Goal: Task Accomplishment & Management: Use online tool/utility

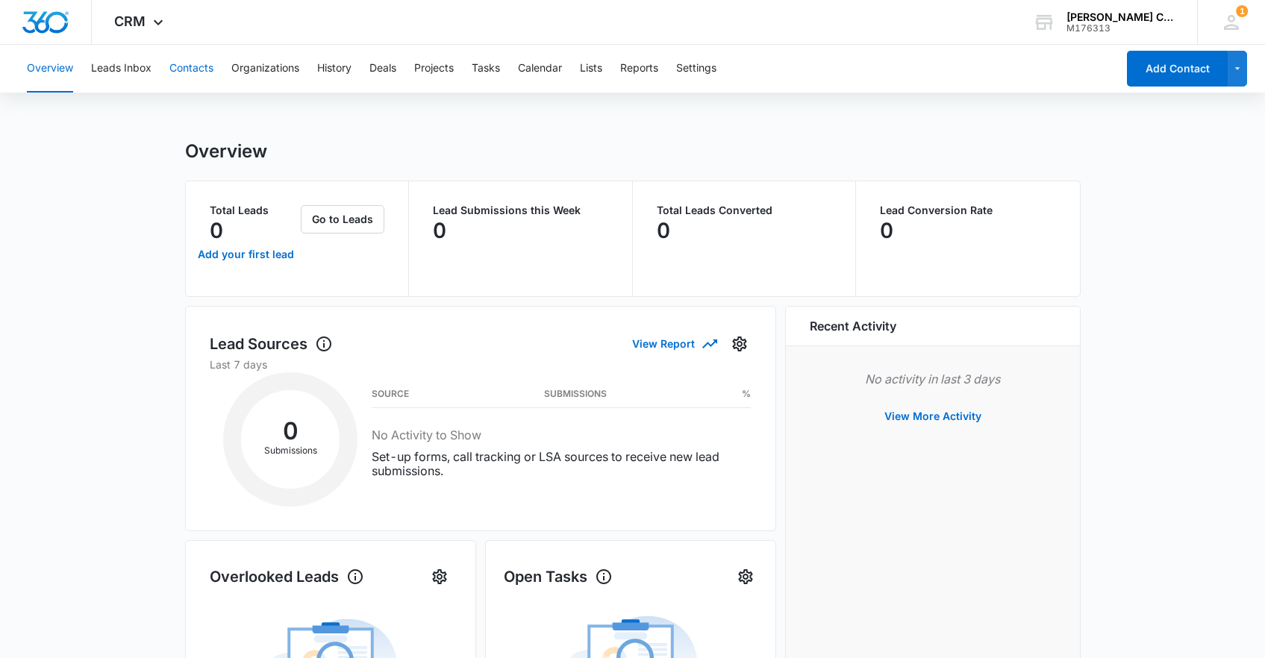
click at [204, 66] on button "Contacts" at bounding box center [191, 69] width 44 height 48
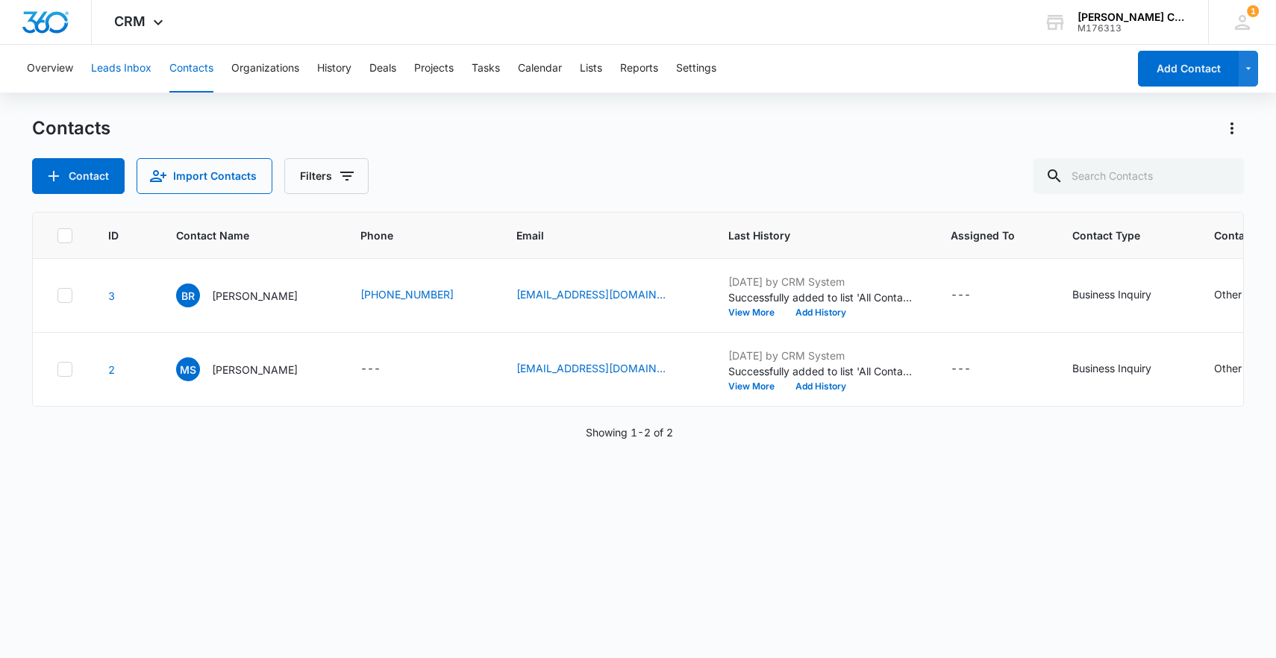
click at [137, 81] on button "Leads Inbox" at bounding box center [121, 69] width 60 height 48
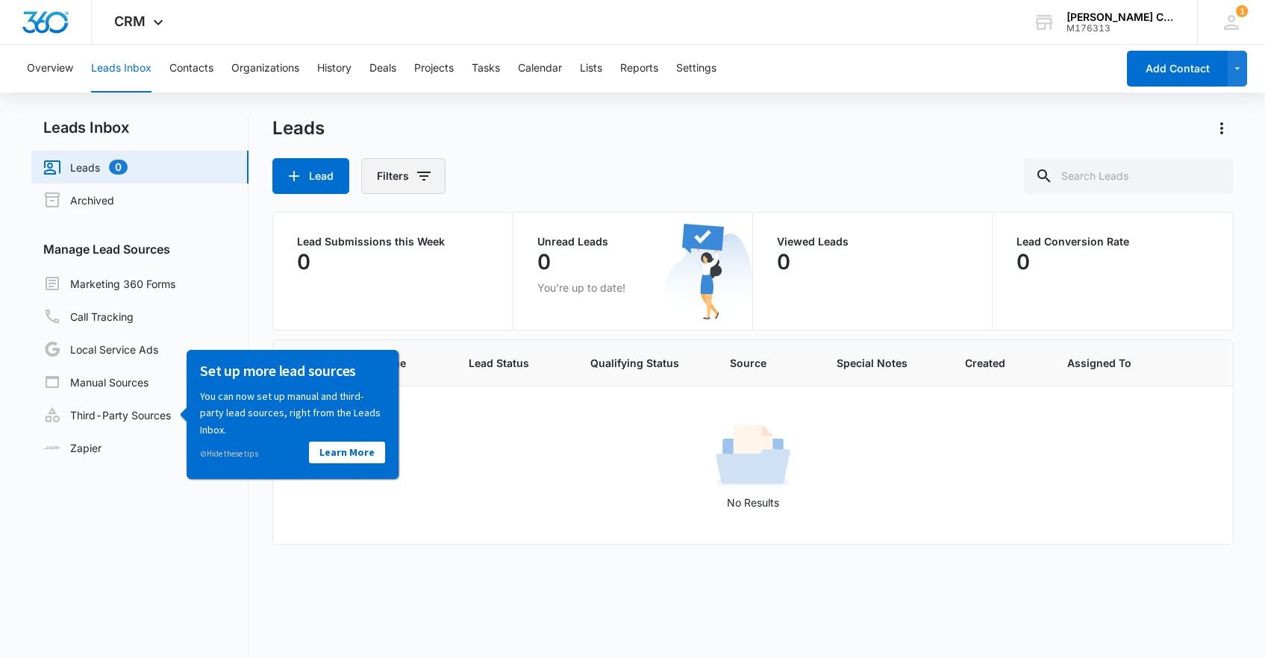
click at [410, 180] on button "Filters" at bounding box center [403, 176] width 84 height 36
click at [542, 173] on div "Lead Filters Assigned To Lead Source Lead Status Organization Custom Filters Cl…" at bounding box center [752, 176] width 960 height 36
click at [148, 416] on link "Third-Party Sources" at bounding box center [107, 415] width 128 height 18
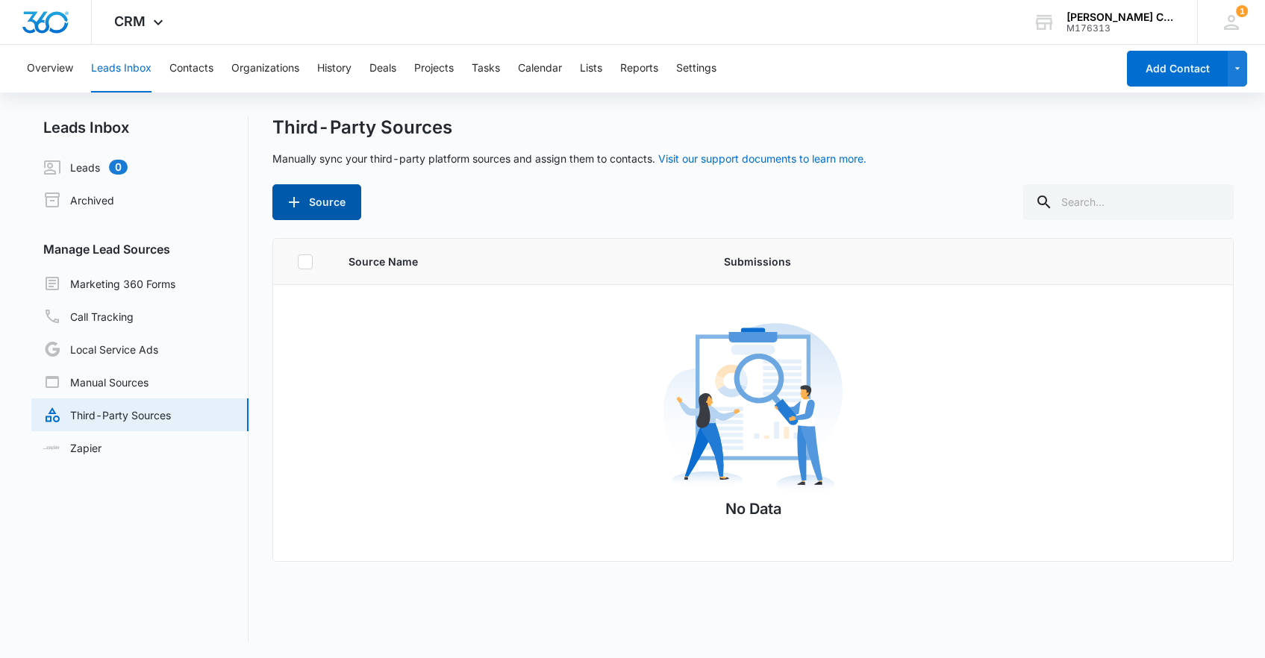
click at [320, 188] on button "Source" at bounding box center [316, 202] width 89 height 36
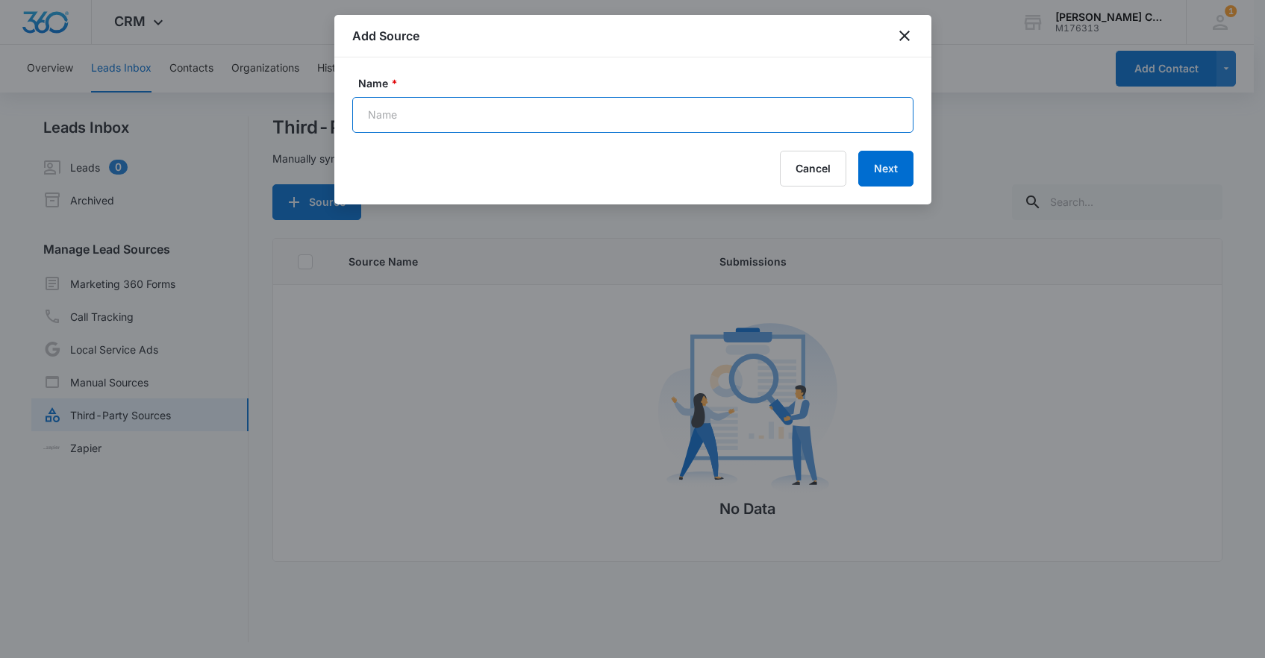
click at [478, 112] on input "Name *" at bounding box center [632, 115] width 561 height 36
click at [808, 173] on button "Cancel" at bounding box center [813, 169] width 66 height 36
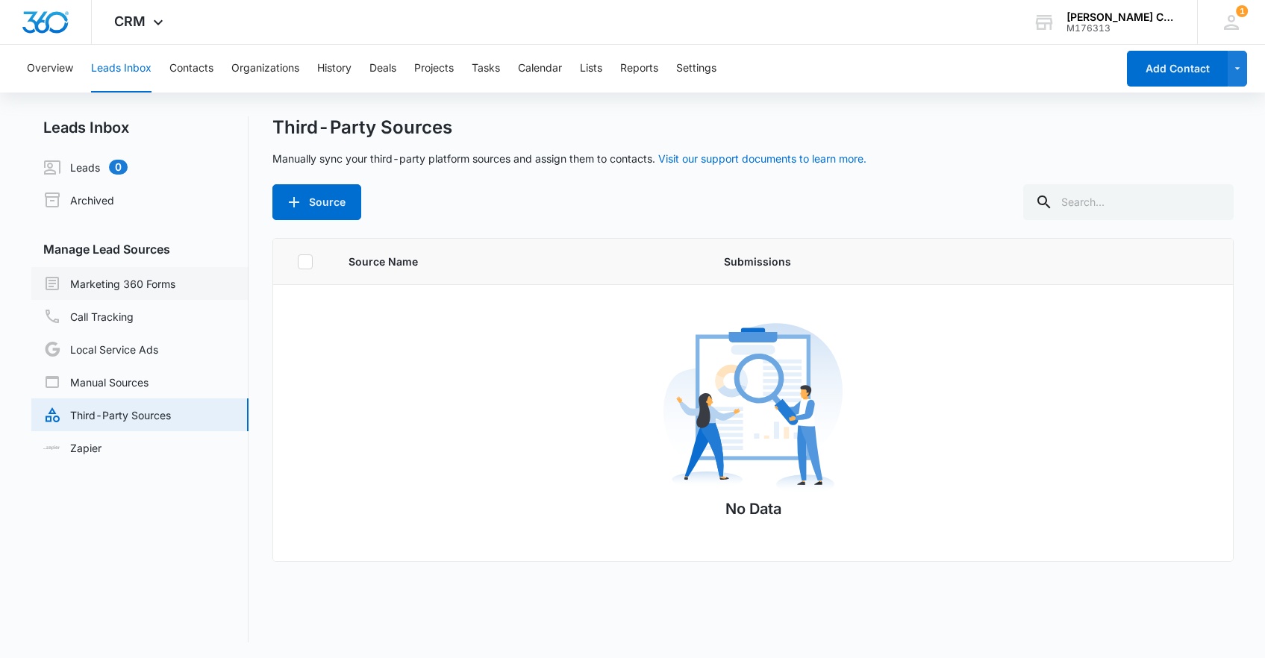
click at [159, 286] on link "Marketing 360 Forms" at bounding box center [109, 284] width 132 height 18
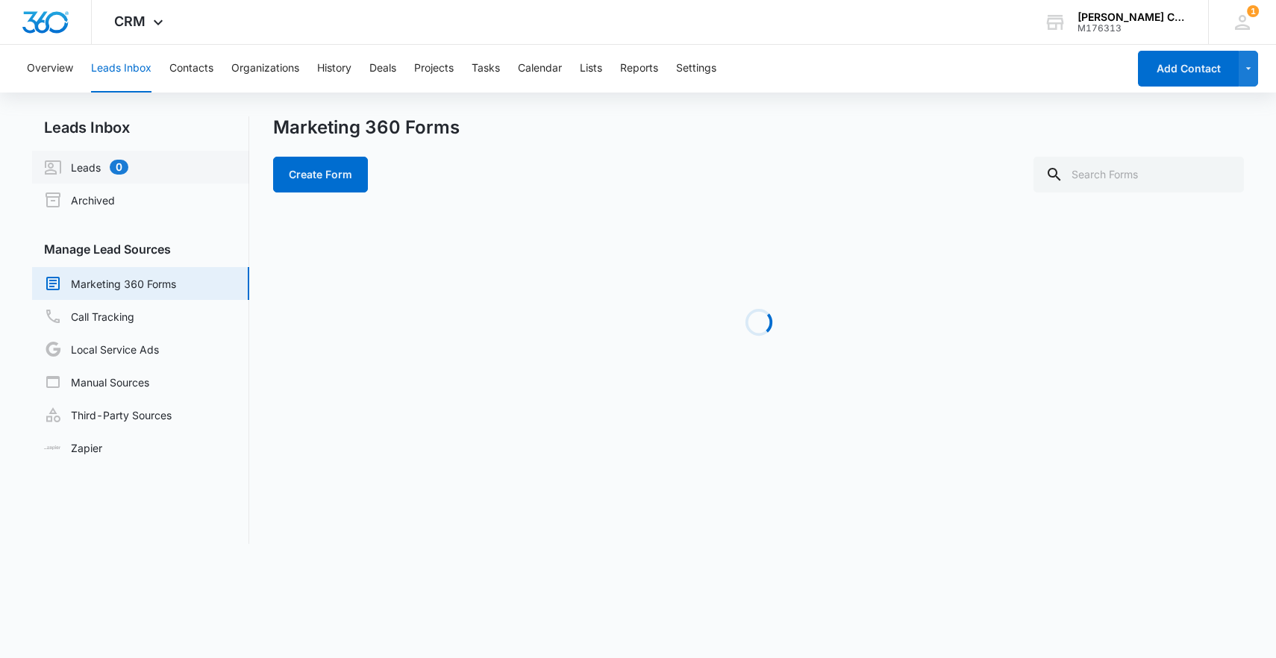
click at [119, 165] on link "Leads 0" at bounding box center [86, 167] width 84 height 18
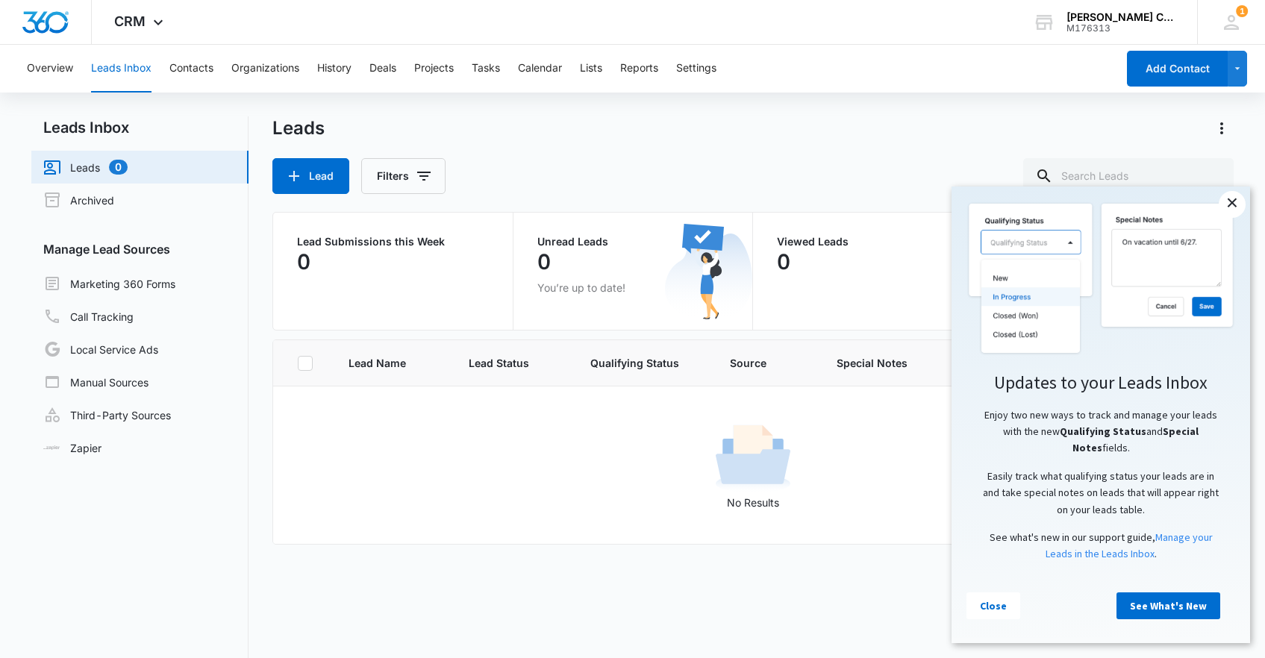
click at [1232, 205] on link "×" at bounding box center [1232, 204] width 27 height 27
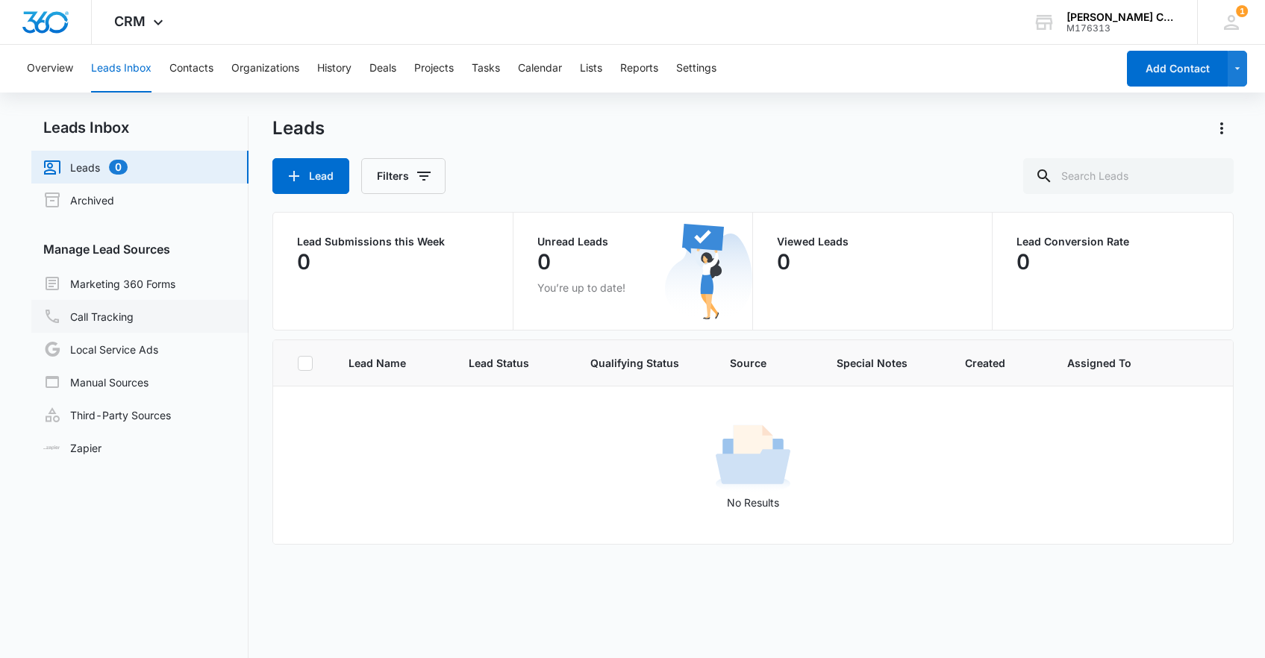
click at [134, 313] on link "Call Tracking" at bounding box center [88, 316] width 90 height 18
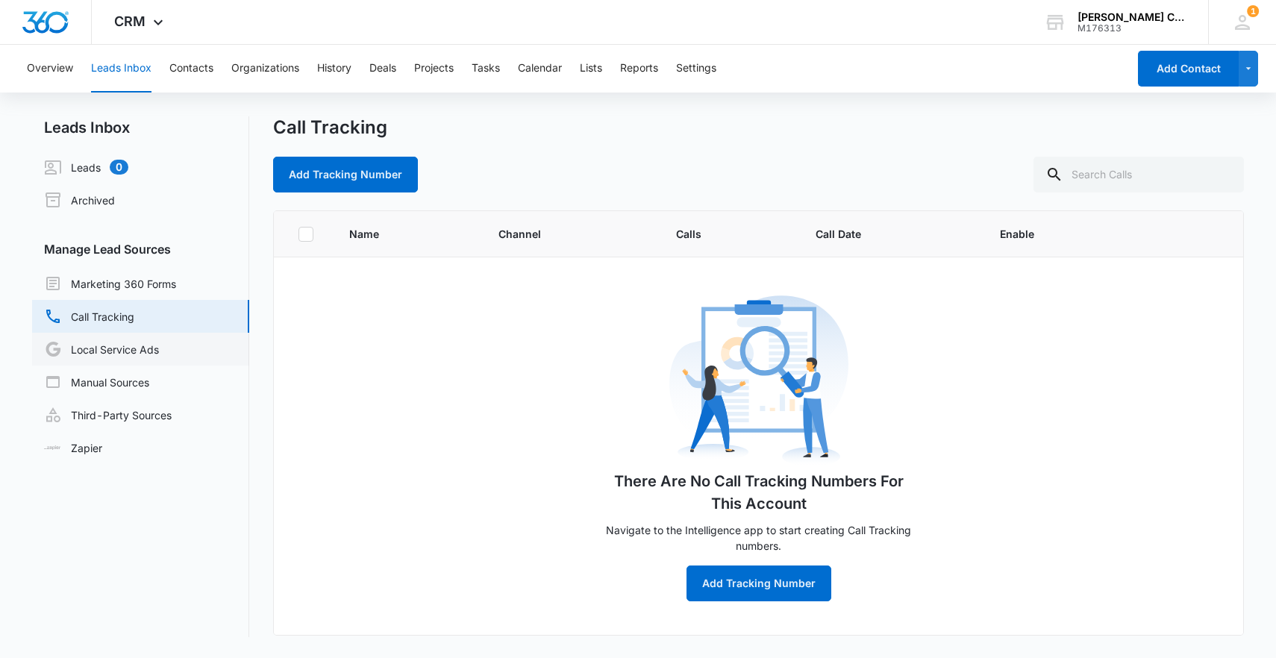
click at [134, 344] on link "Local Service Ads" at bounding box center [101, 349] width 115 height 18
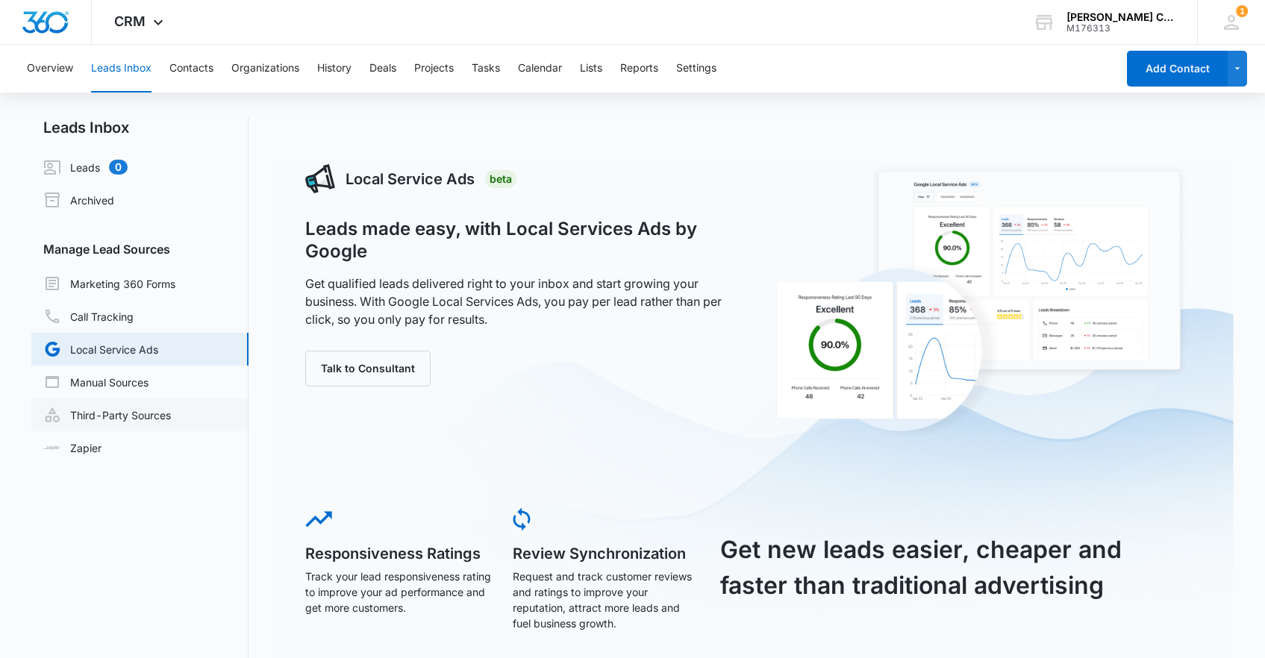
click at [129, 415] on link "Third-Party Sources" at bounding box center [107, 415] width 128 height 18
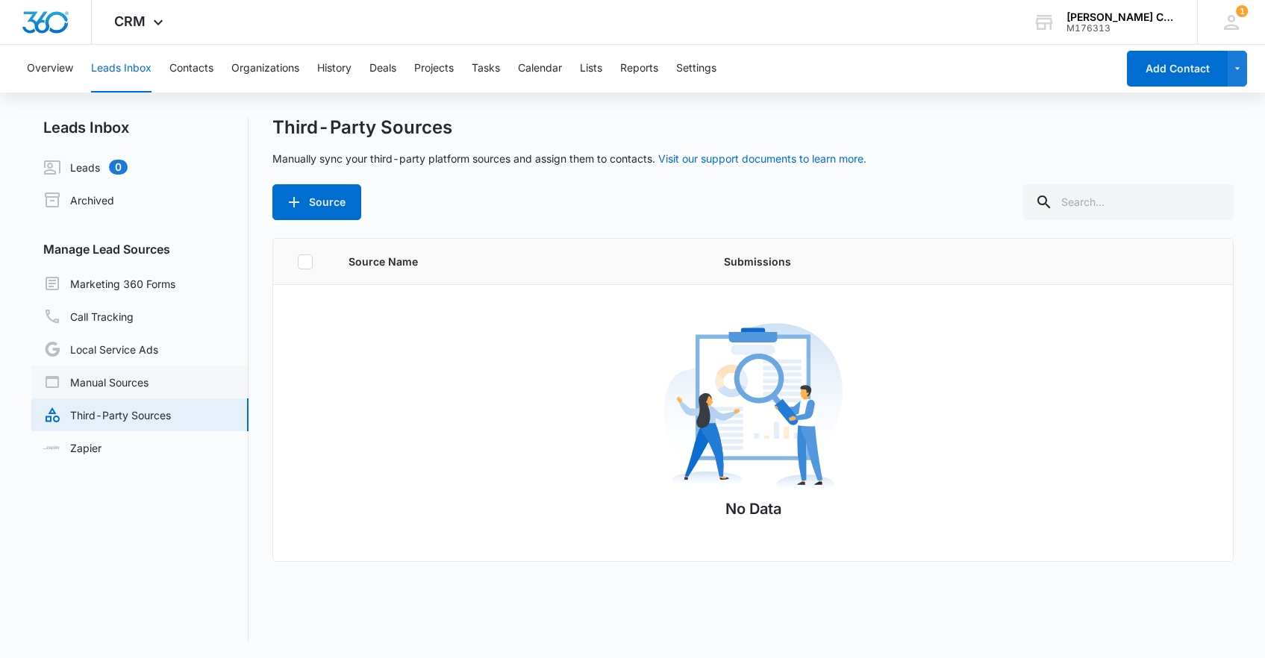
click at [134, 380] on link "Manual Sources" at bounding box center [95, 382] width 105 height 18
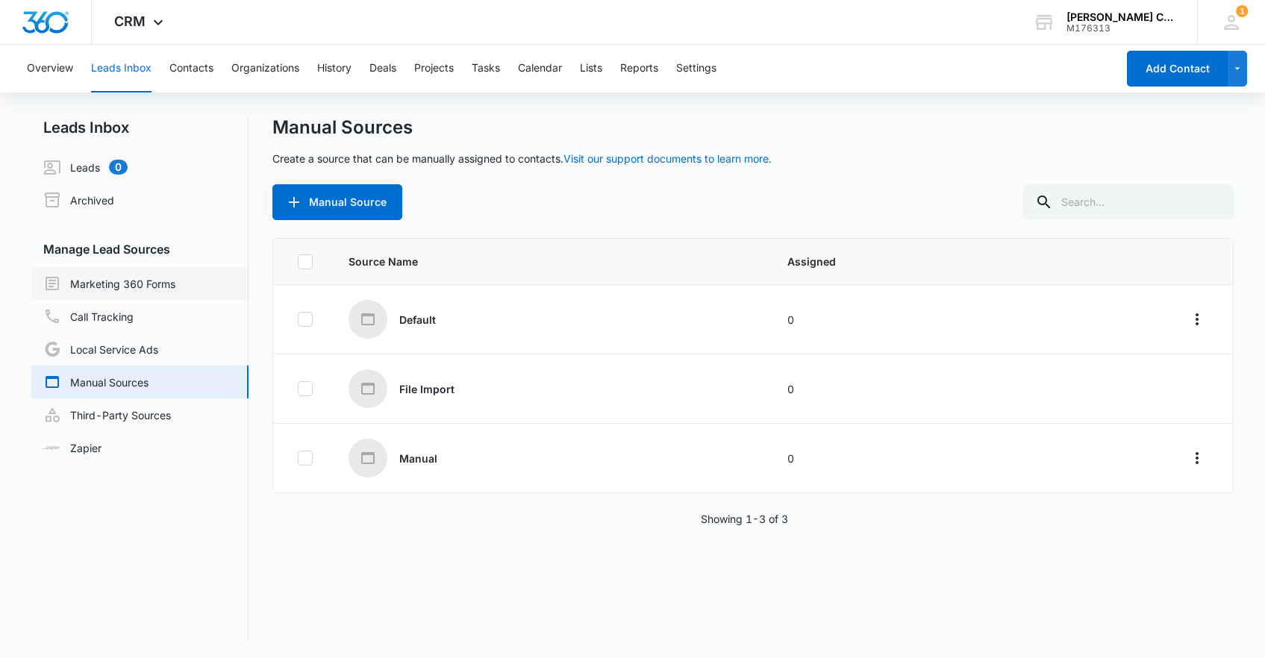
click at [129, 284] on link "Marketing 360 Forms" at bounding box center [109, 284] width 132 height 18
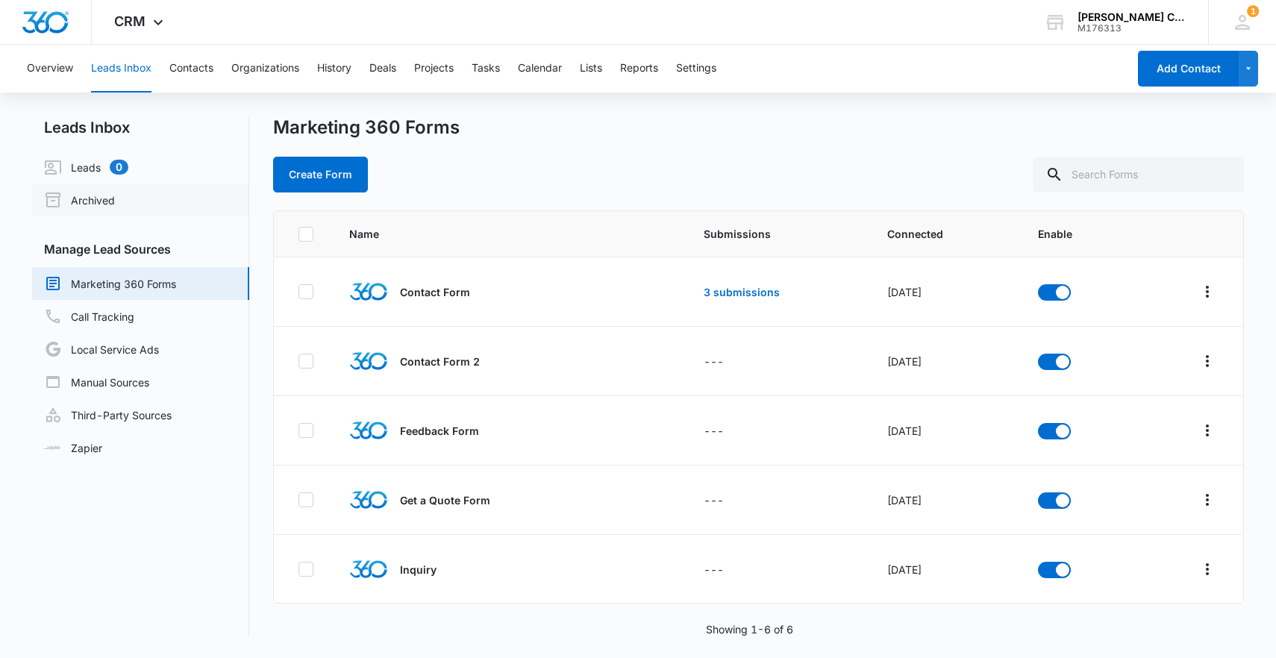
click at [115, 191] on link "Archived" at bounding box center [79, 200] width 71 height 18
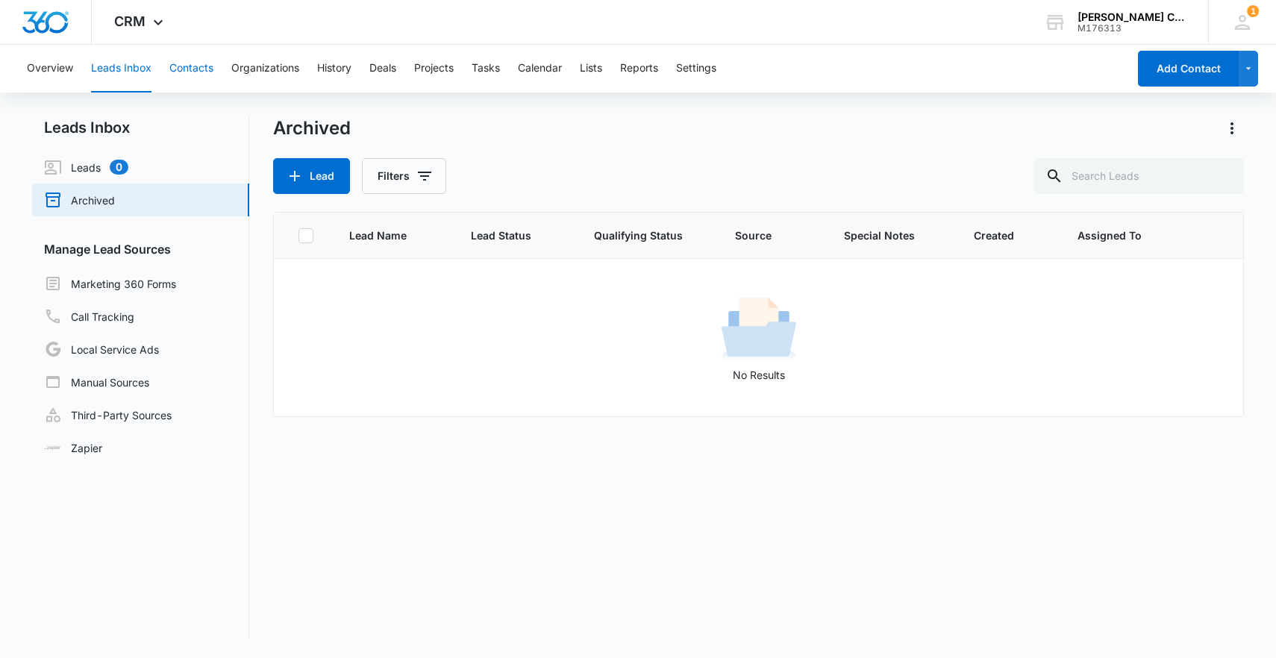
click at [187, 69] on button "Contacts" at bounding box center [191, 69] width 44 height 48
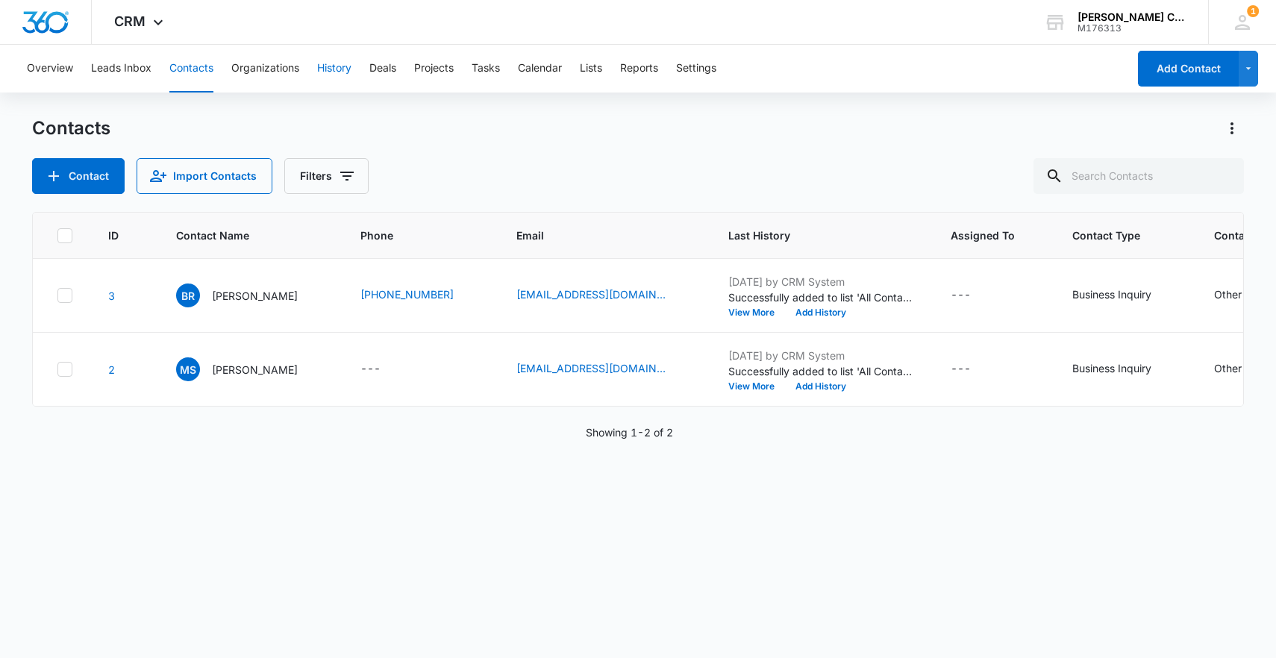
click at [323, 70] on button "History" at bounding box center [334, 69] width 34 height 48
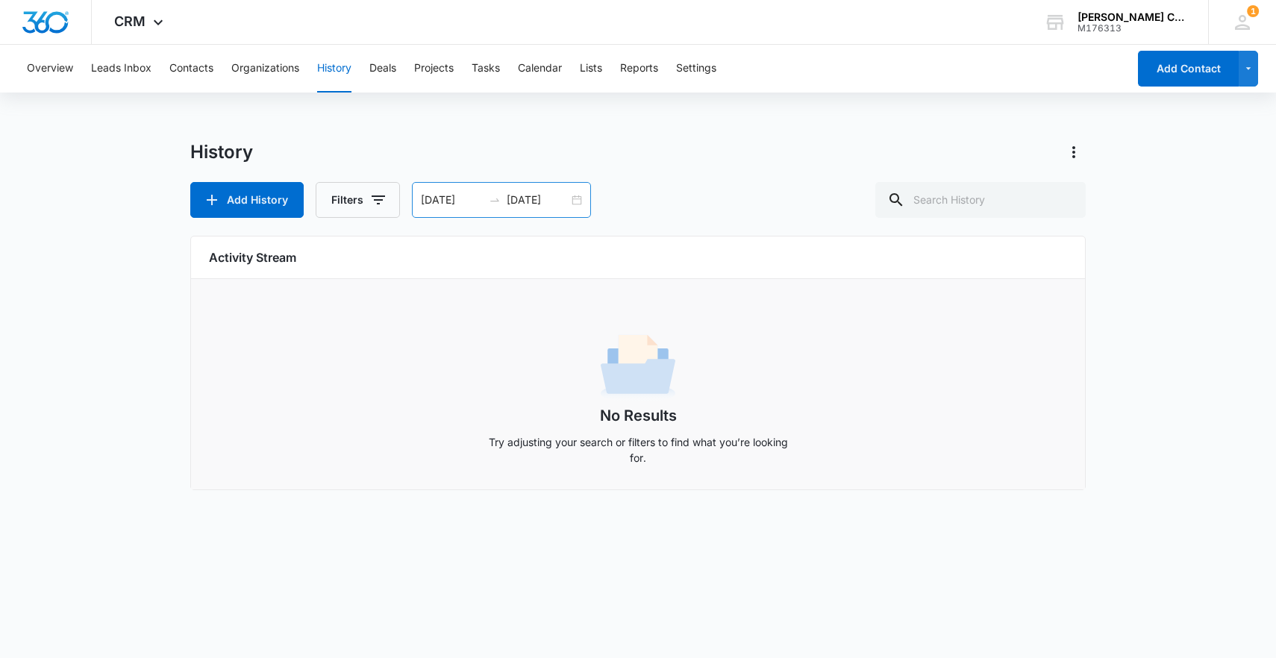
click at [573, 196] on div "08/14/2025 09/13/2025" at bounding box center [501, 200] width 179 height 36
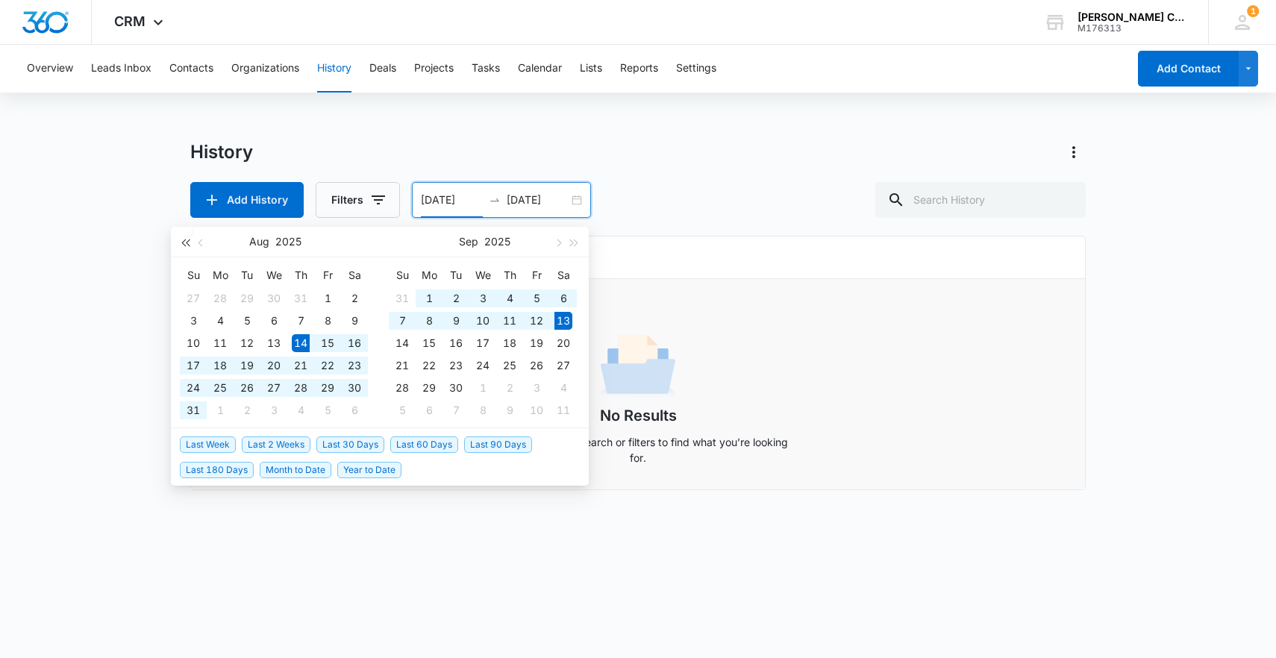
click at [184, 235] on button "button" at bounding box center [185, 242] width 16 height 30
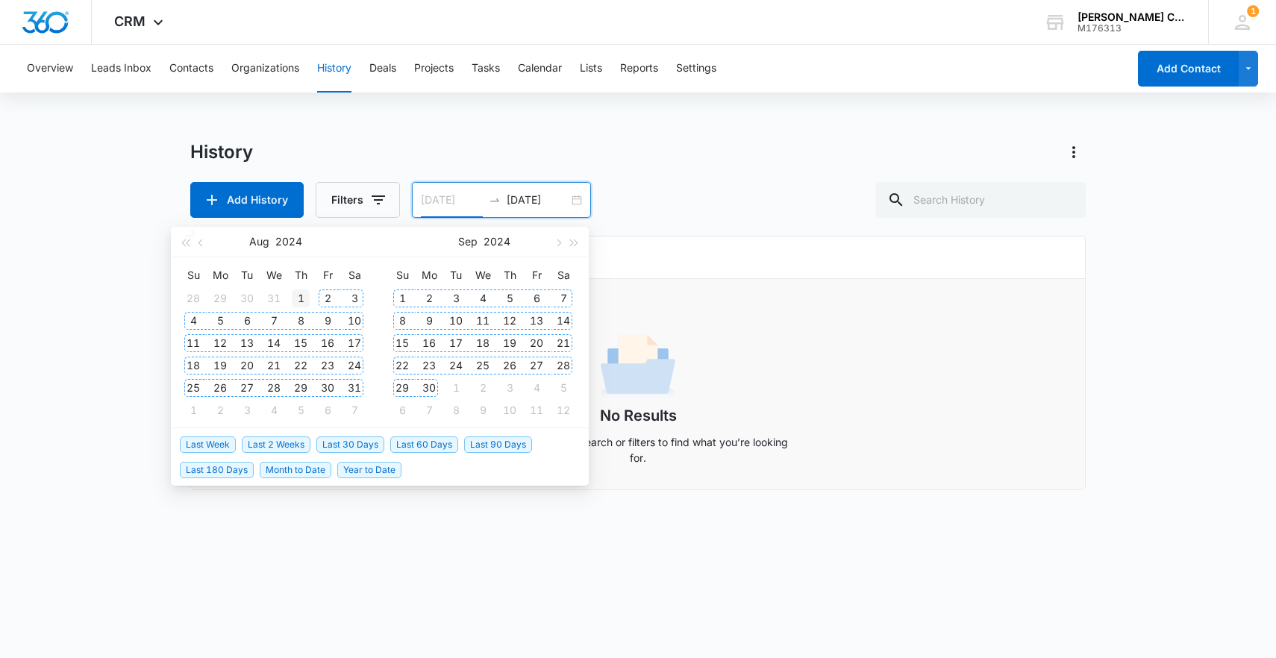
type input "08/01/2024"
click at [301, 293] on div "1" at bounding box center [301, 299] width 18 height 18
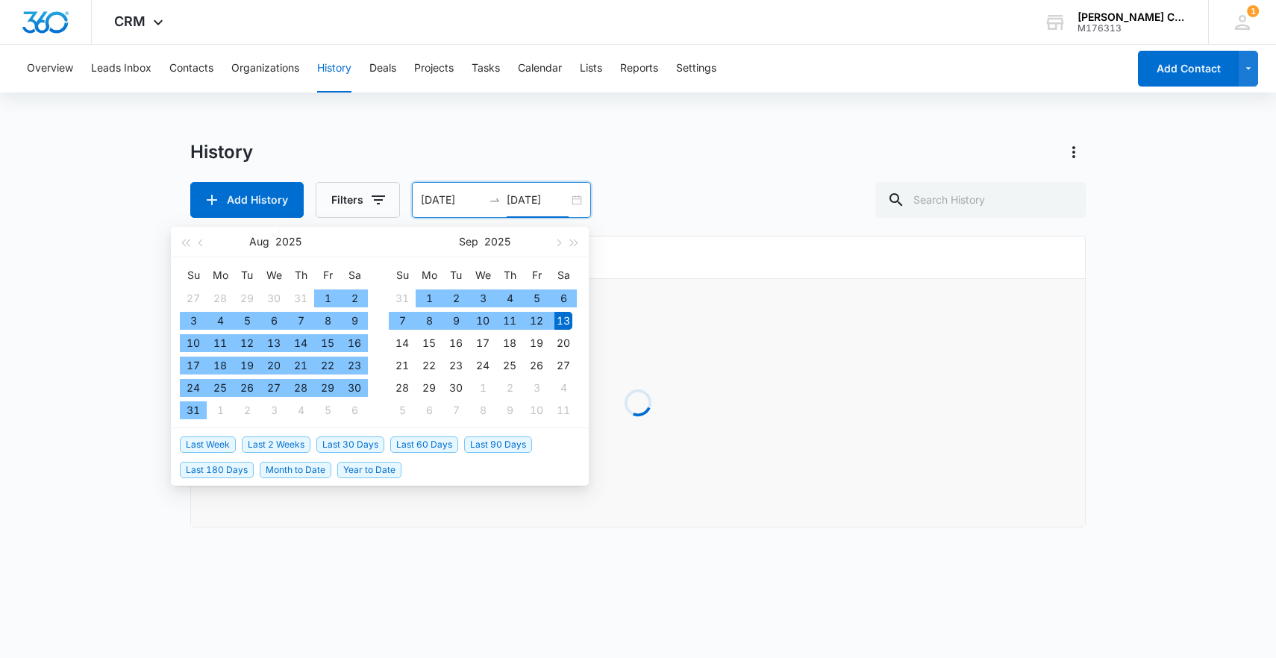
type input "09/13/2025"
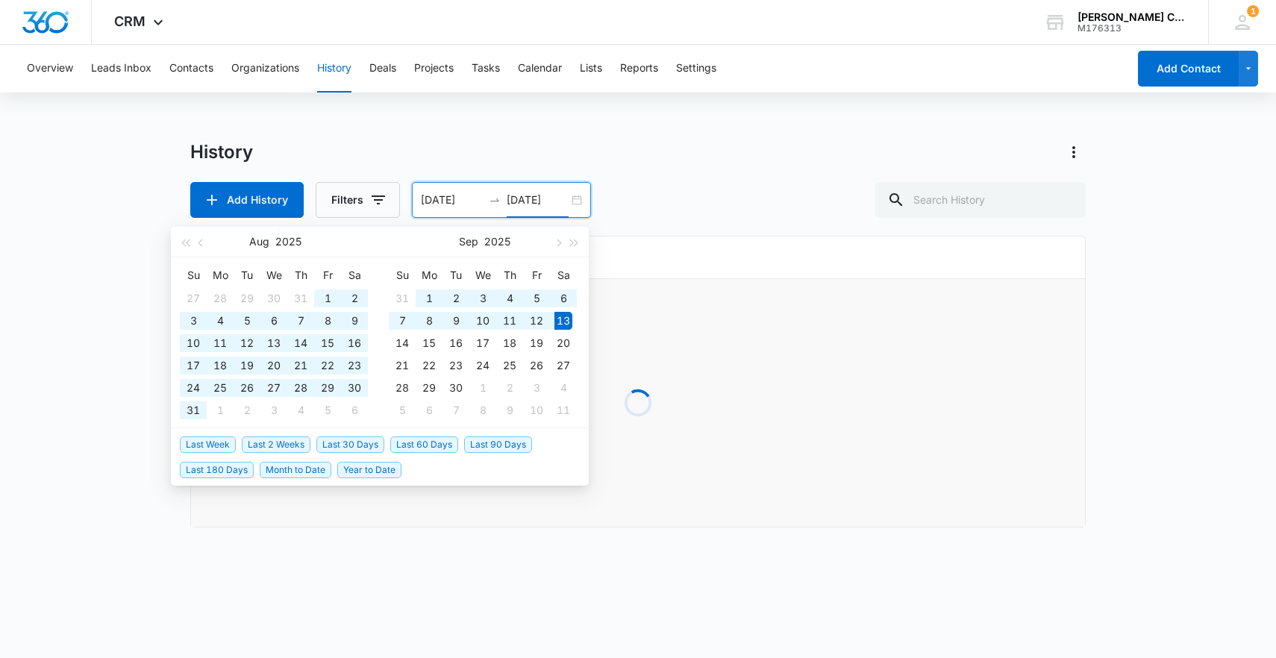
click at [799, 151] on div "History" at bounding box center [637, 152] width 895 height 24
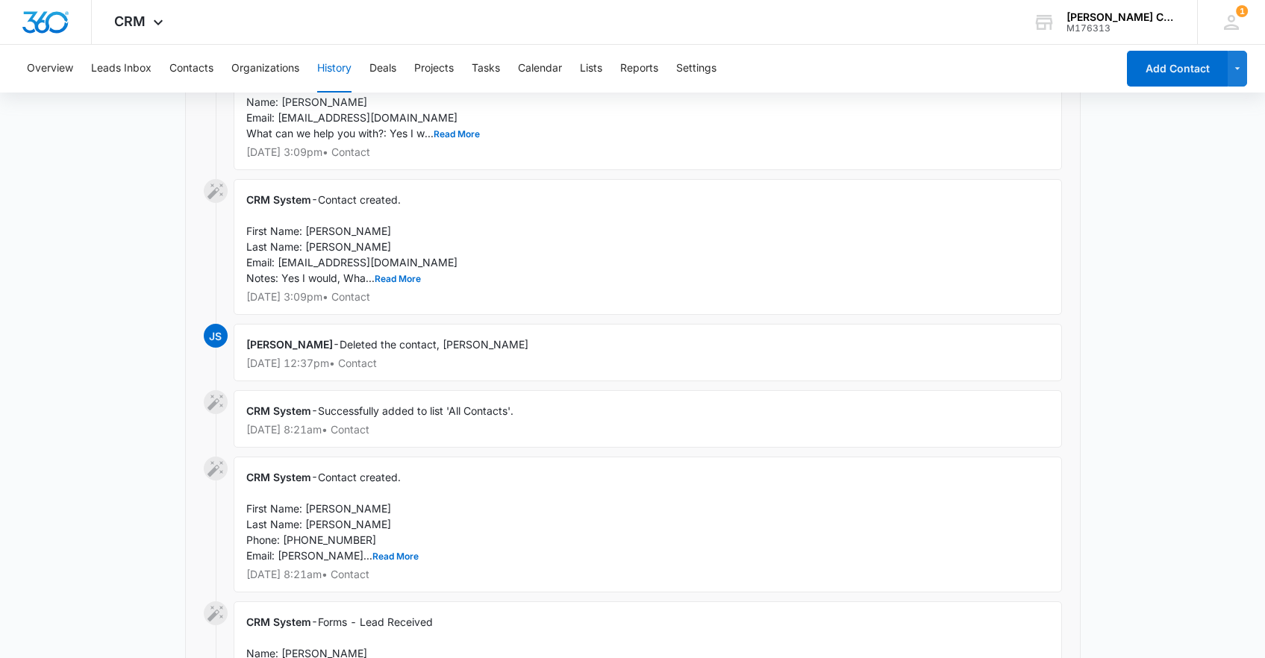
scroll to position [804, 0]
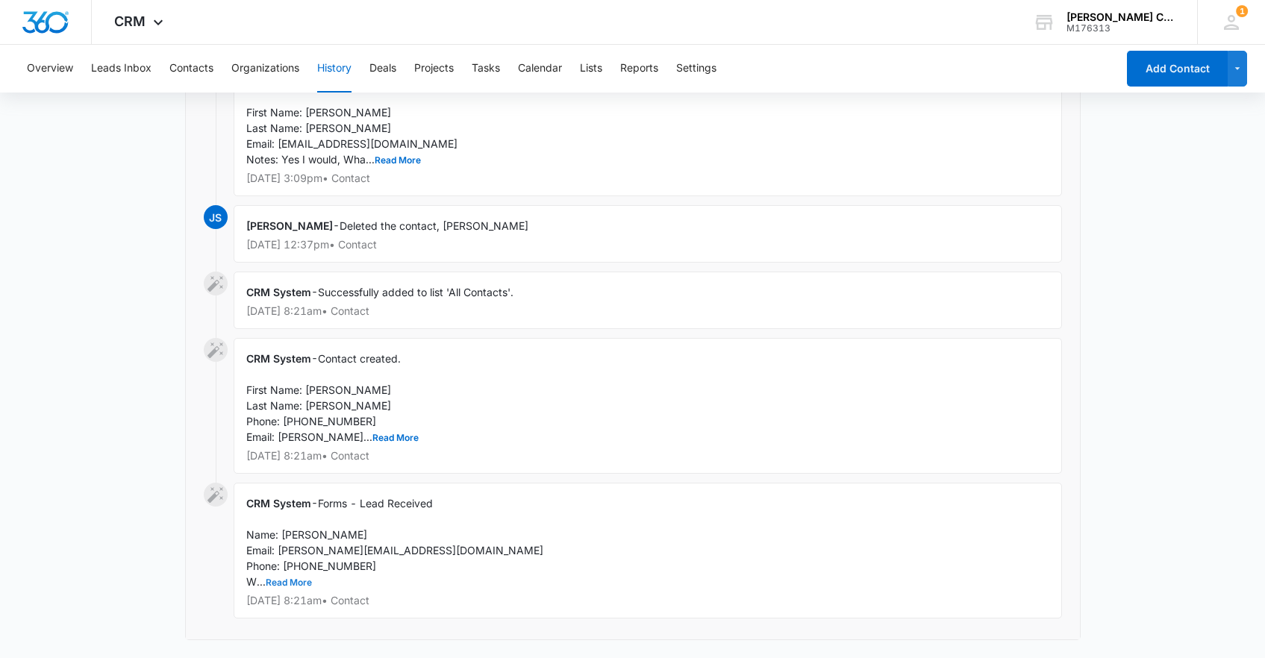
click at [283, 582] on button "Read More" at bounding box center [289, 582] width 46 height 9
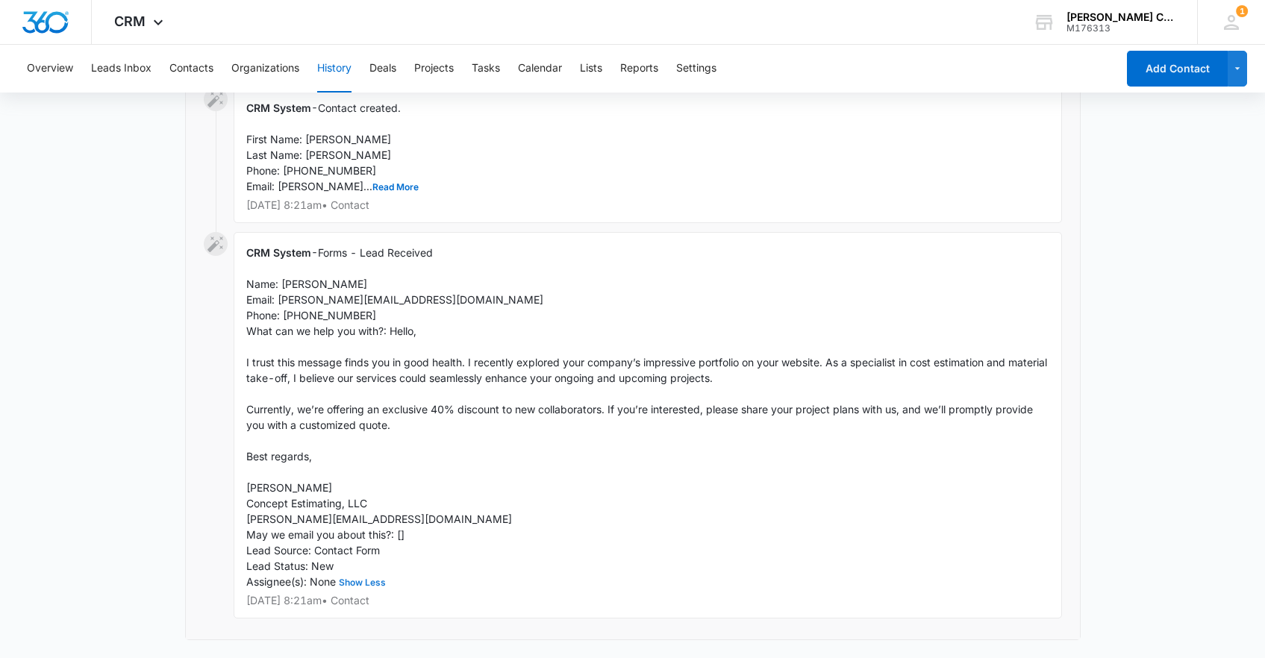
scroll to position [0, 0]
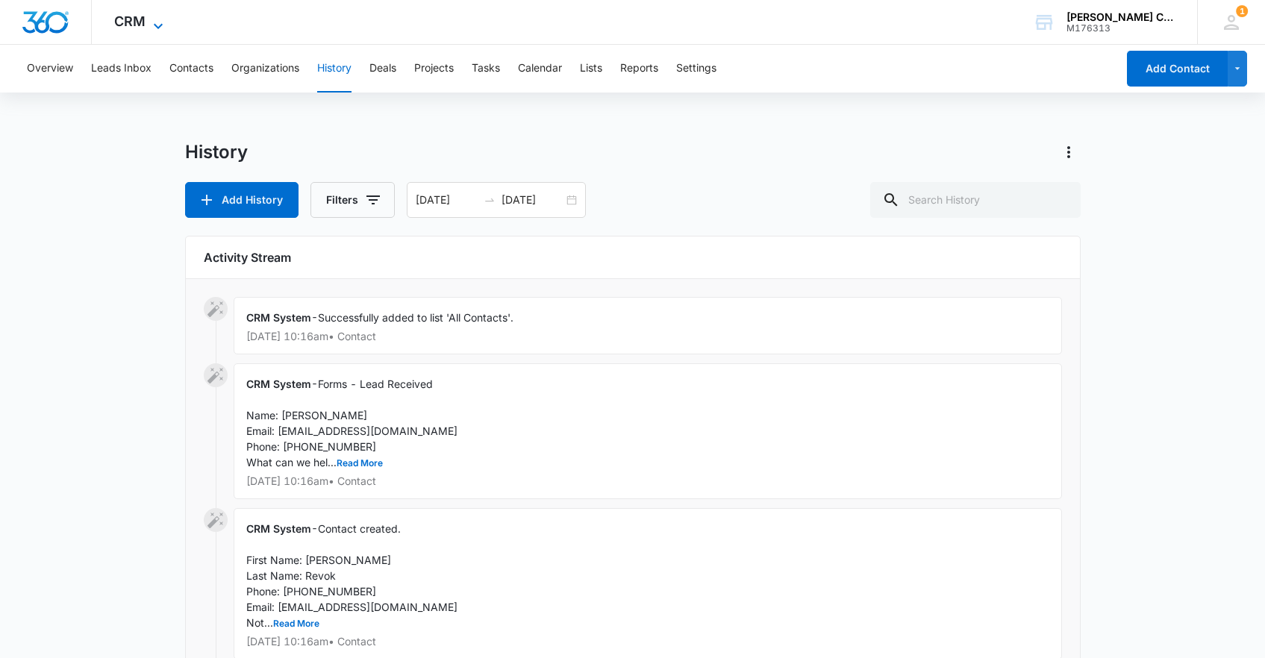
click at [131, 22] on span "CRM" at bounding box center [129, 21] width 31 height 16
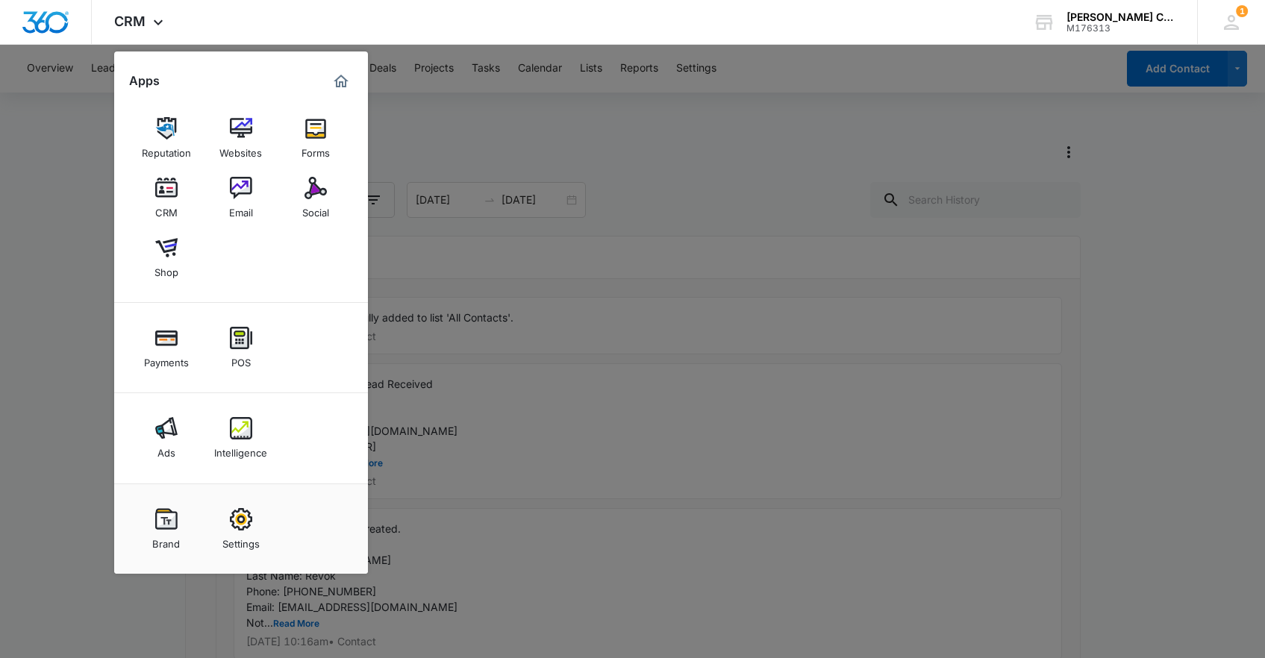
click at [190, 128] on link "Reputation" at bounding box center [166, 138] width 57 height 57
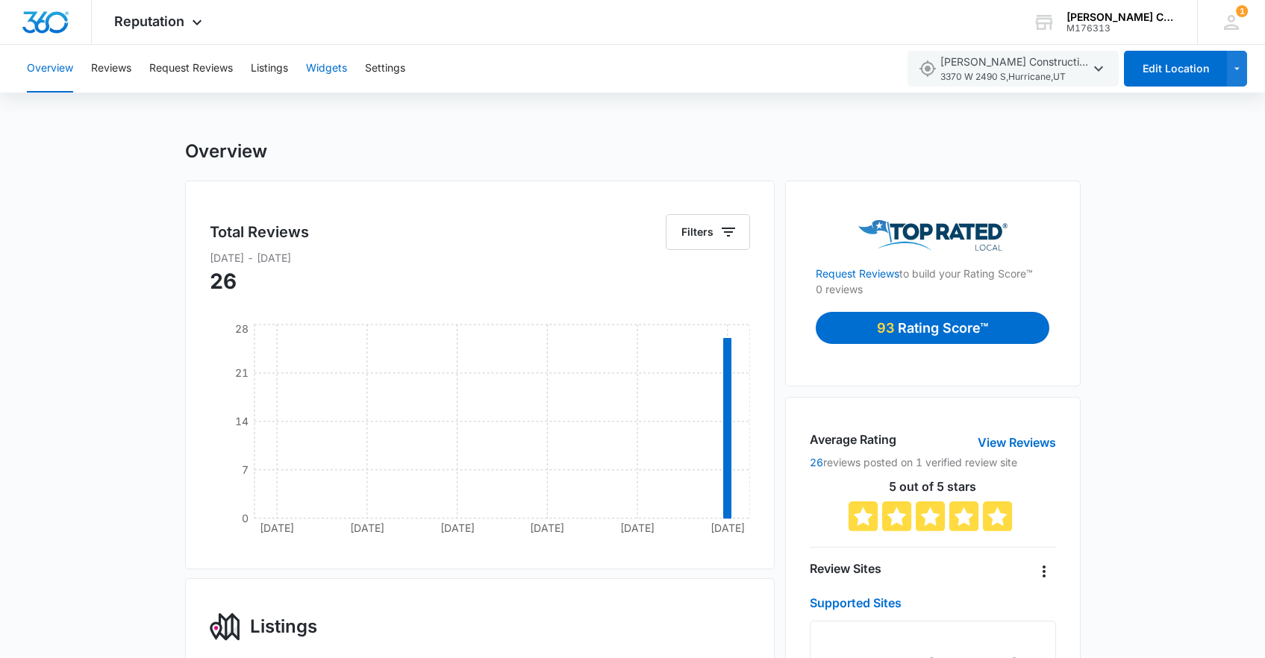
click at [345, 70] on button "Widgets" at bounding box center [326, 69] width 41 height 48
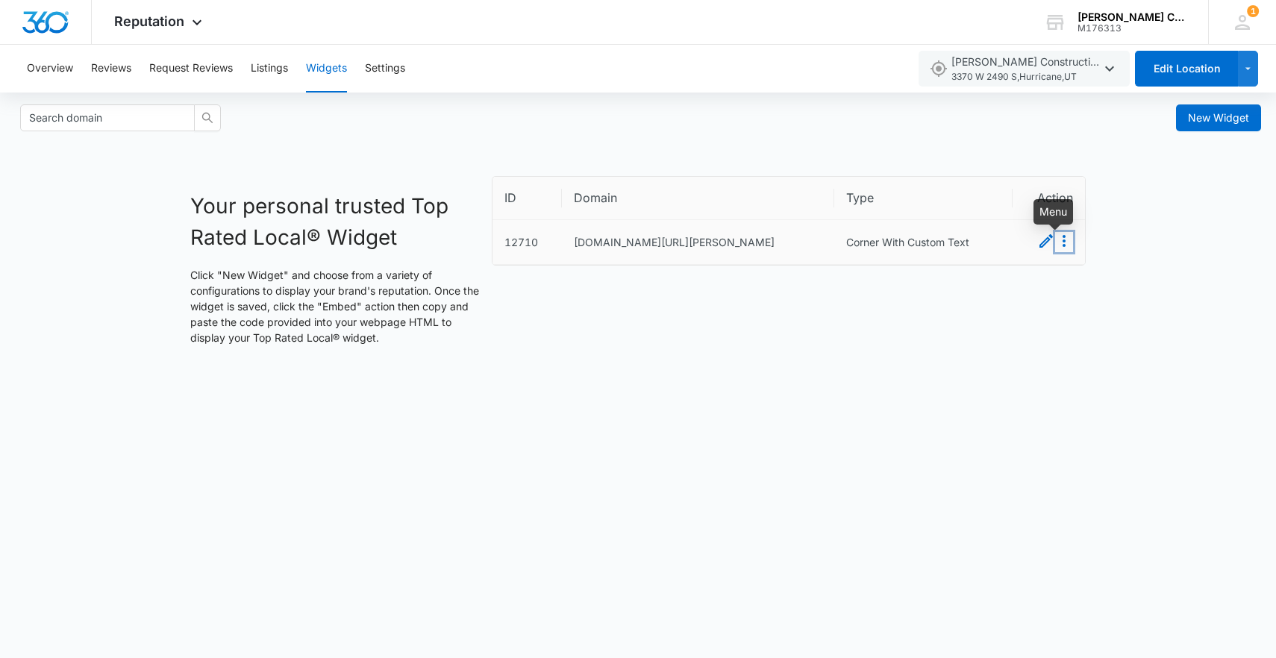
click at [1060, 246] on icon "Menu" at bounding box center [1064, 241] width 18 height 18
click at [1057, 270] on button "Embed" at bounding box center [1048, 273] width 52 height 19
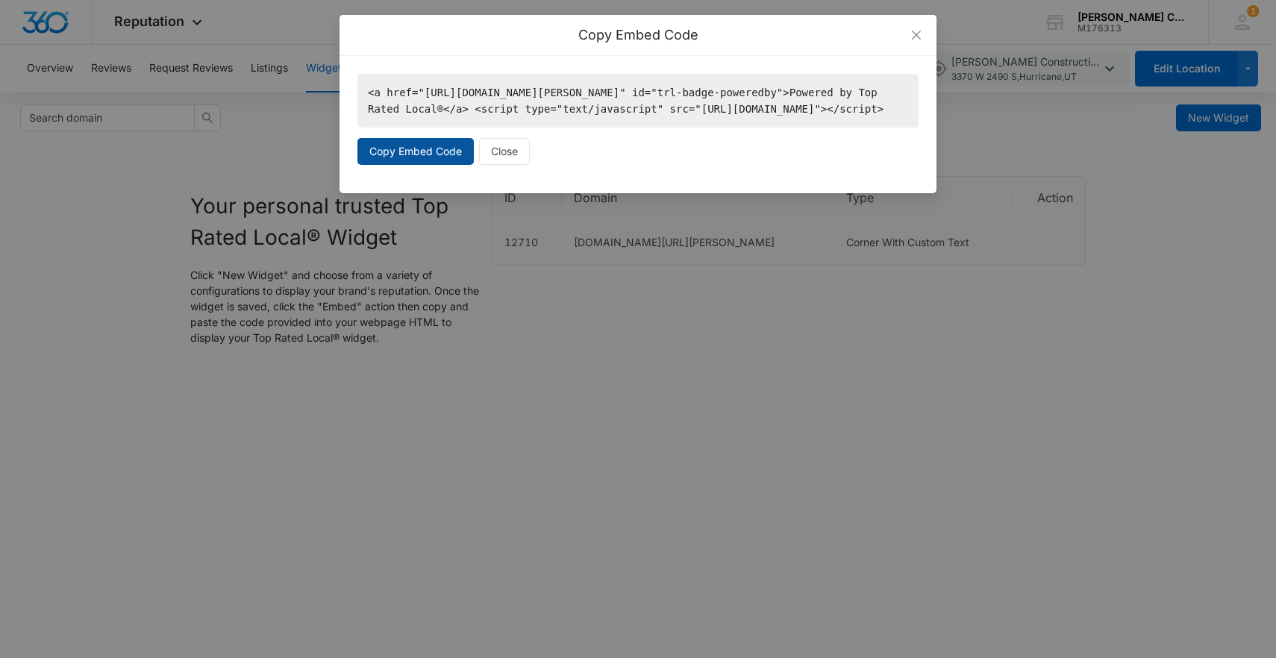
click at [416, 160] on span "Copy Embed Code" at bounding box center [415, 151] width 93 height 16
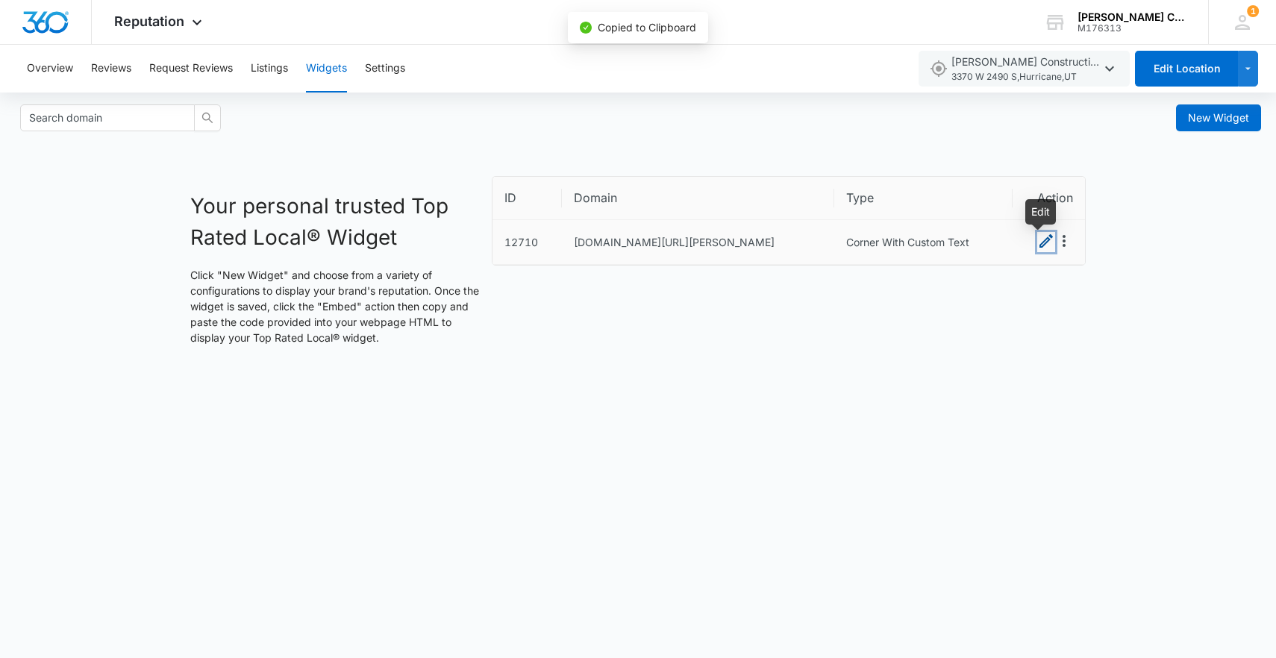
click at [1044, 245] on icon "Edit" at bounding box center [1046, 241] width 18 height 18
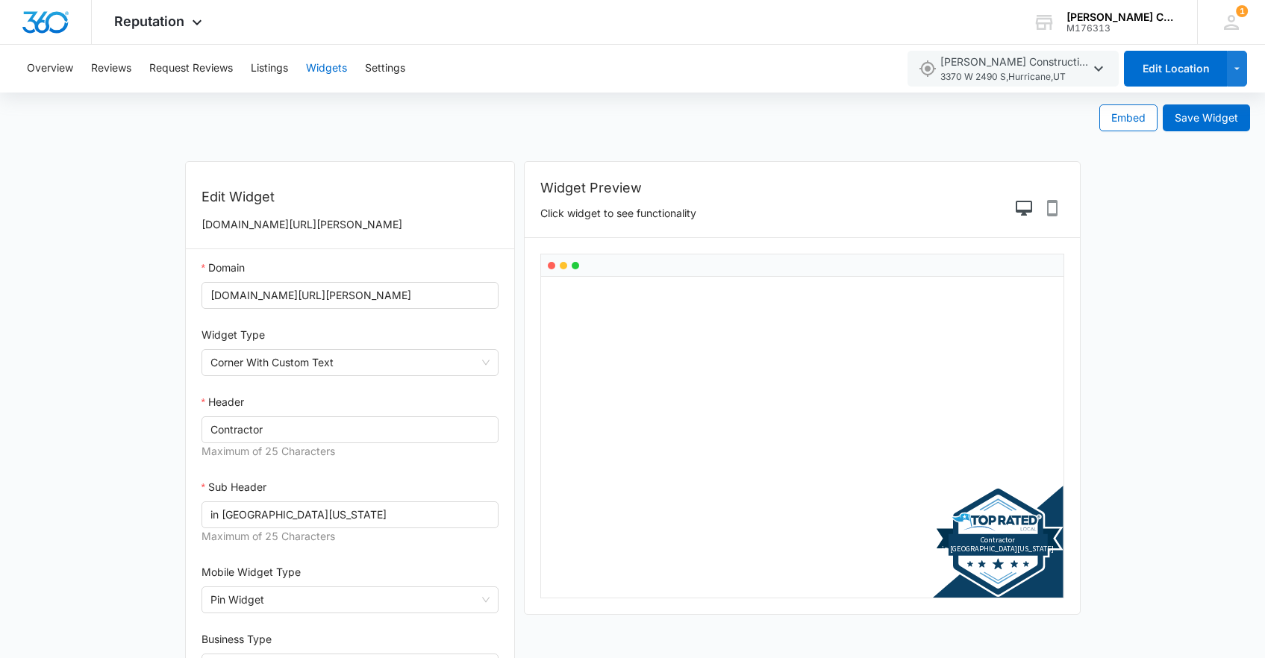
click at [328, 70] on button "Widgets" at bounding box center [326, 69] width 41 height 48
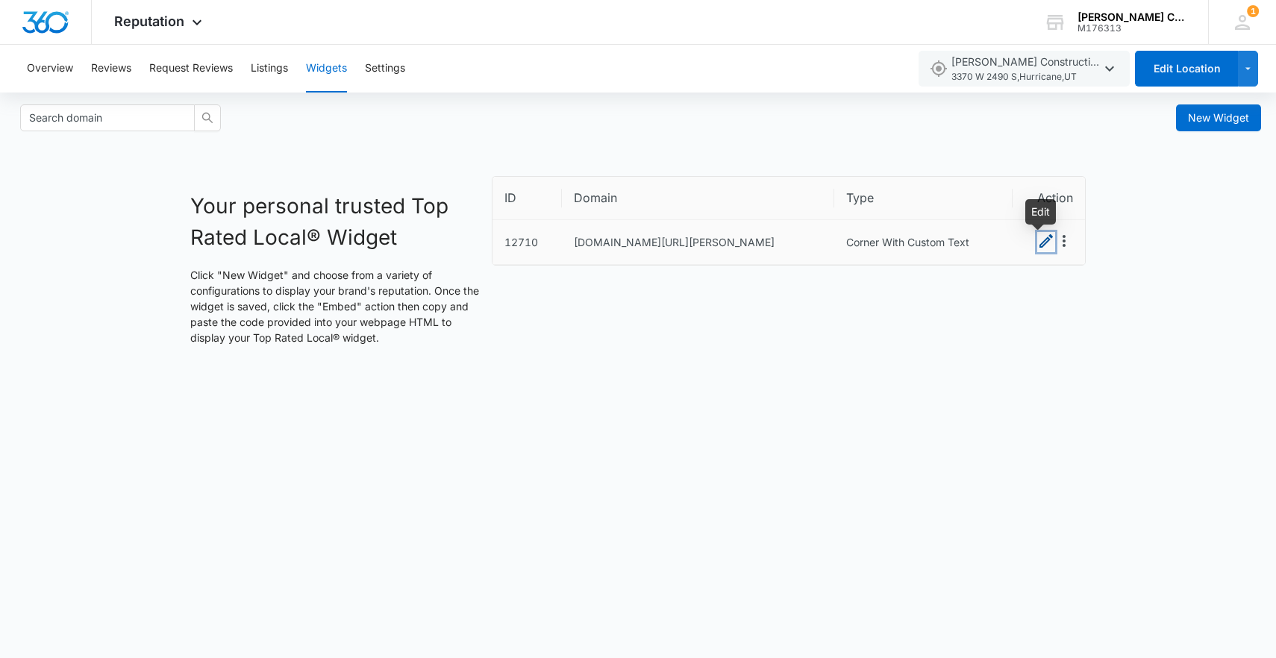
click at [1047, 248] on icon "Edit" at bounding box center [1045, 240] width 13 height 13
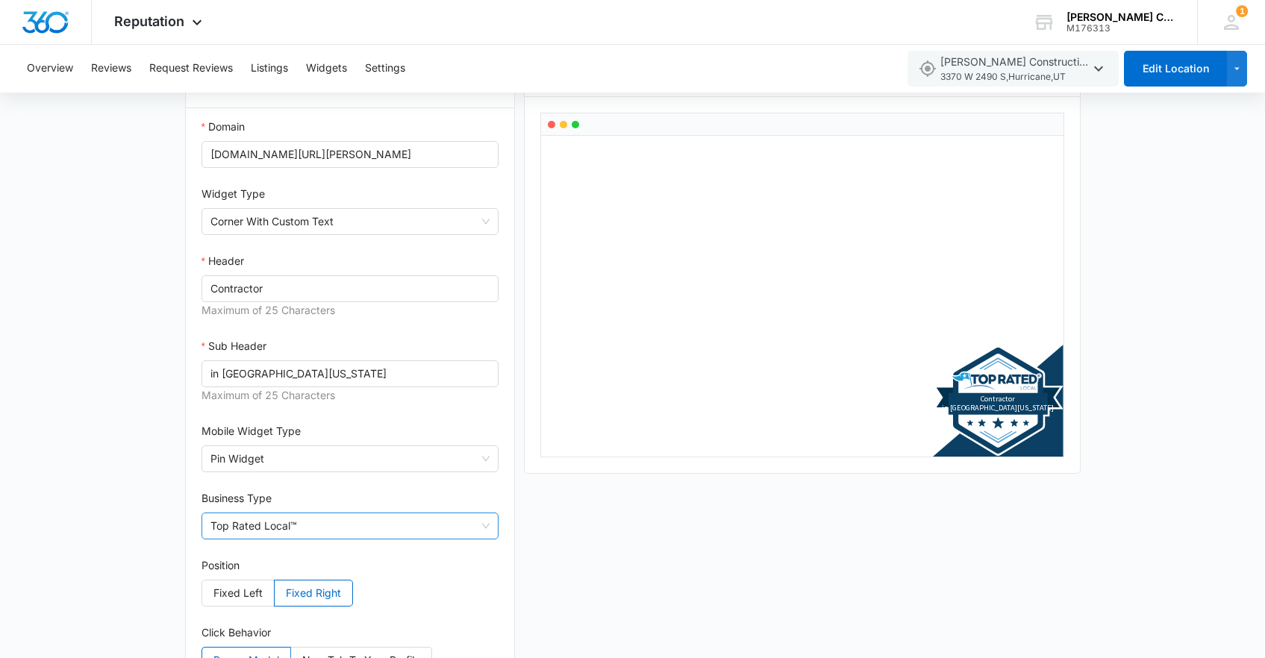
scroll to position [142, 0]
click at [411, 538] on span "Top Rated Local™" at bounding box center [350, 525] width 280 height 25
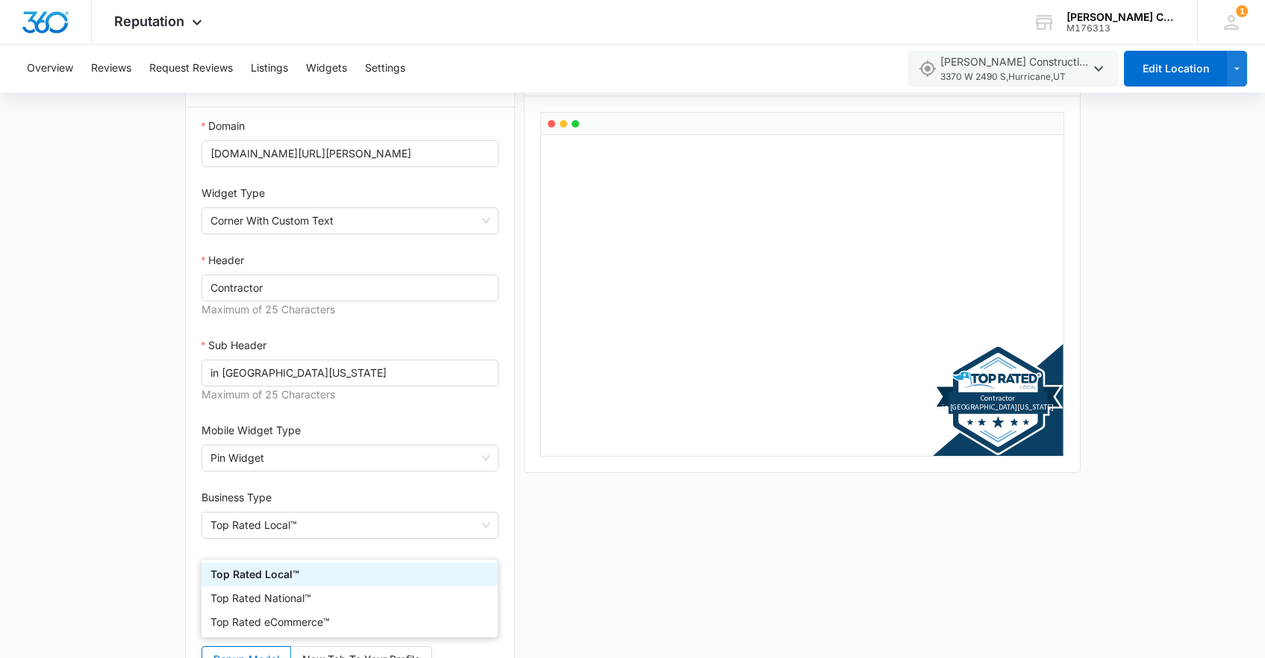
click at [634, 537] on div "Widget Preview Click widget to see functionality Top Rated Local ™ Contractor i…" at bounding box center [802, 401] width 566 height 765
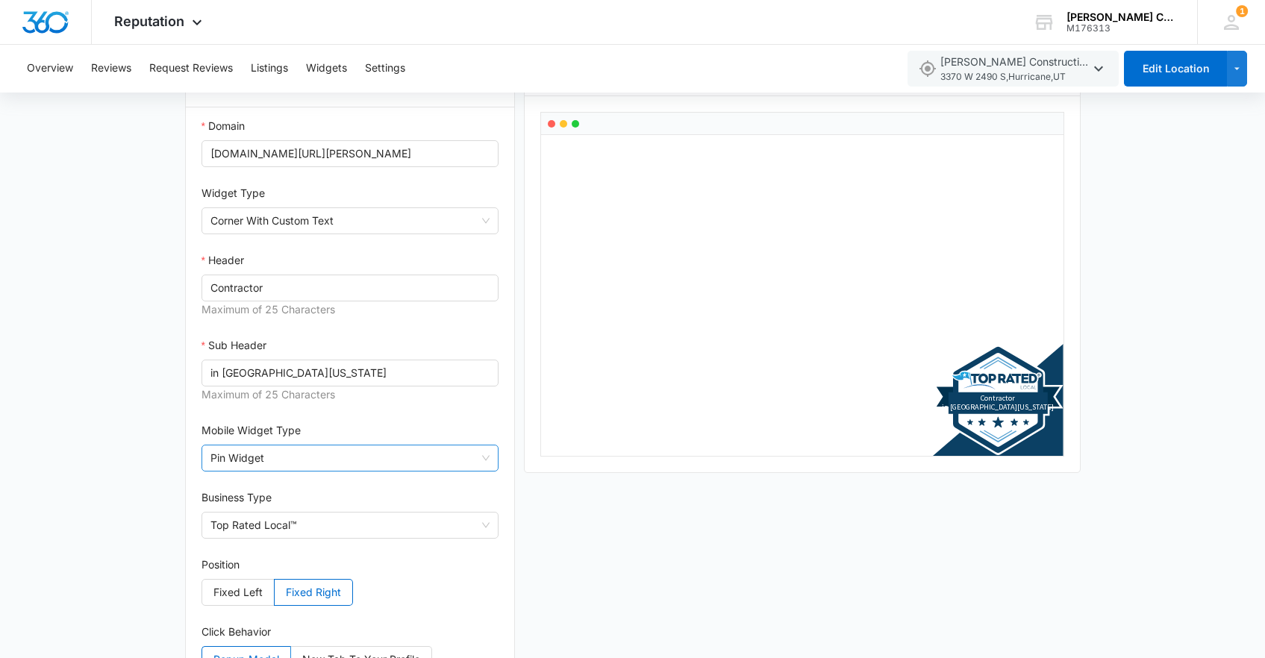
click at [410, 471] on span "Pin Widget" at bounding box center [350, 457] width 280 height 25
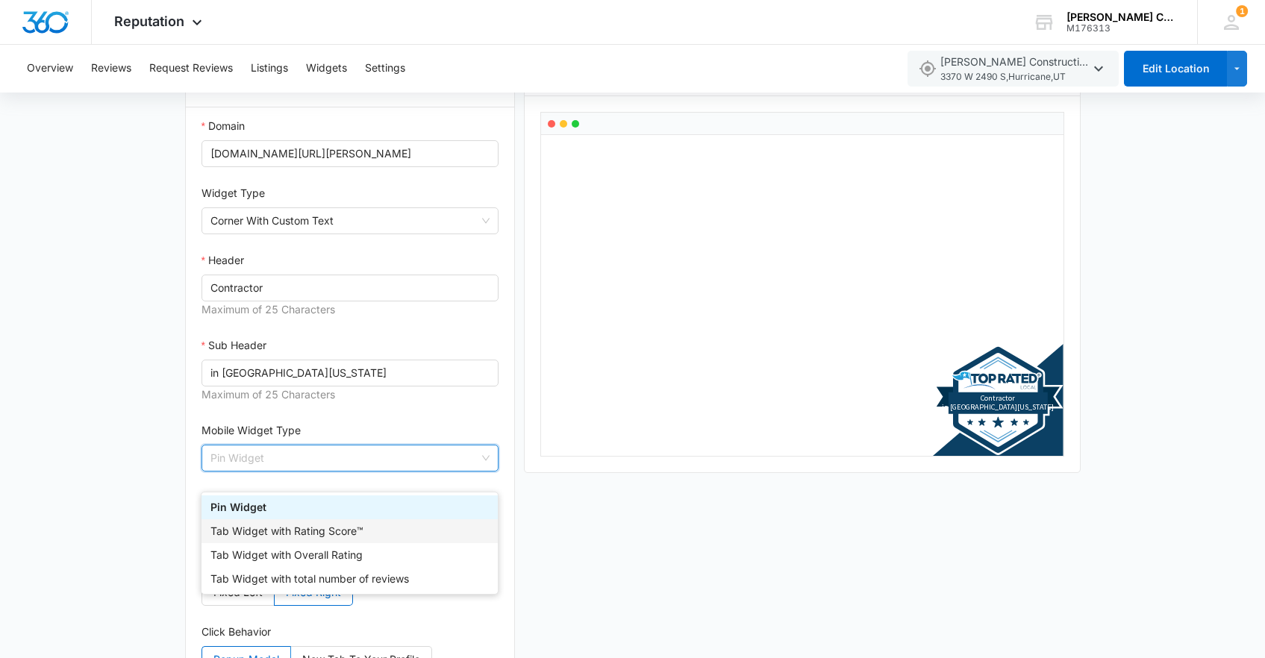
click at [413, 533] on div "Tab Widget with Rating Score™" at bounding box center [349, 531] width 278 height 16
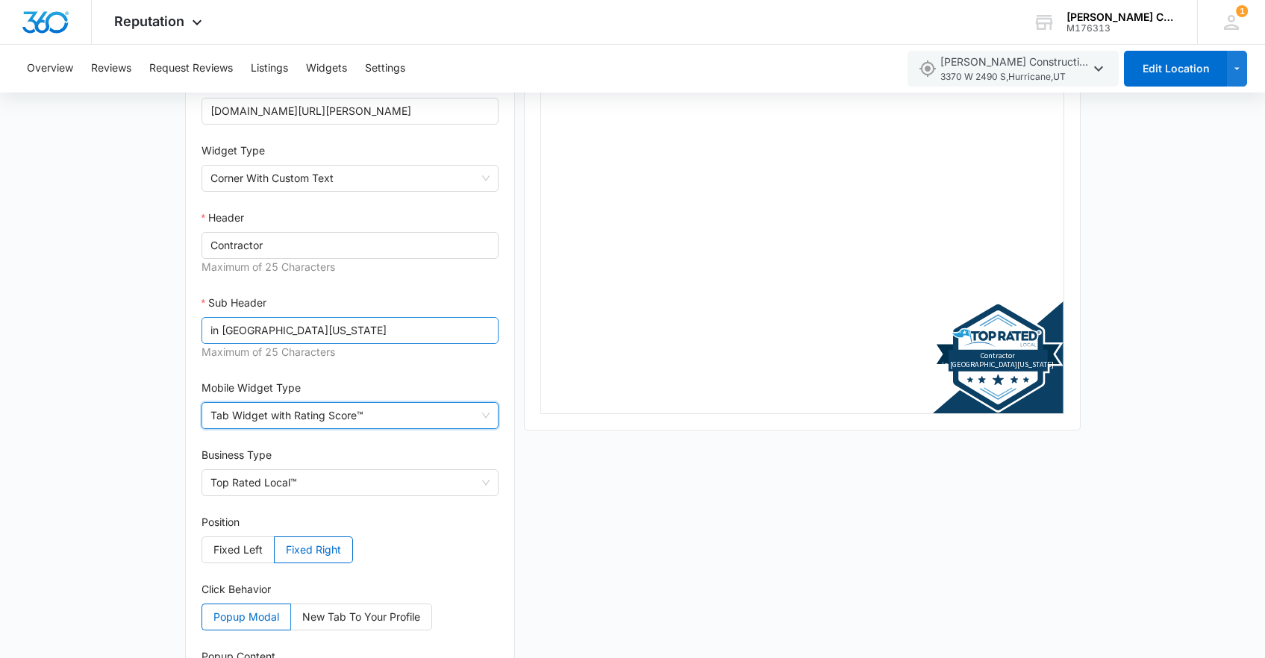
scroll to position [284, 0]
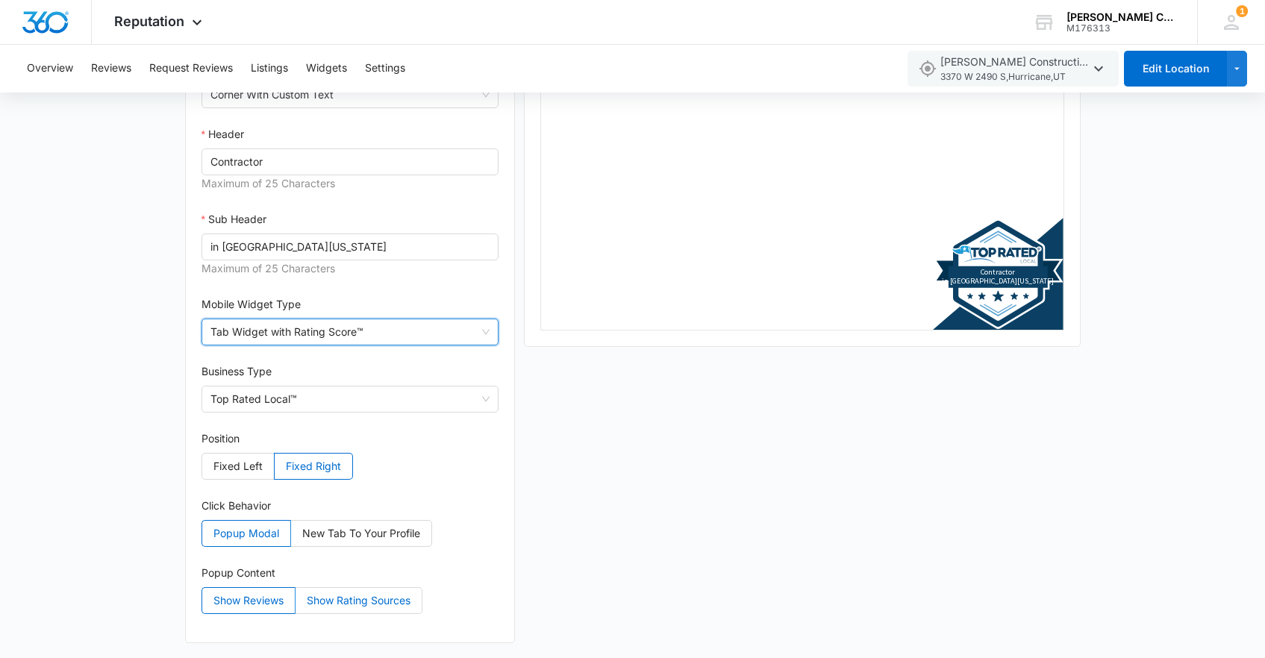
click at [335, 601] on span "Show Rating Sources" at bounding box center [359, 600] width 104 height 13
click at [296, 604] on input "Show Rating Sources" at bounding box center [296, 604] width 0 height 0
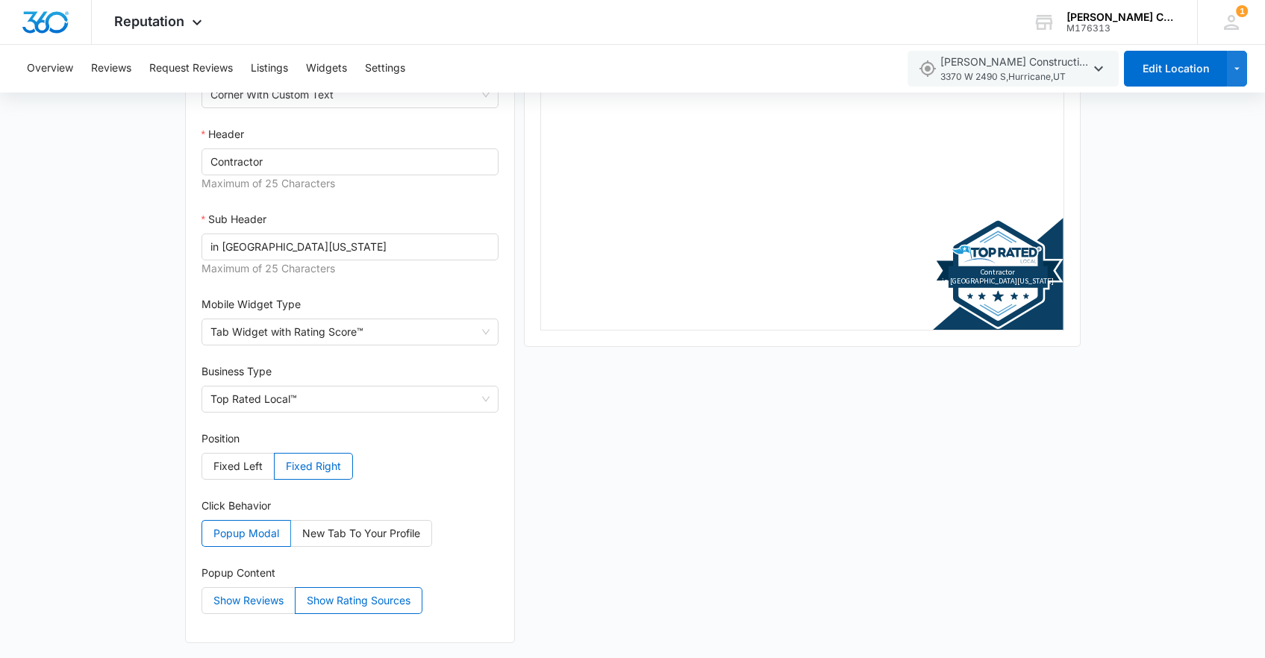
click at [251, 602] on span "Show Reviews" at bounding box center [248, 600] width 70 height 13
click at [202, 604] on input "Show Reviews" at bounding box center [202, 604] width 0 height 0
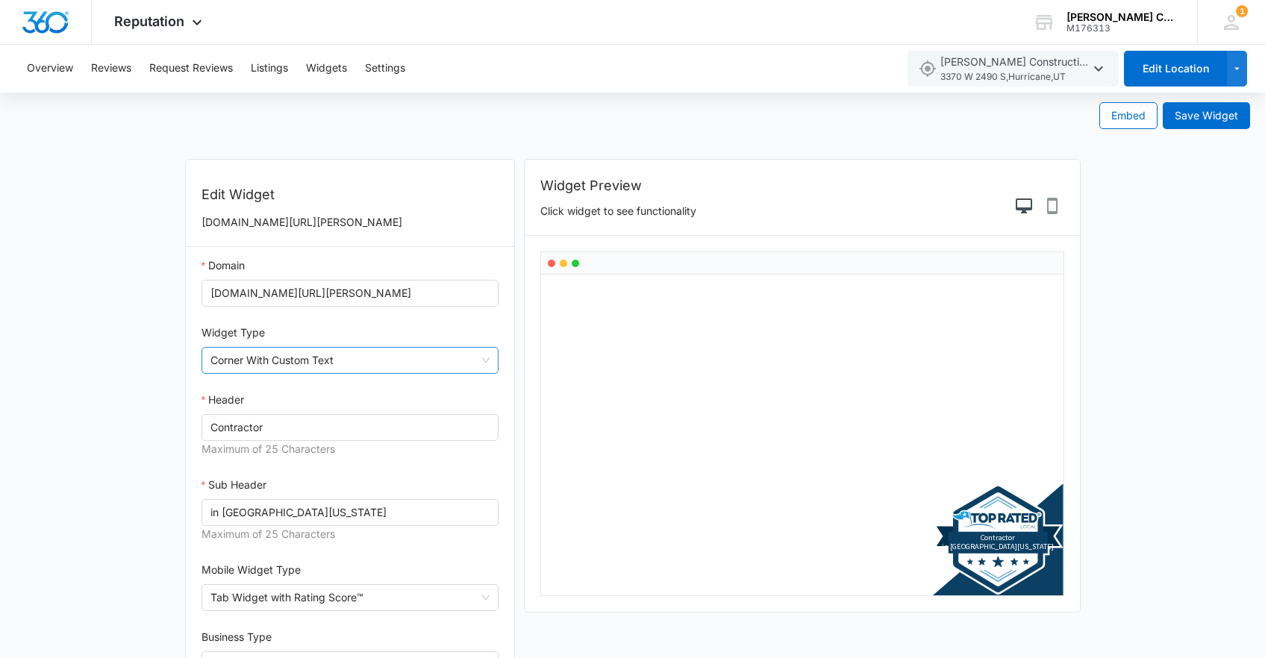
scroll to position [3, 0]
click at [427, 372] on span "Corner With Custom Text" at bounding box center [350, 359] width 280 height 25
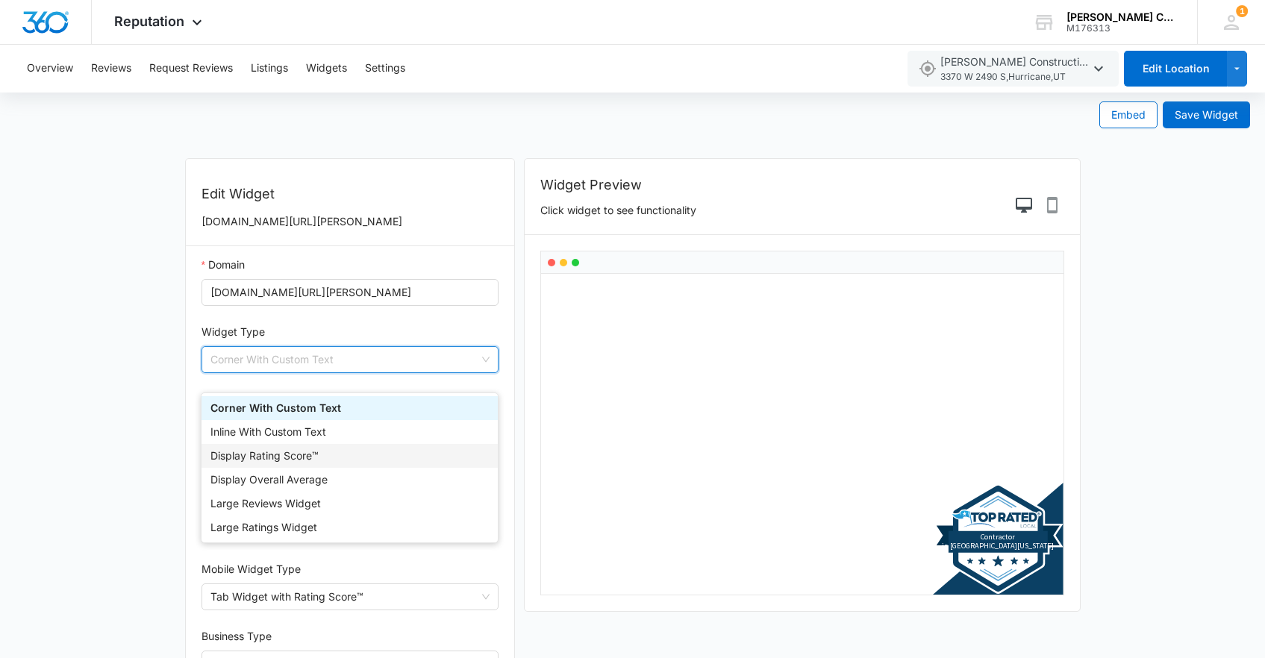
click at [407, 457] on div "Display Rating Score™" at bounding box center [349, 456] width 278 height 16
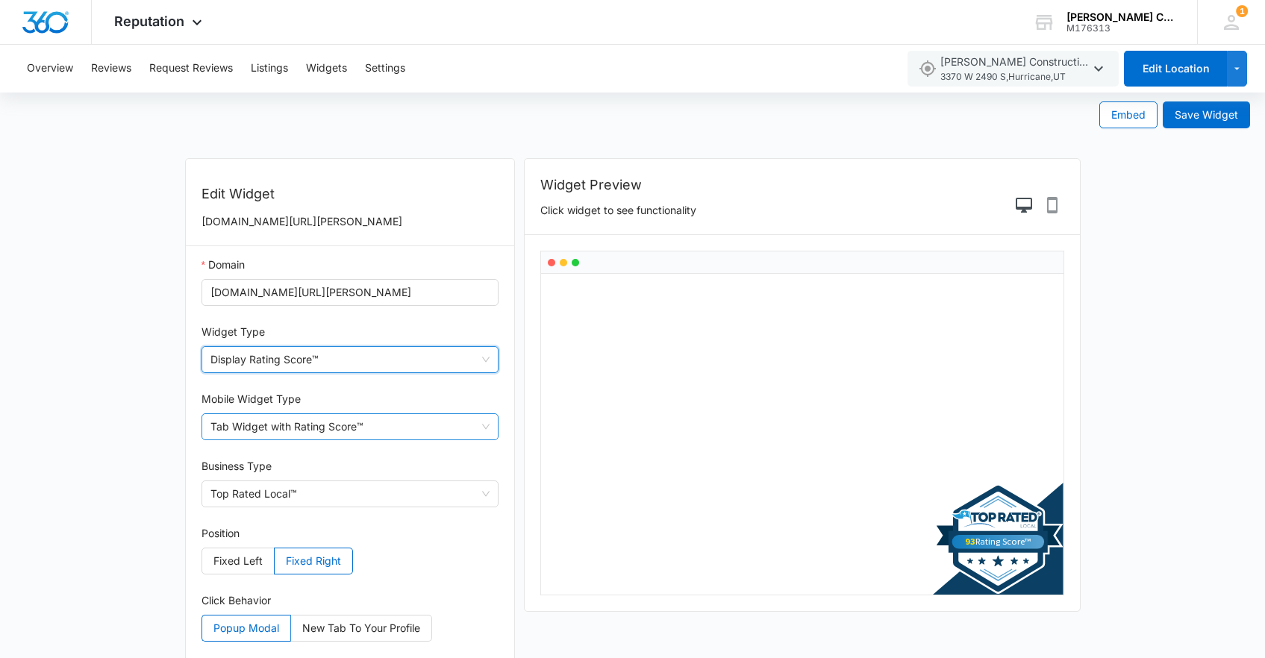
click at [404, 437] on span "Tab Widget with Rating Score™" at bounding box center [350, 426] width 280 height 25
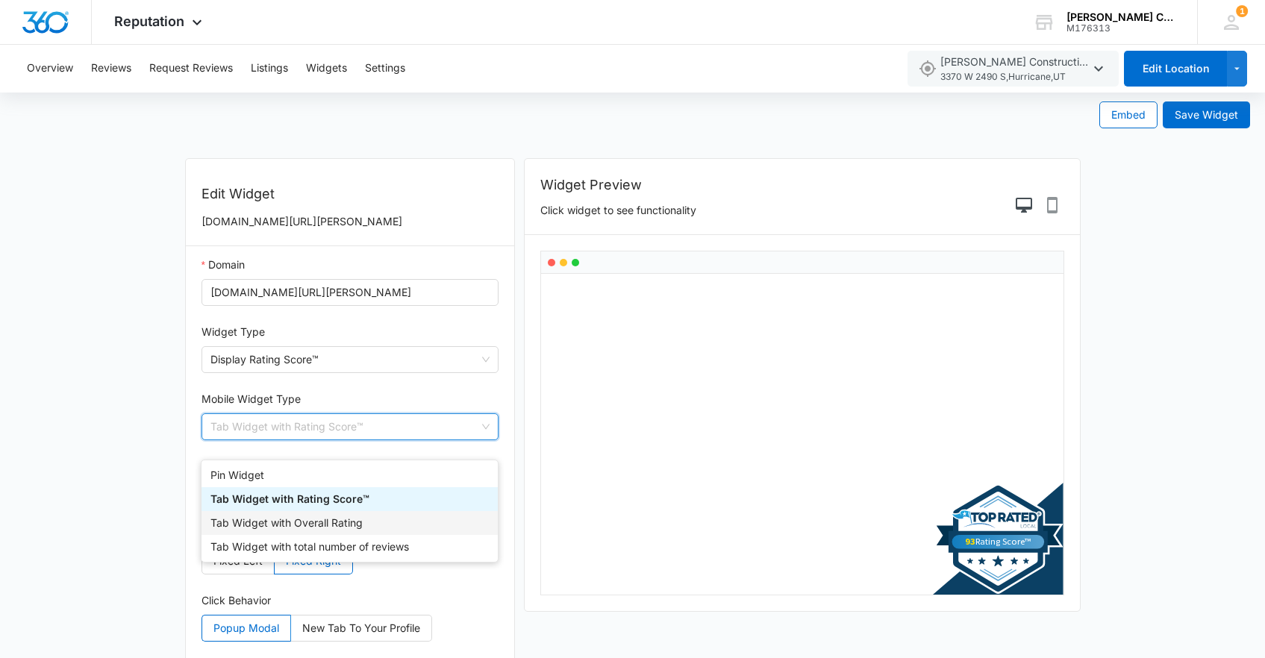
click at [400, 519] on div "Tab Widget with Overall Rating" at bounding box center [349, 523] width 278 height 16
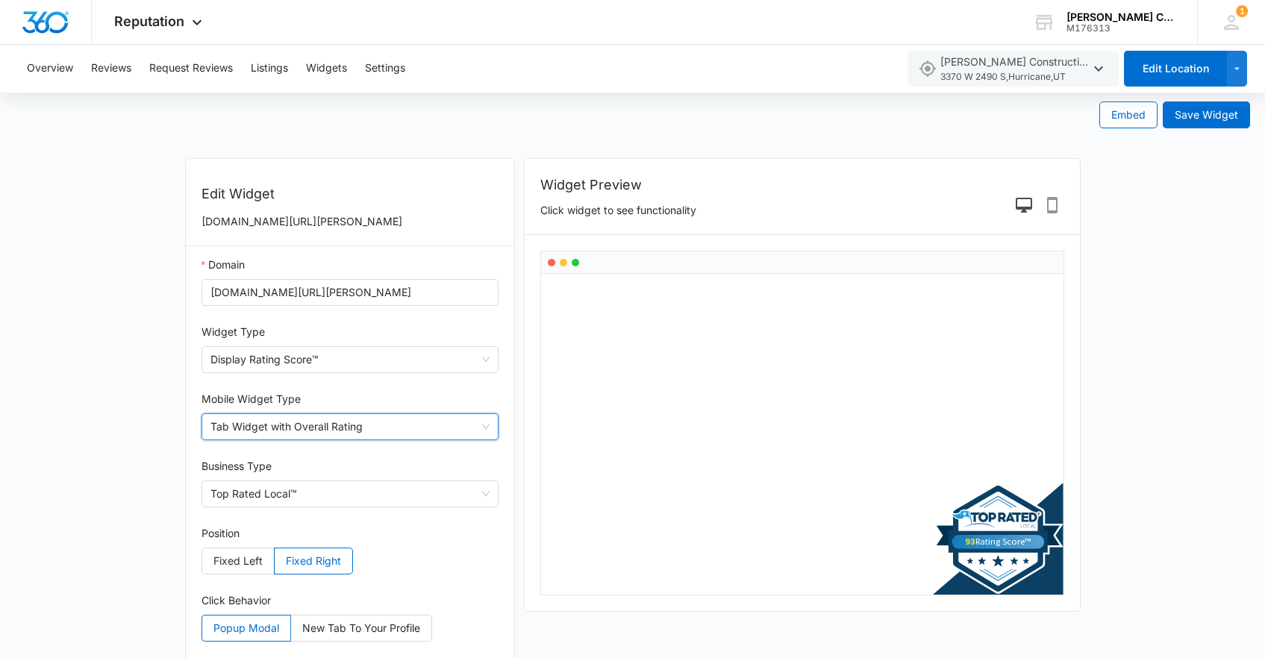
click at [412, 440] on span "Tab Widget with Overall Rating" at bounding box center [350, 426] width 280 height 25
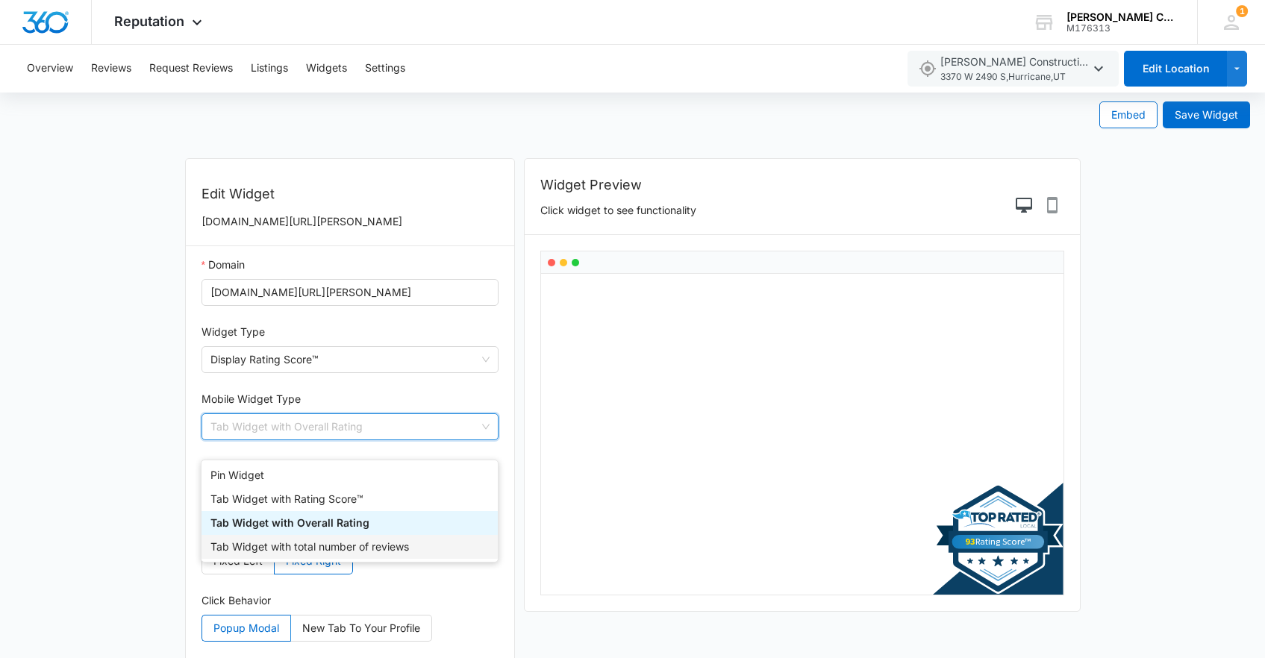
click at [366, 550] on div "Tab Widget with total number of reviews" at bounding box center [349, 547] width 278 height 16
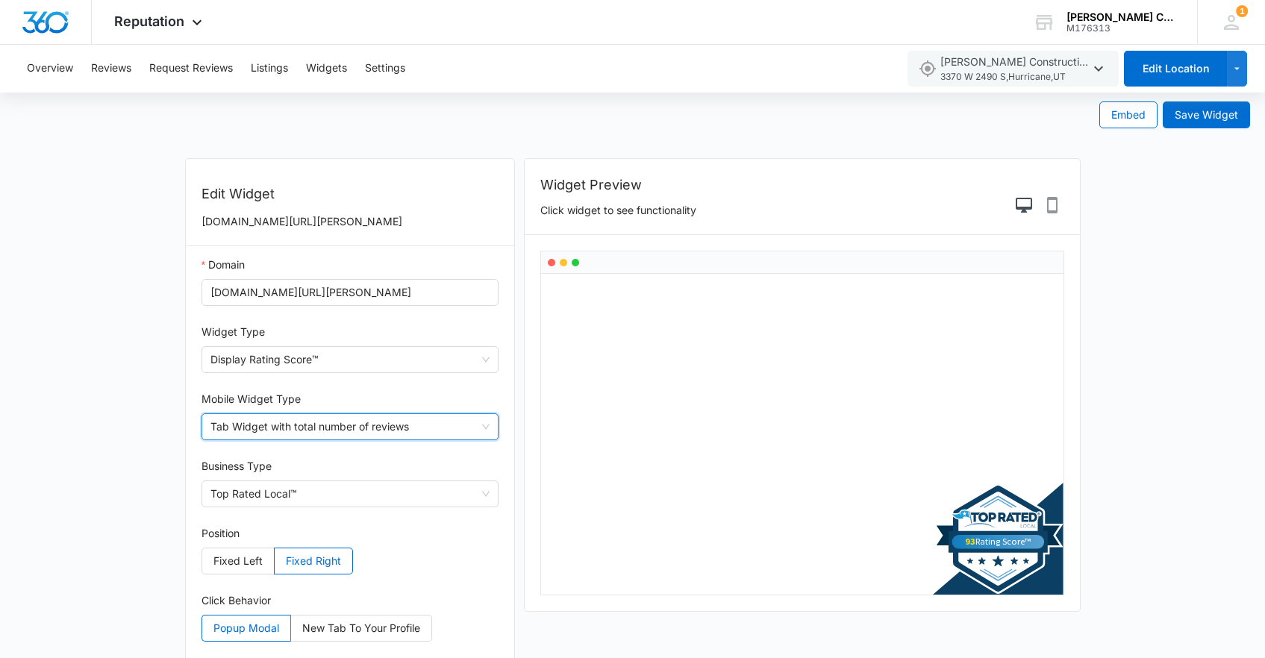
click at [410, 436] on span "Tab Widget with total number of reviews" at bounding box center [350, 426] width 280 height 25
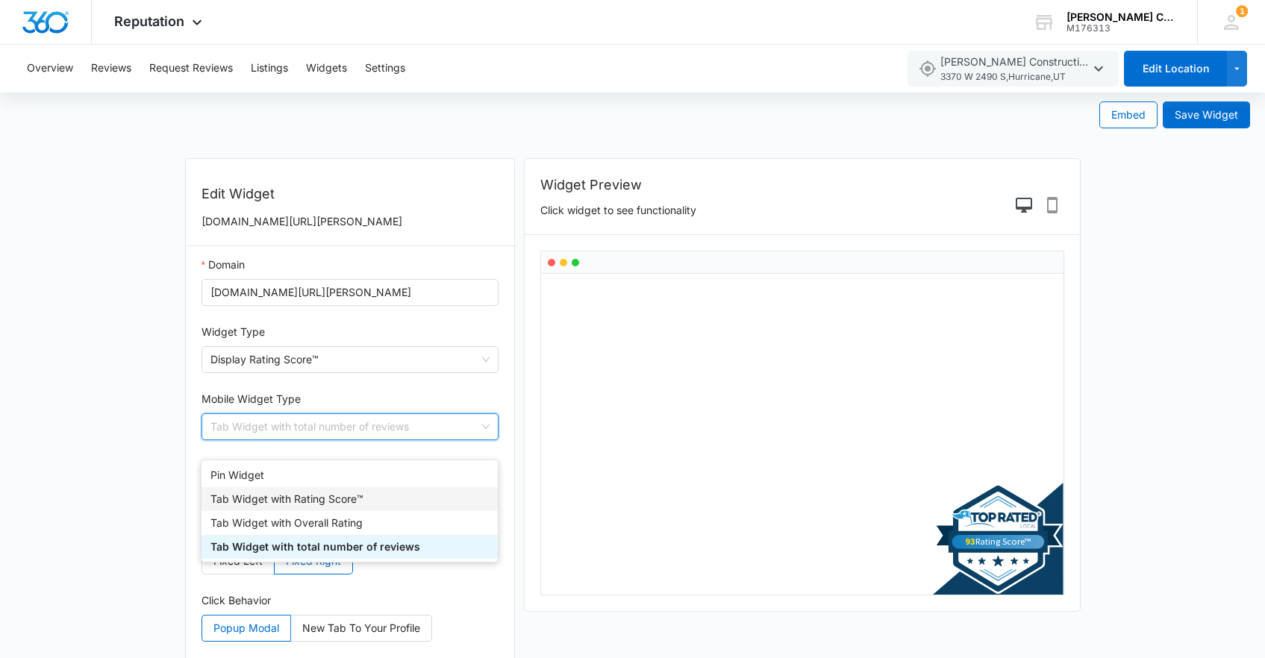
click at [365, 495] on div "Tab Widget with Rating Score™" at bounding box center [349, 499] width 278 height 16
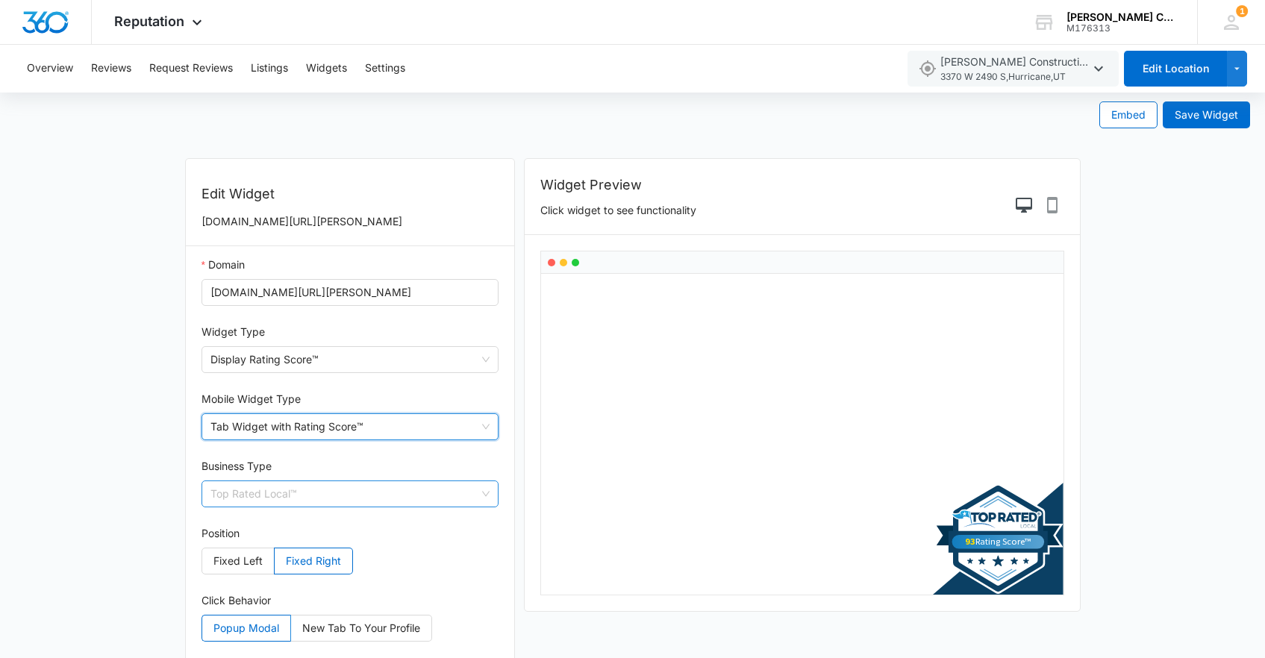
click at [351, 507] on span "Top Rated Local™" at bounding box center [350, 493] width 280 height 25
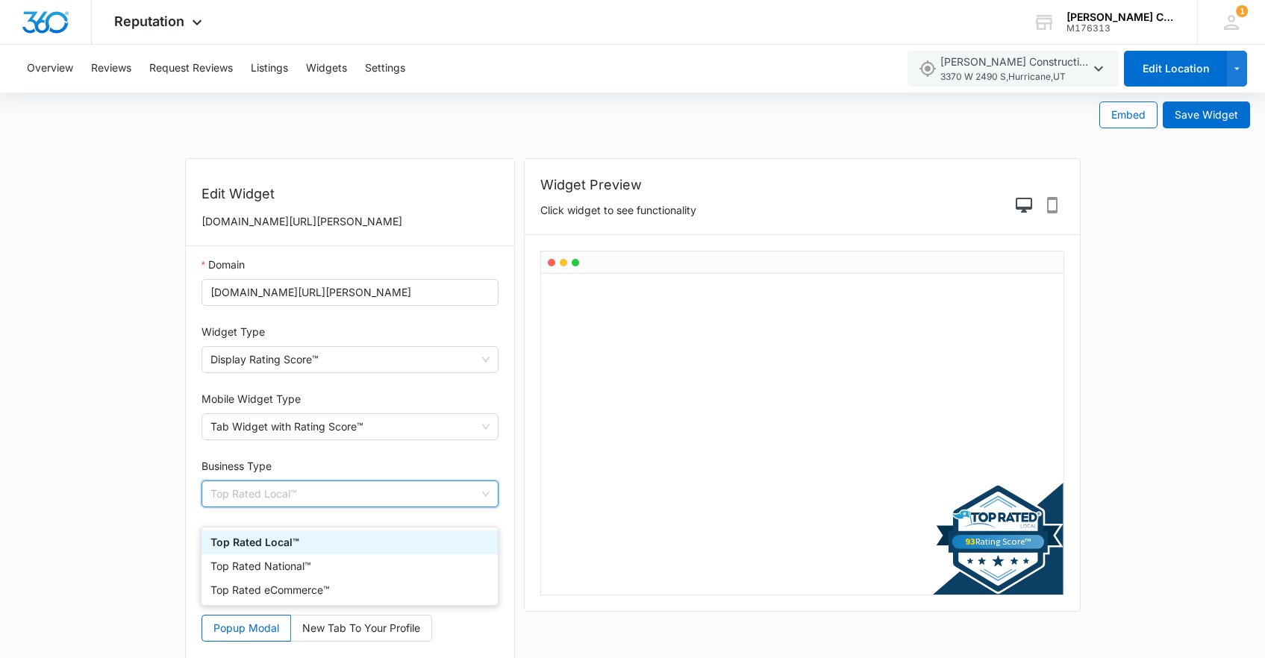
click at [358, 535] on div "Top Rated Local™" at bounding box center [349, 542] width 278 height 16
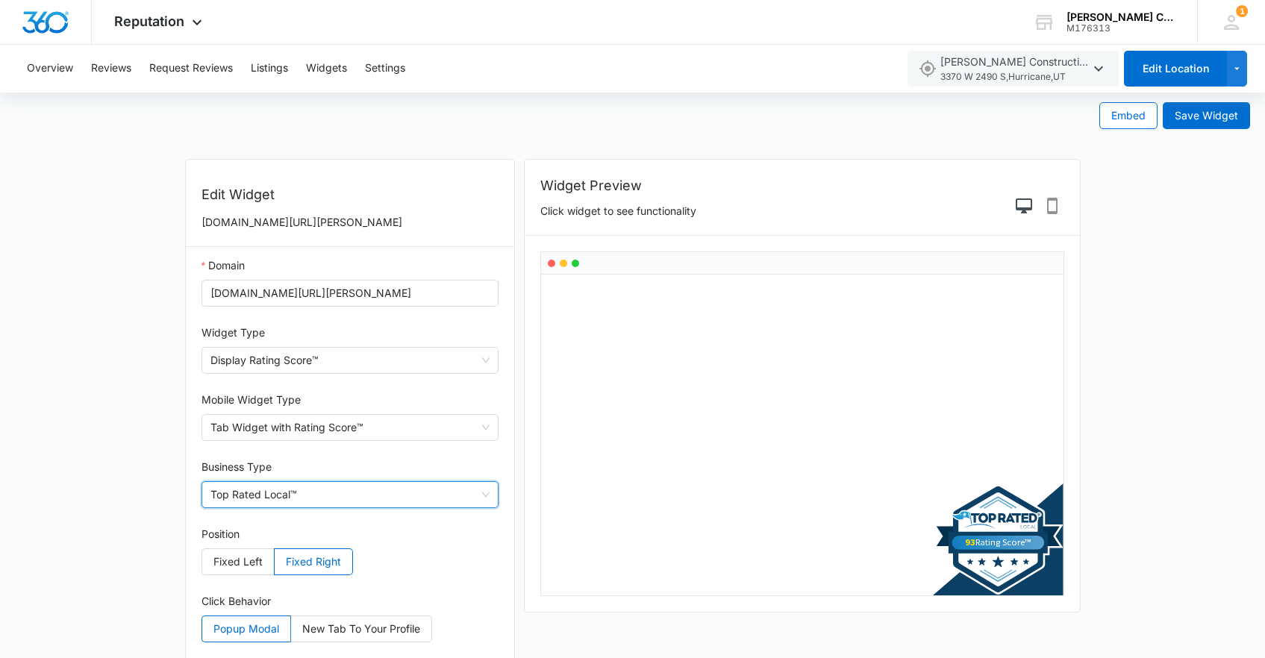
scroll to position [0, 0]
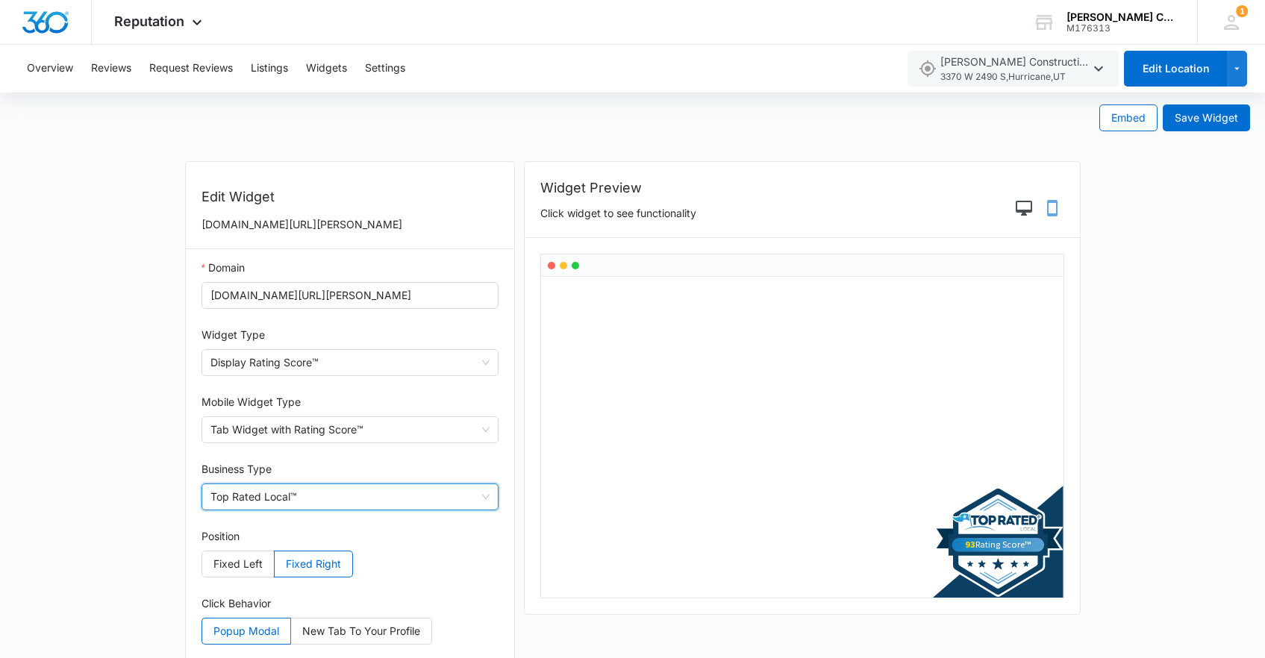
click at [1054, 213] on icon "Phone Preview" at bounding box center [1052, 208] width 10 height 16
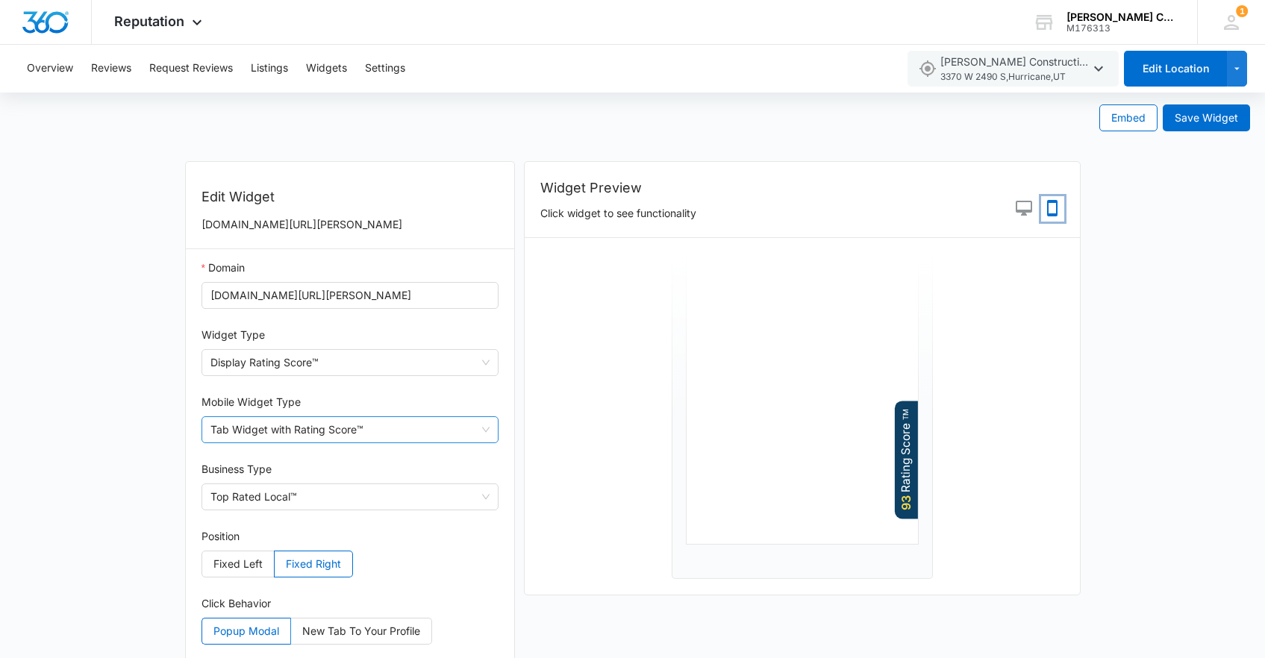
click at [360, 443] on span "Tab Widget with Rating Score™" at bounding box center [350, 429] width 280 height 25
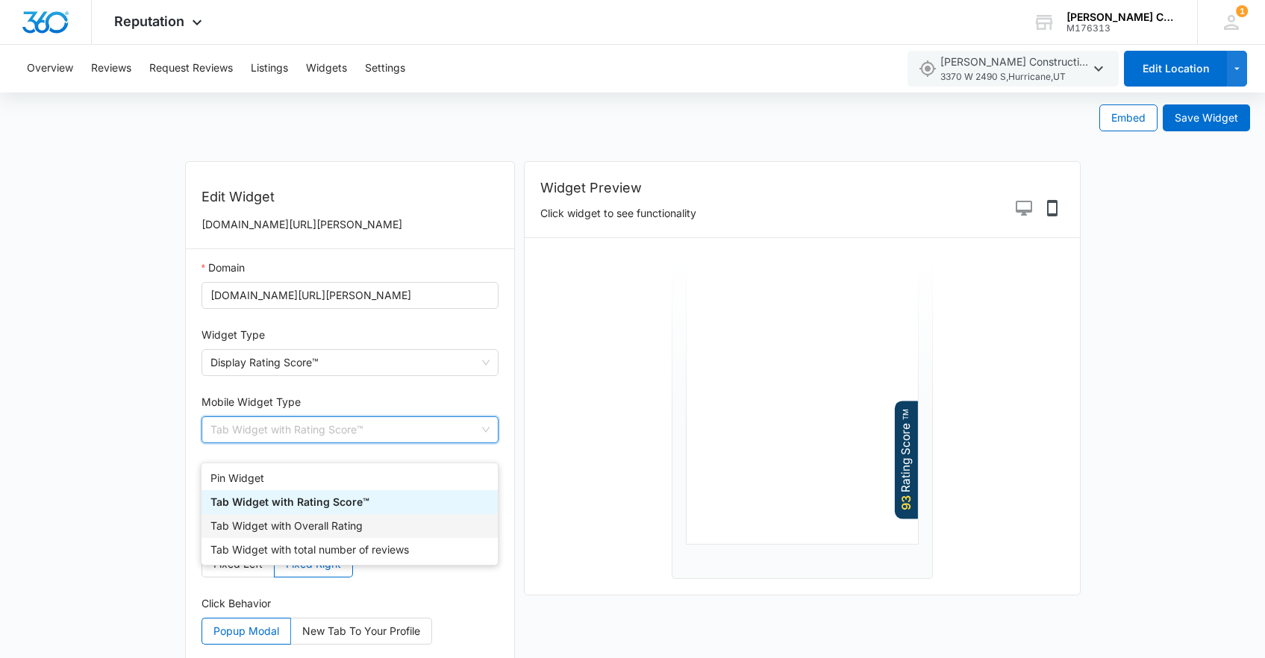
click at [352, 523] on div "Tab Widget with Overall Rating" at bounding box center [349, 526] width 278 height 16
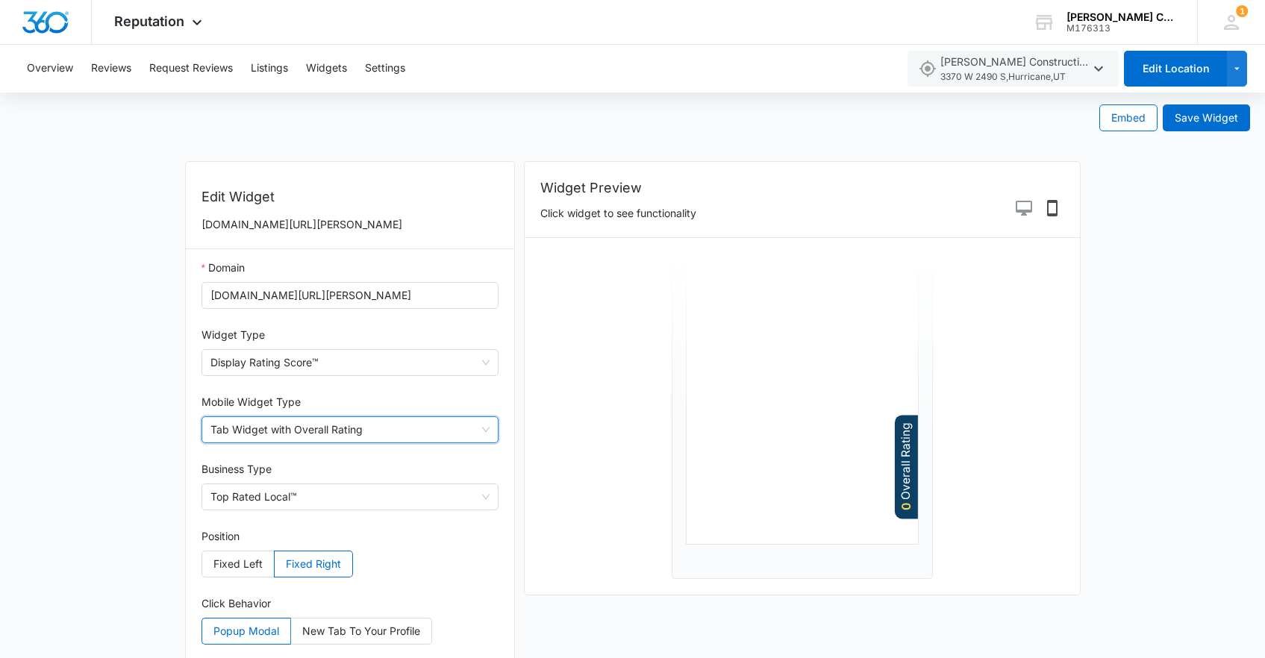
click at [377, 443] on span "Tab Widget with Overall Rating" at bounding box center [350, 429] width 280 height 25
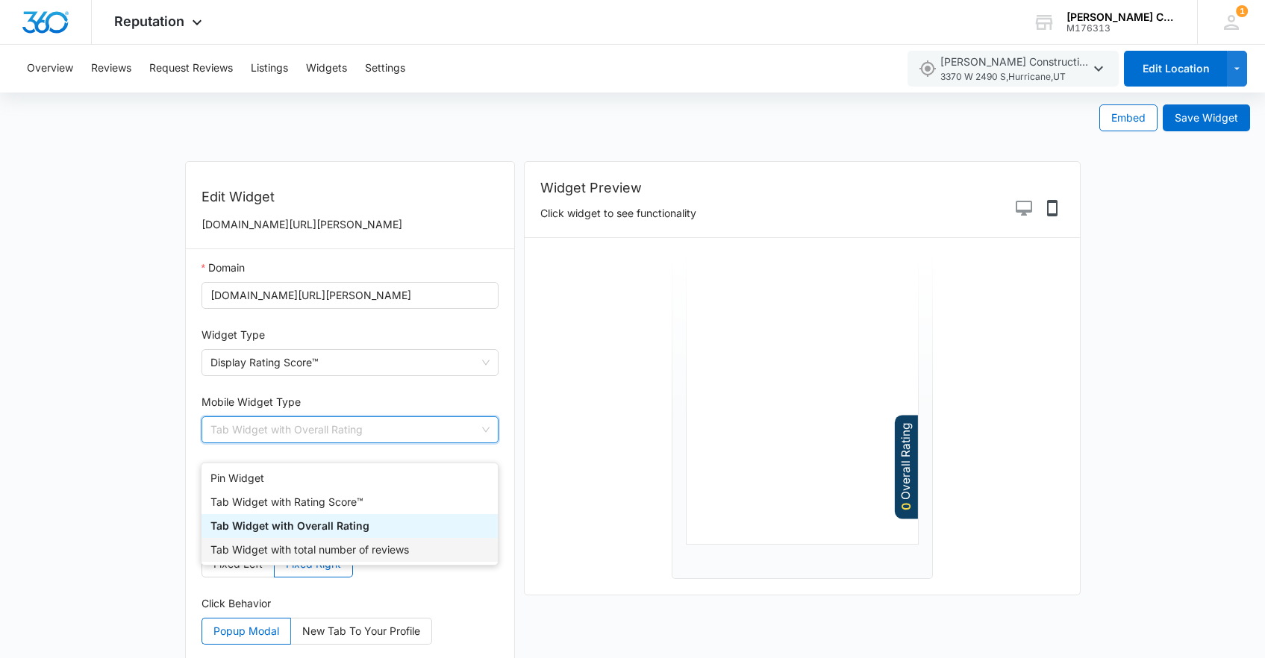
click at [362, 548] on div "Tab Widget with total number of reviews" at bounding box center [349, 550] width 278 height 16
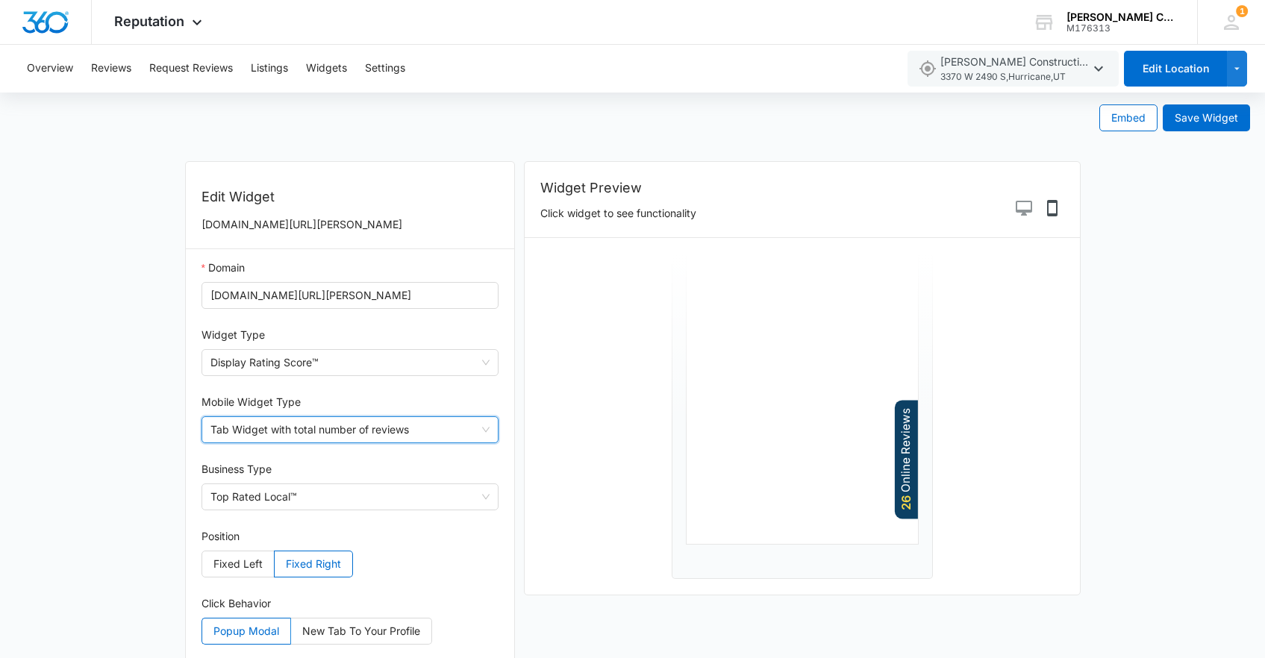
click at [404, 443] on span "Tab Widget with total number of reviews" at bounding box center [350, 429] width 280 height 25
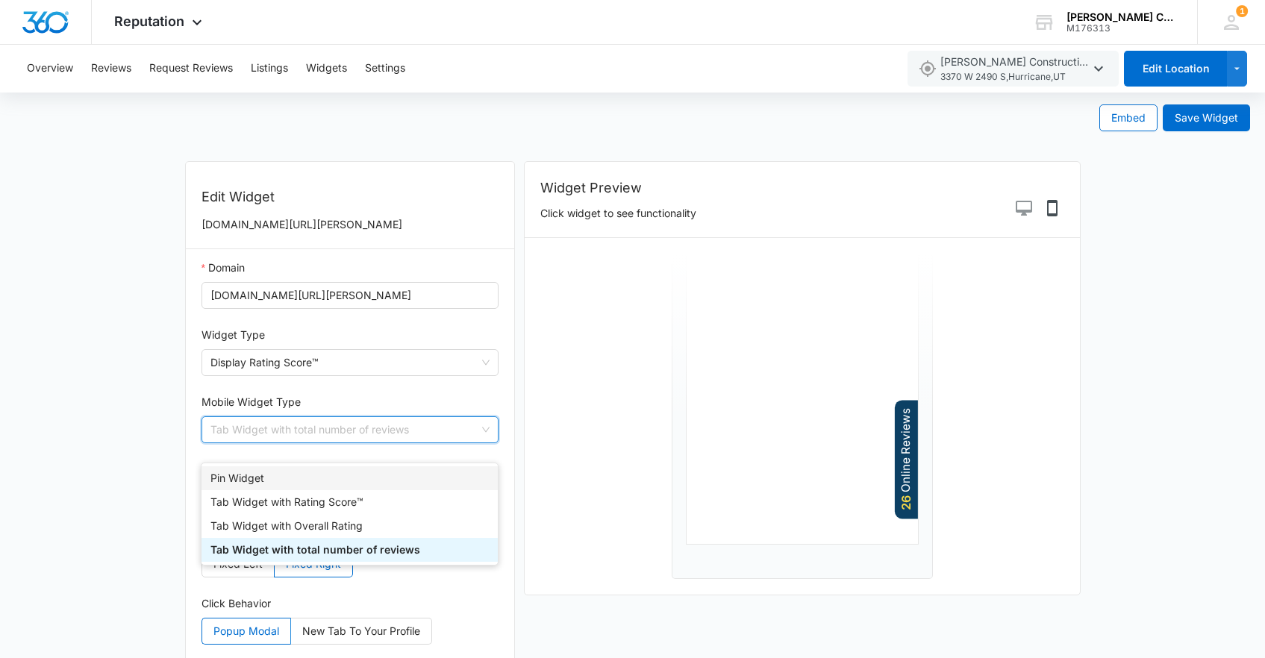
click at [357, 489] on div "Pin Widget" at bounding box center [349, 478] width 296 height 24
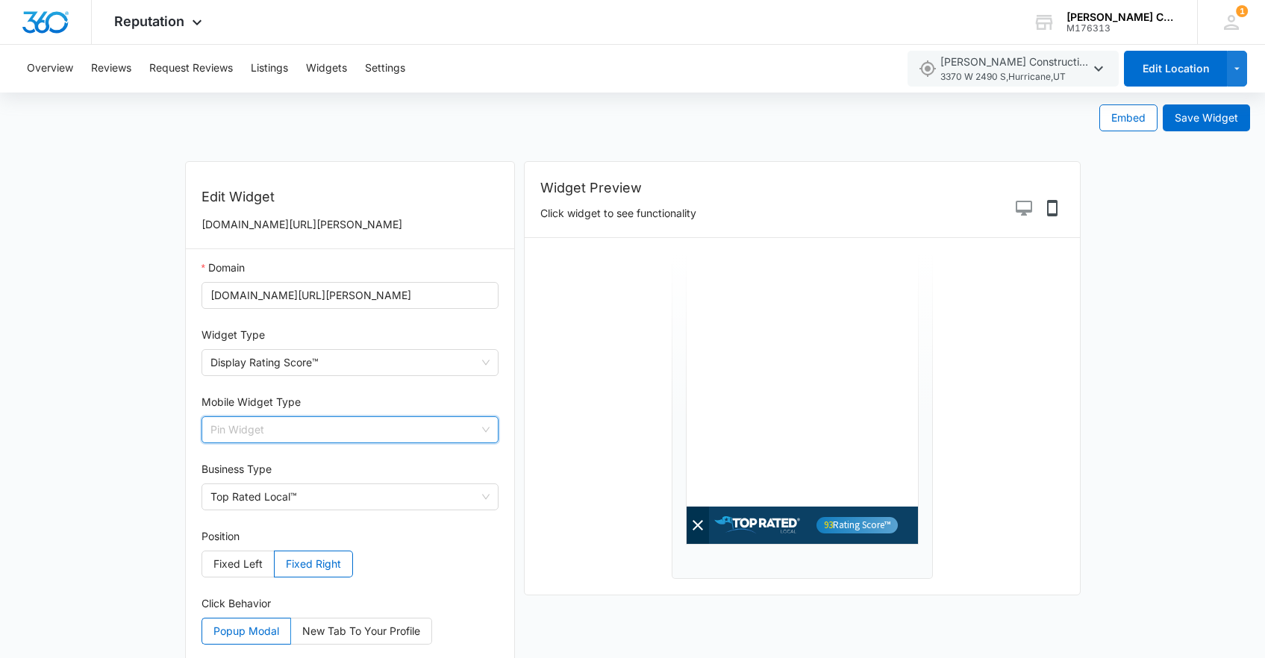
click at [379, 443] on span "Pin Widget" at bounding box center [350, 429] width 280 height 25
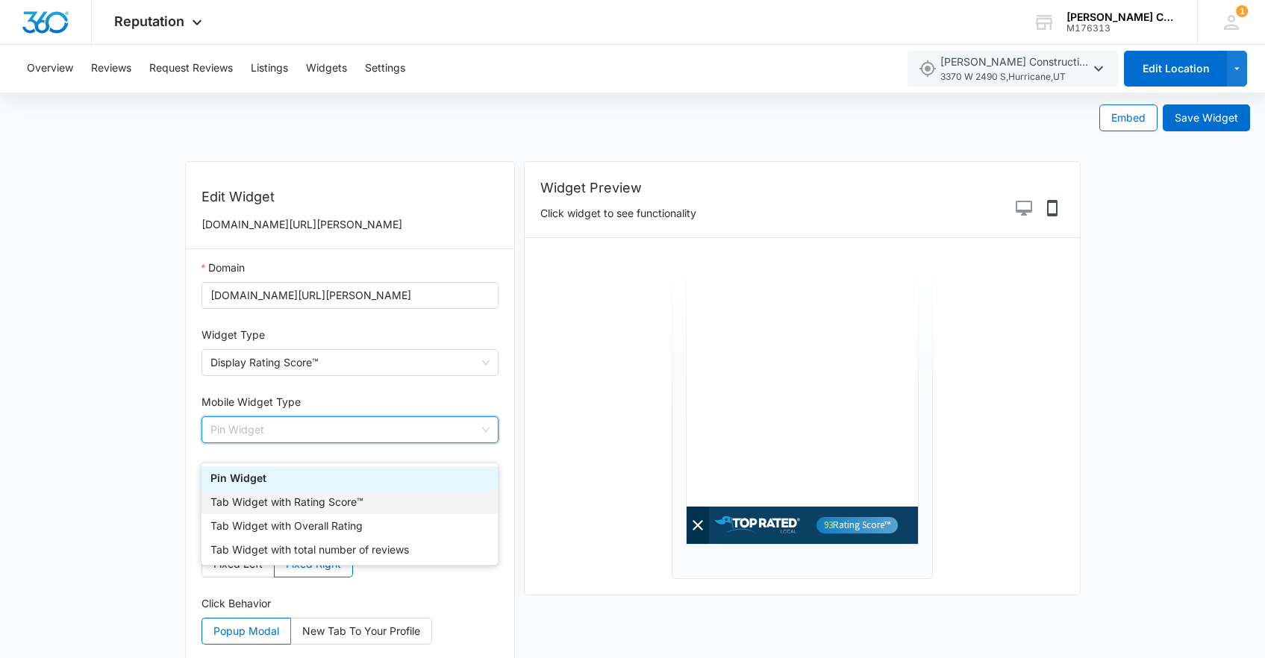
click at [350, 499] on div "Tab Widget with Rating Score™" at bounding box center [349, 502] width 278 height 16
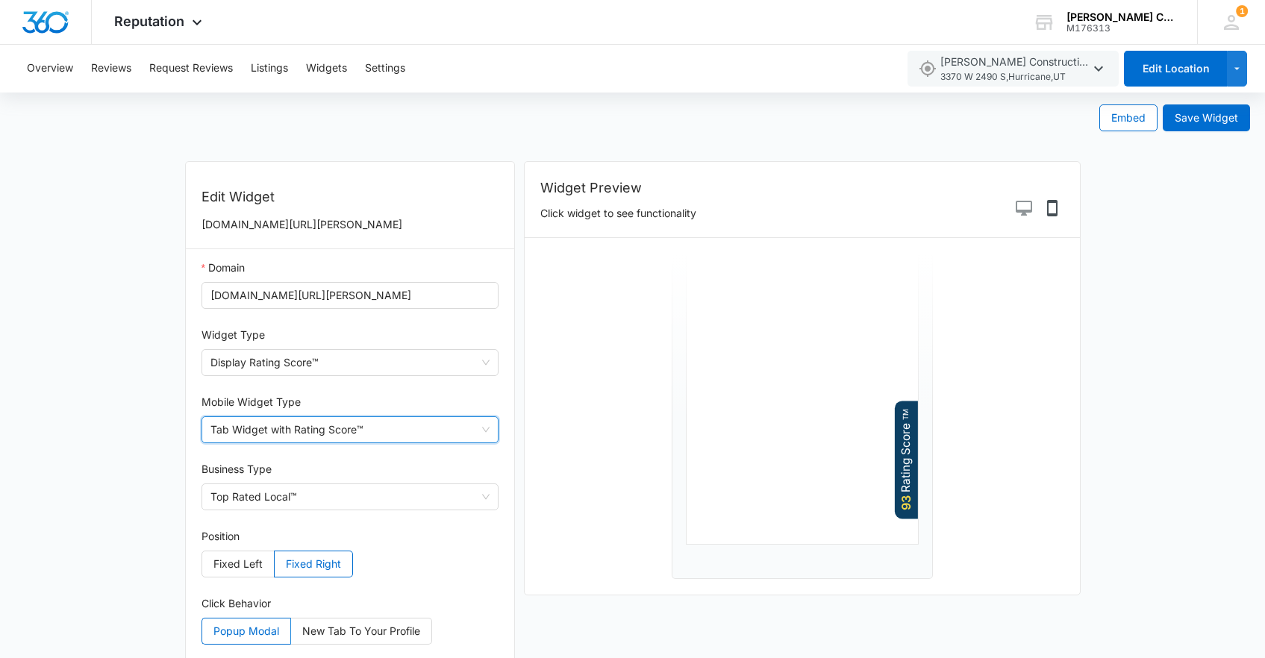
click at [395, 443] on span "Tab Widget with Rating Score™" at bounding box center [350, 429] width 280 height 25
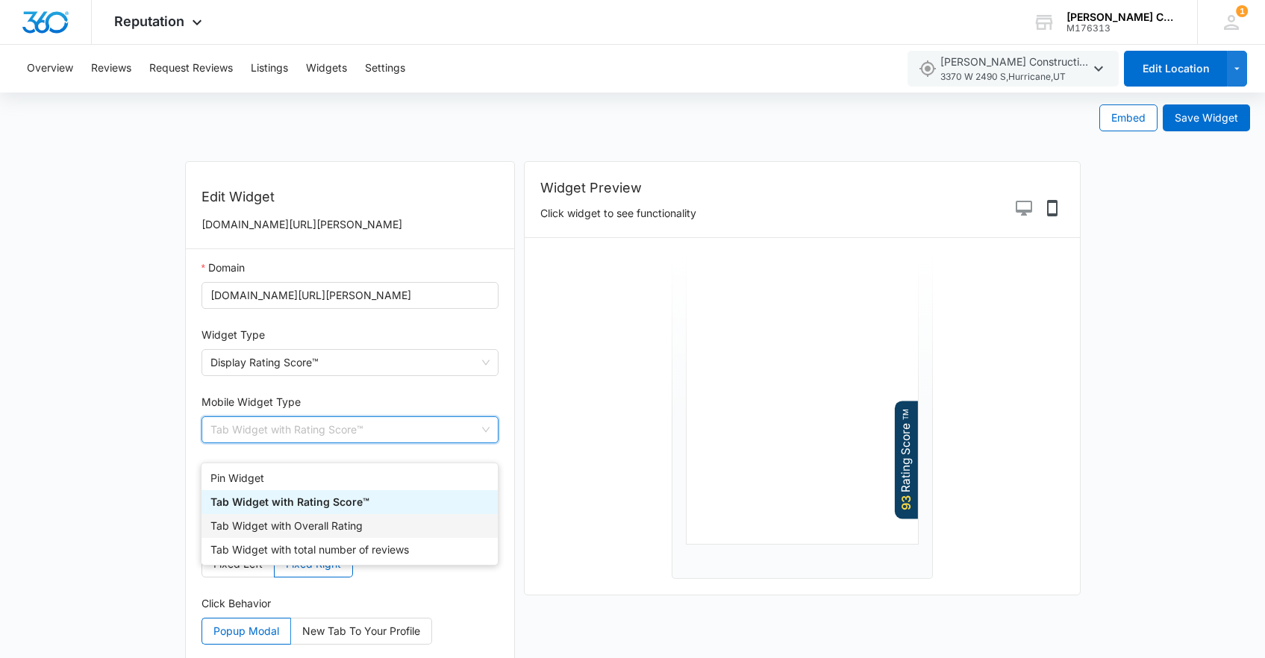
click at [375, 527] on div "Tab Widget with Overall Rating" at bounding box center [349, 526] width 278 height 16
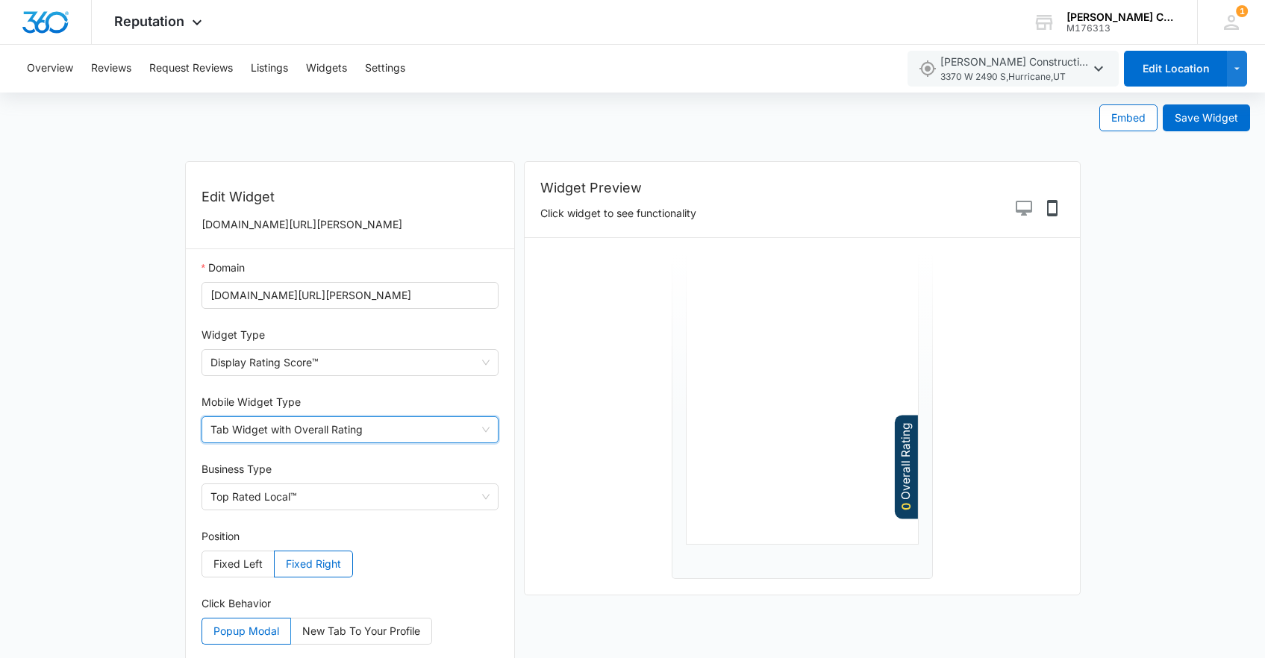
click at [408, 443] on span "Tab Widget with Overall Rating" at bounding box center [350, 429] width 280 height 25
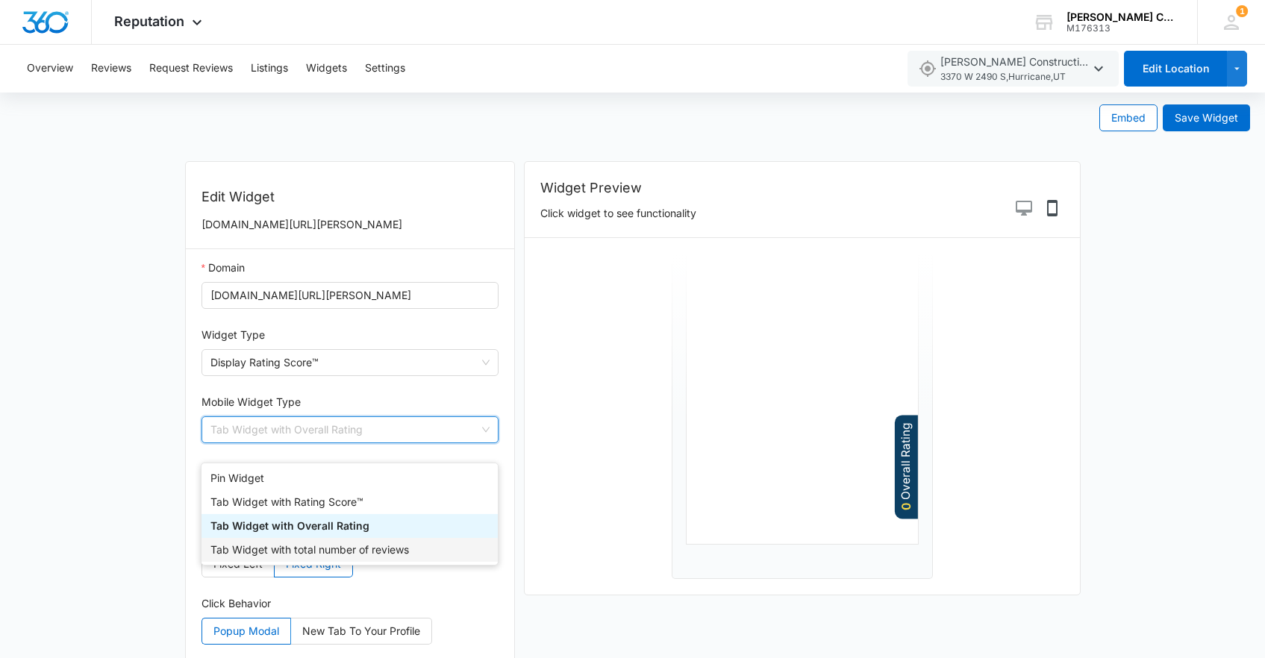
click at [378, 551] on div "Tab Widget with total number of reviews" at bounding box center [349, 550] width 278 height 16
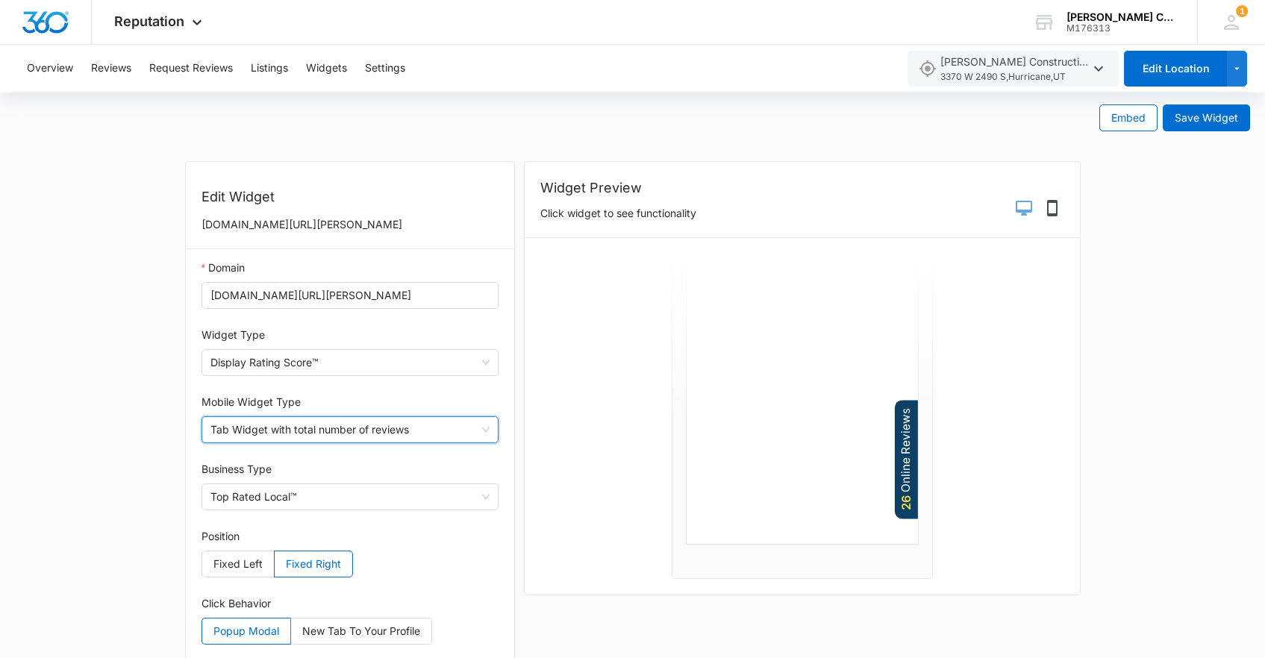
click at [1022, 204] on icon "Desktop Preview" at bounding box center [1024, 208] width 18 height 18
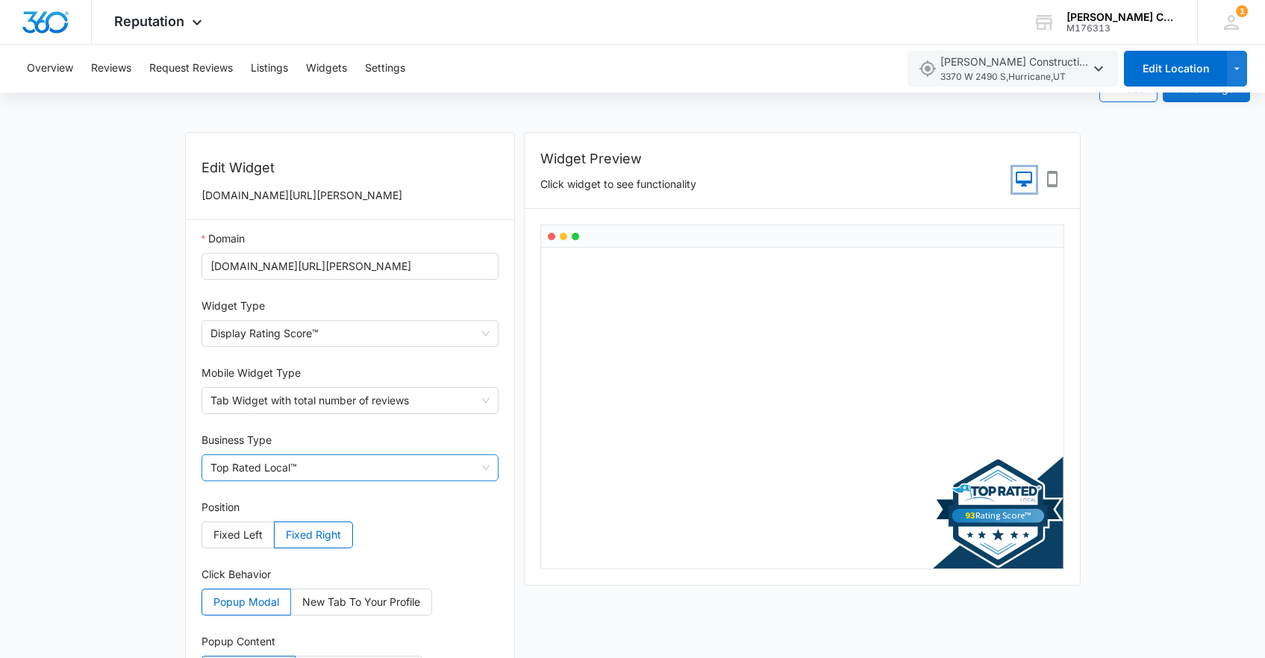
scroll to position [39, 0]
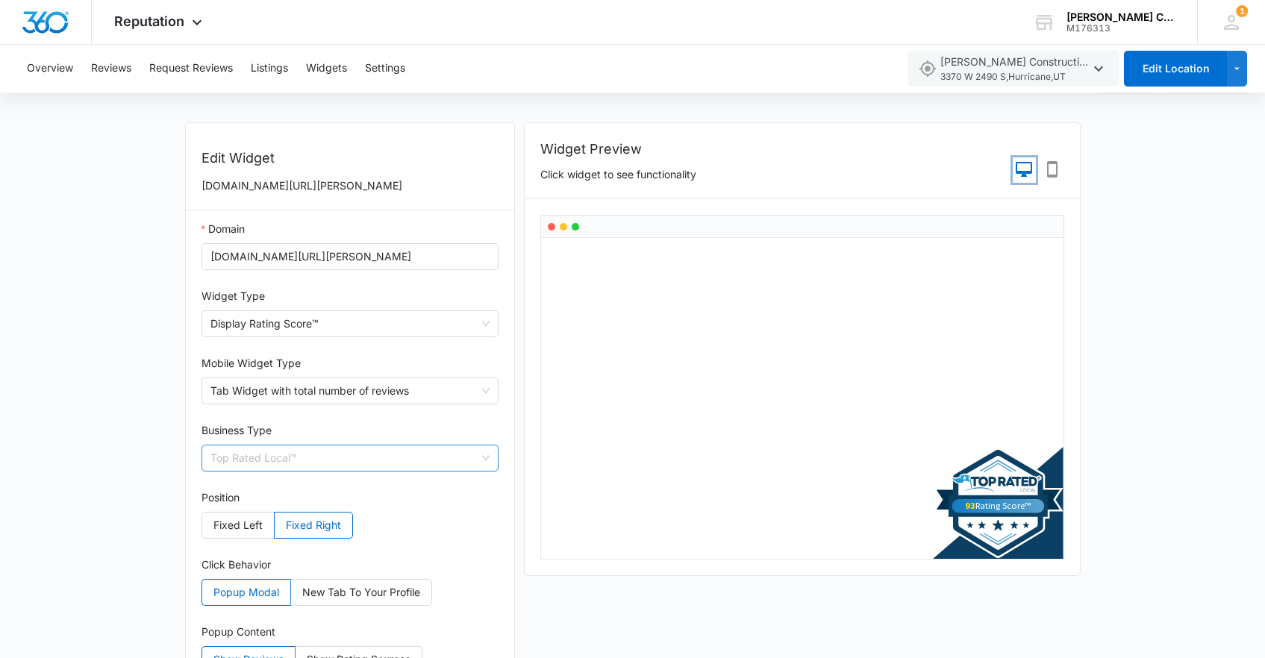
click at [366, 471] on span "Top Rated Local™" at bounding box center [350, 457] width 280 height 25
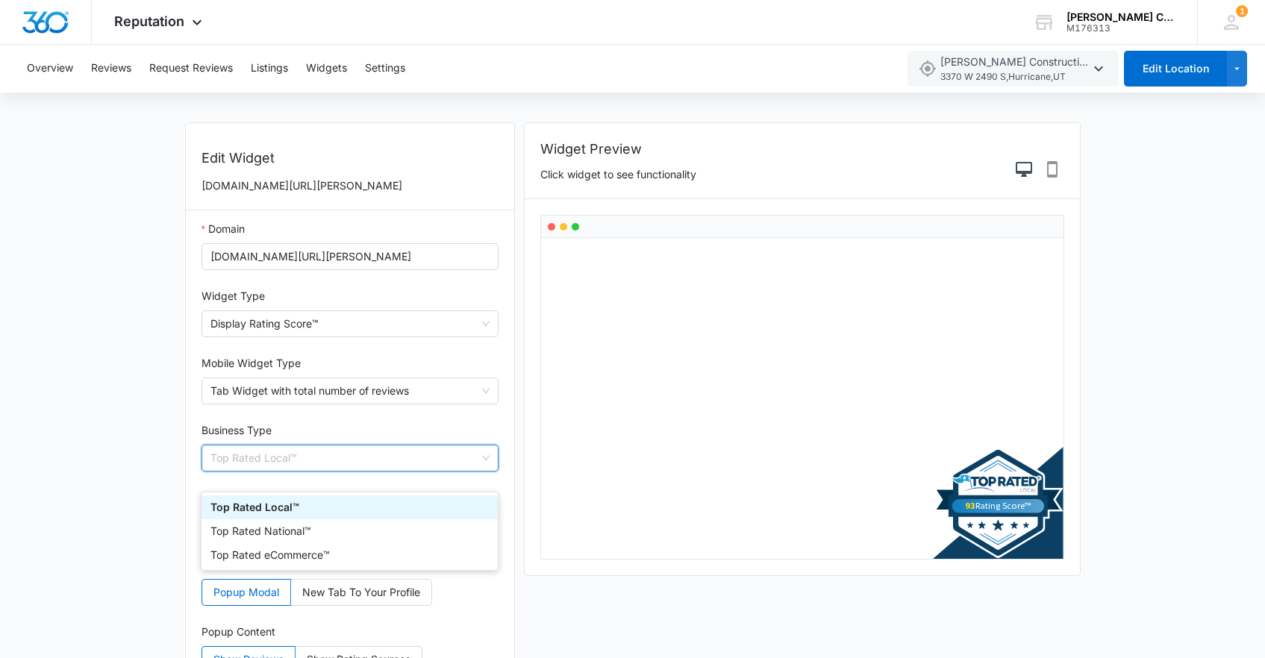
click at [28, 416] on form "Embed Save Widget Edit Widget www.topratedlocal.com/jim-savage-construction-llc…" at bounding box center [632, 385] width 1265 height 663
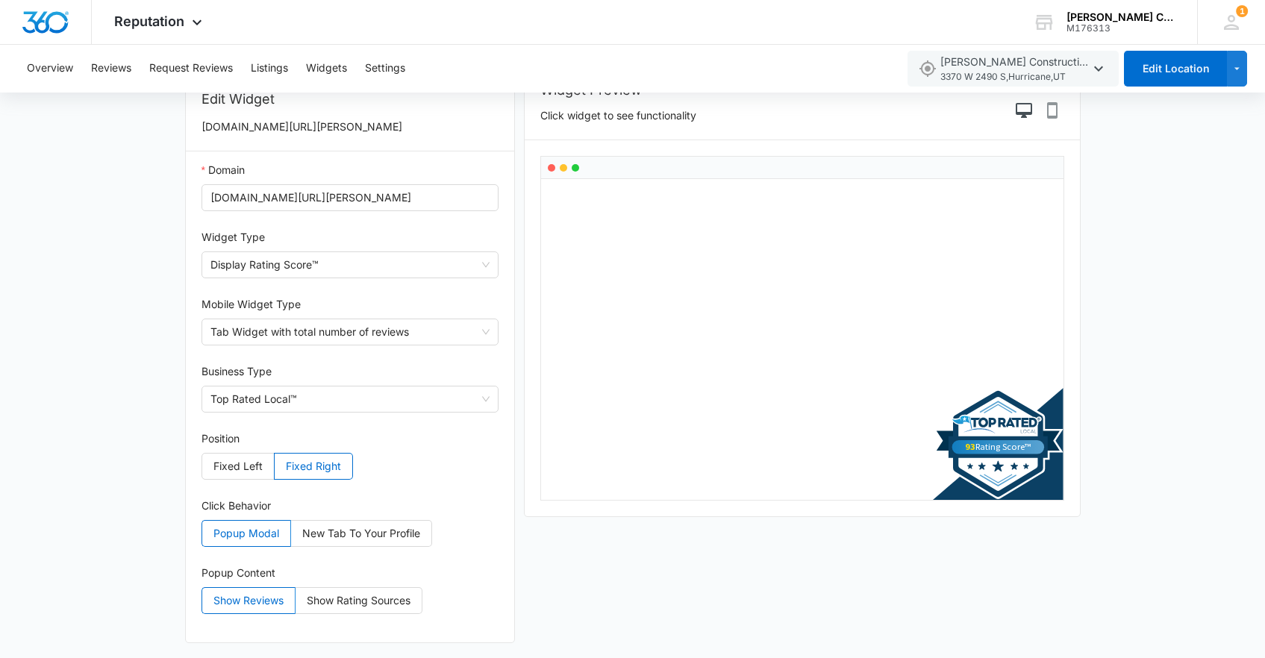
scroll to position [112, 0]
click at [398, 272] on span "Display Rating Score™" at bounding box center [350, 264] width 280 height 25
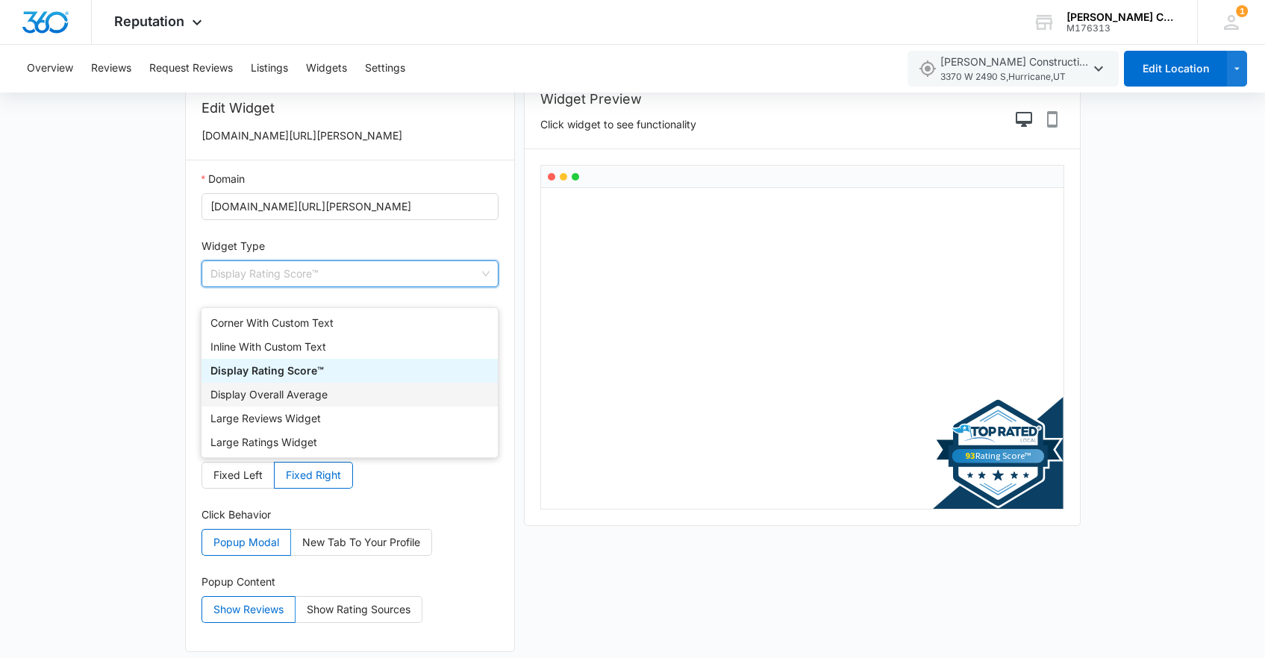
scroll to position [114, 0]
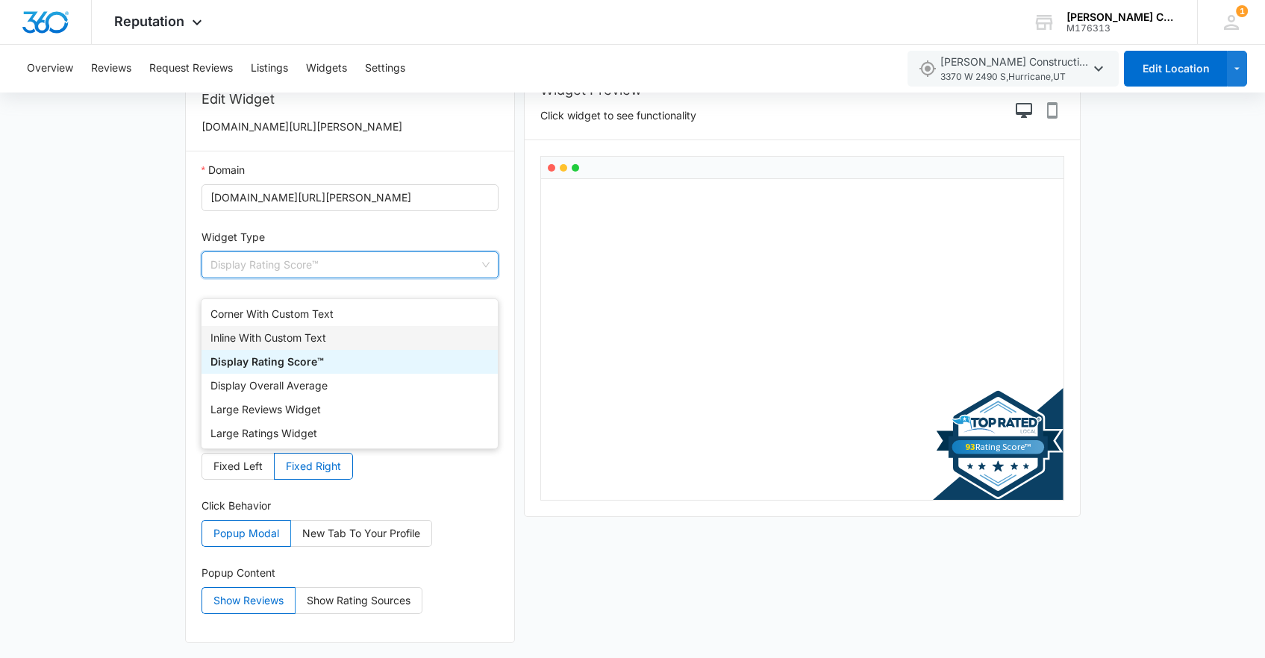
click at [387, 330] on div "Inline With Custom Text" at bounding box center [349, 338] width 278 height 16
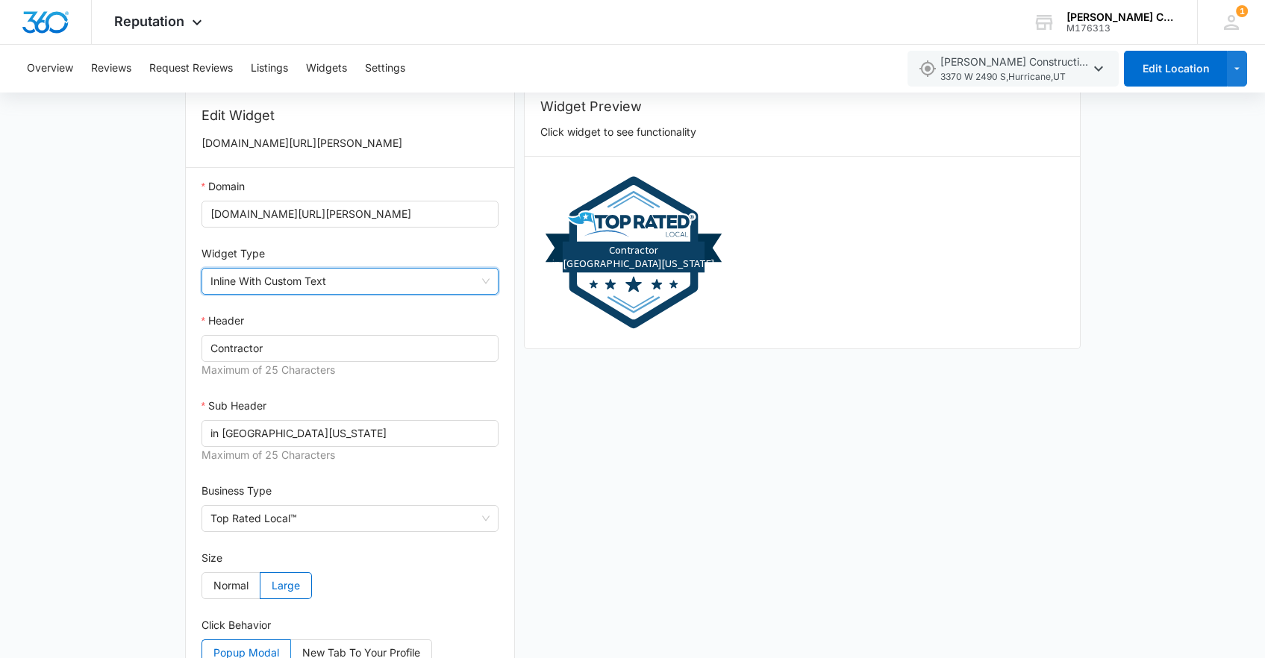
scroll to position [0, 0]
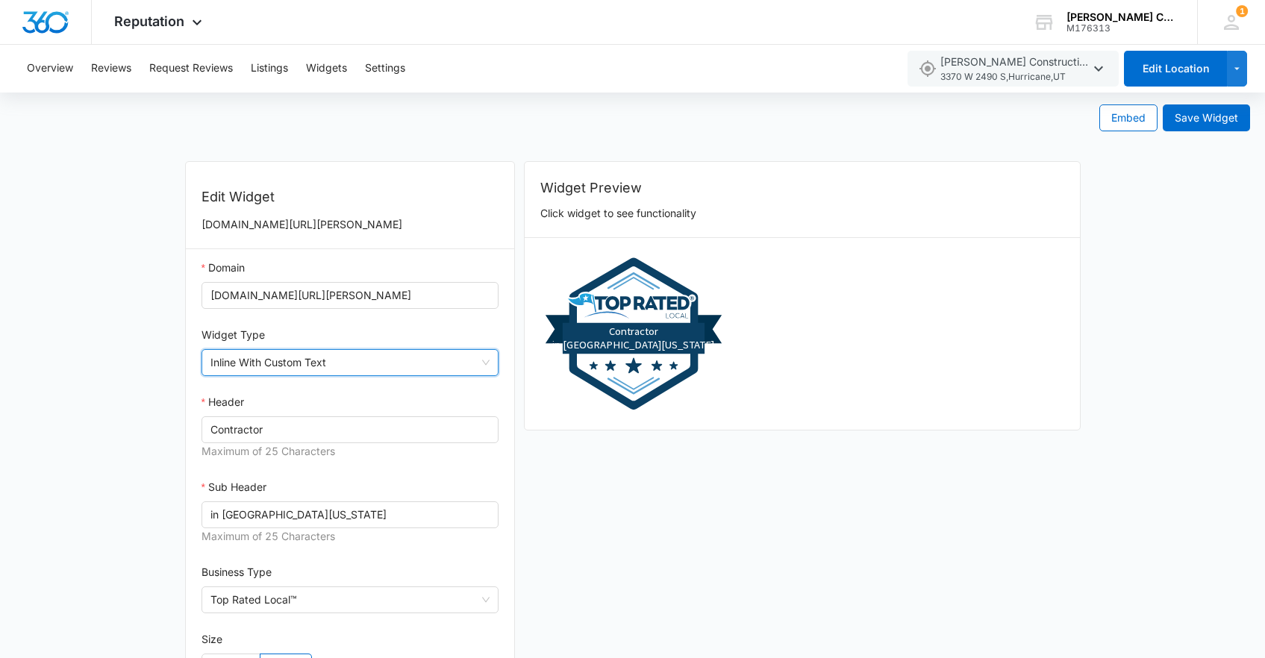
click at [316, 375] on span "Inline With Custom Text" at bounding box center [350, 362] width 280 height 25
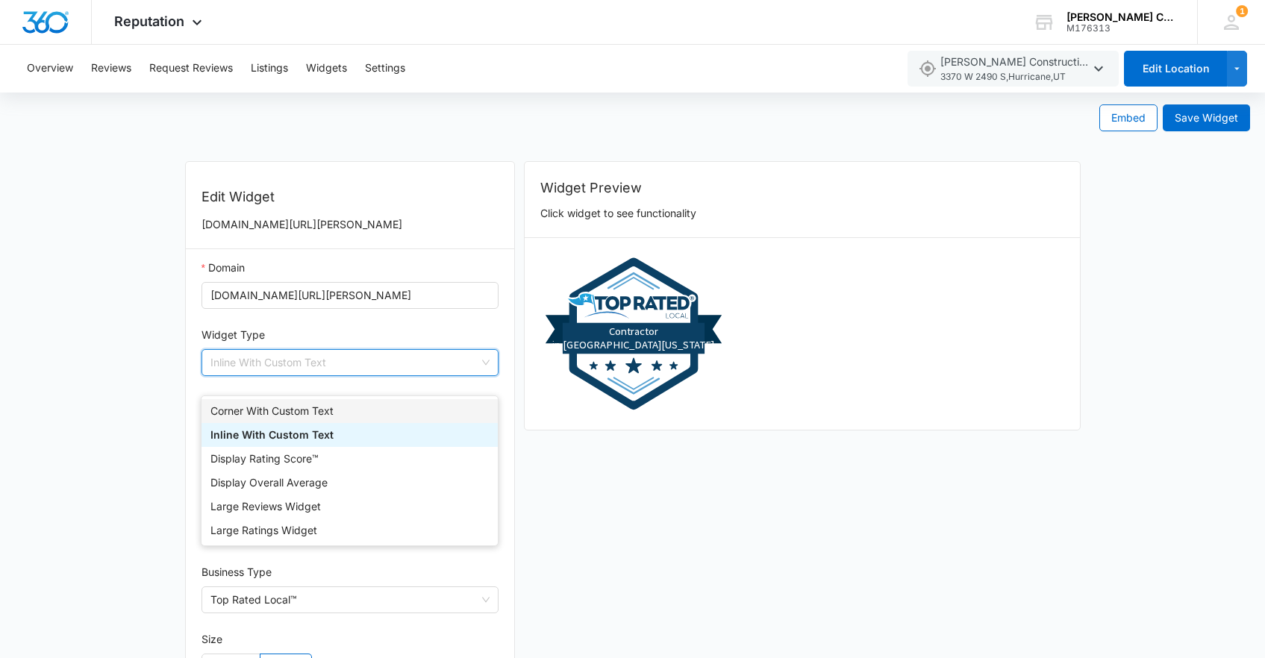
click at [313, 412] on div "Corner With Custom Text" at bounding box center [349, 411] width 278 height 16
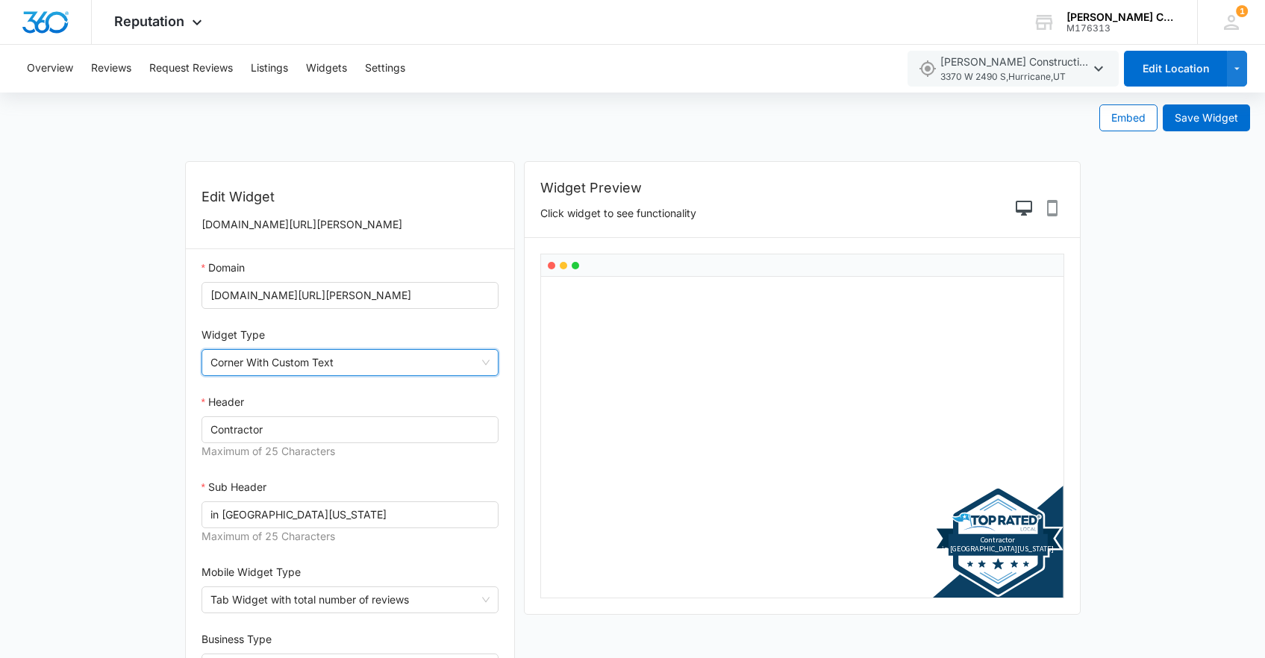
click at [380, 375] on span "Corner With Custom Text" at bounding box center [350, 362] width 280 height 25
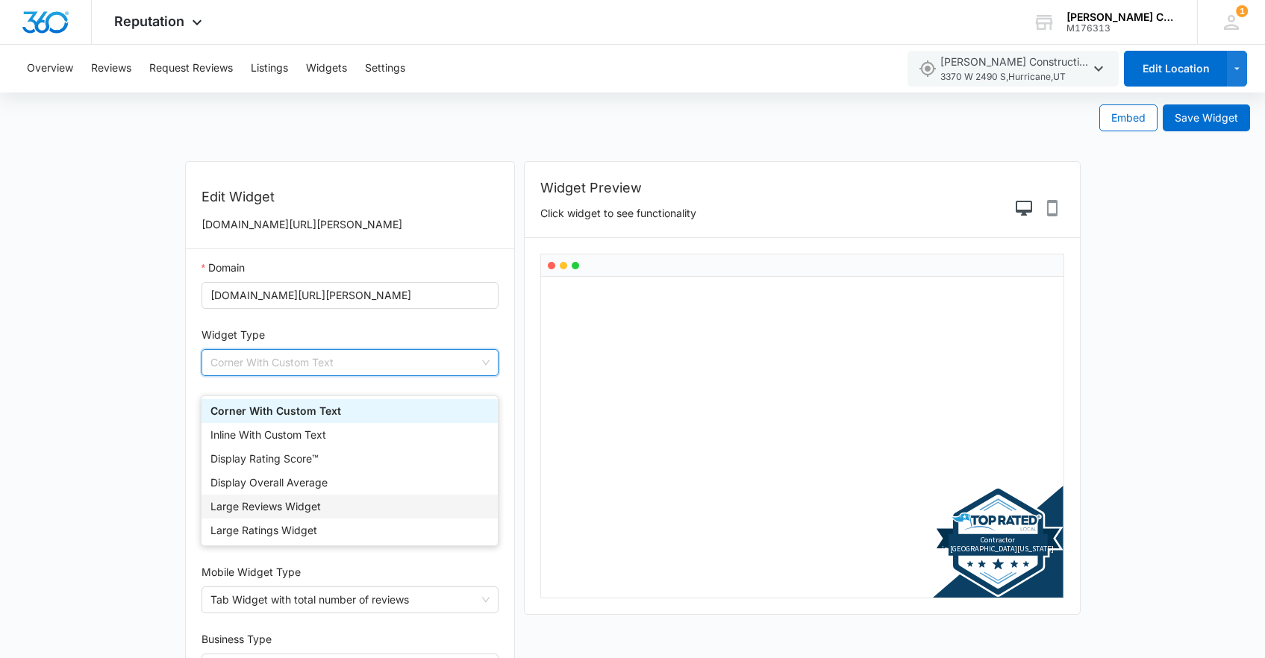
click at [357, 501] on div "Large Reviews Widget" at bounding box center [349, 506] width 278 height 16
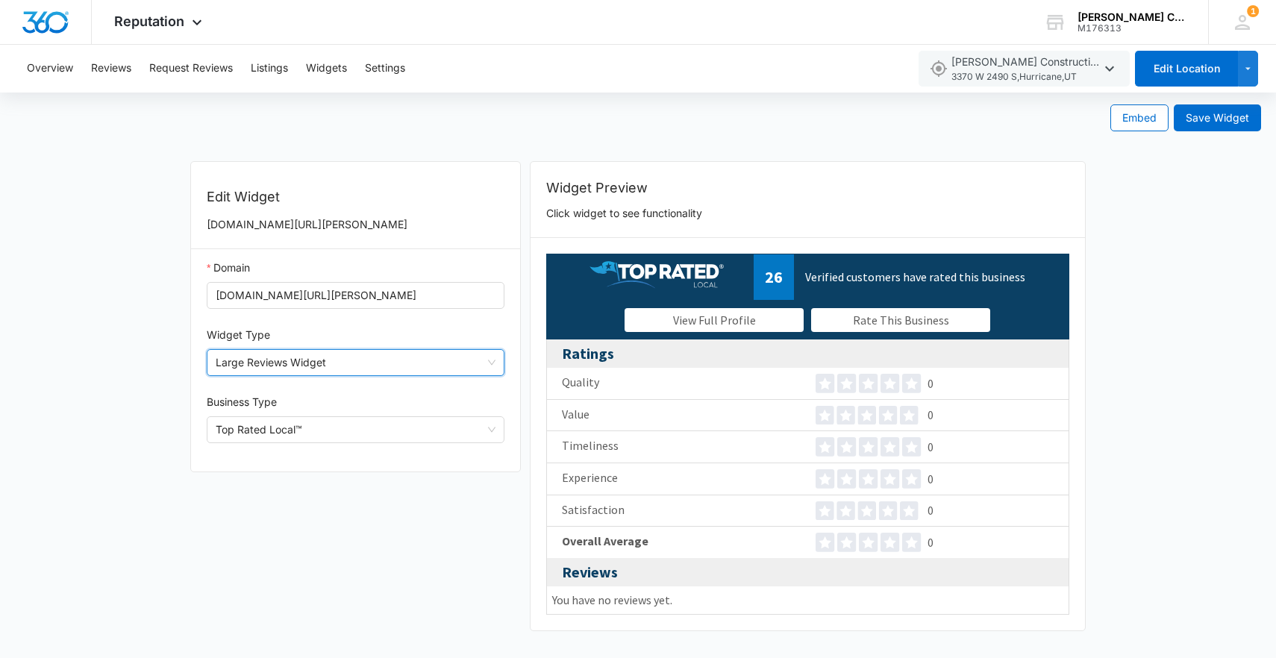
click at [374, 371] on span "Large Reviews Widget" at bounding box center [356, 362] width 280 height 25
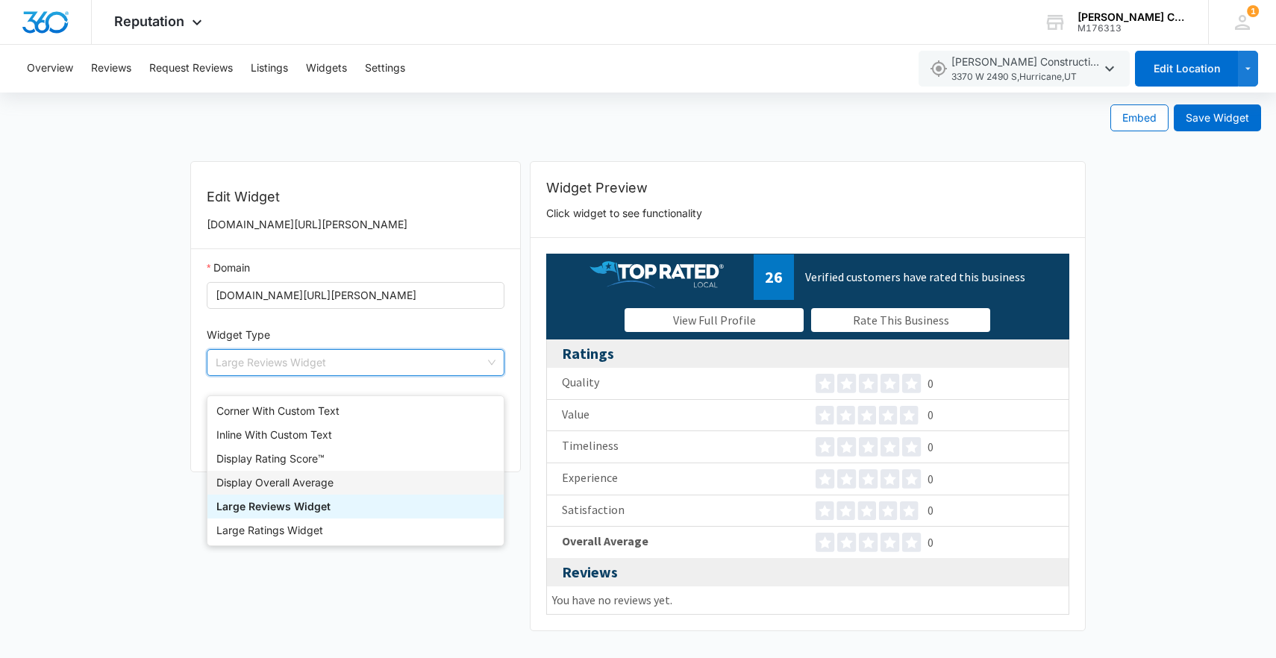
click at [346, 484] on div "Display Overall Average" at bounding box center [355, 483] width 278 height 16
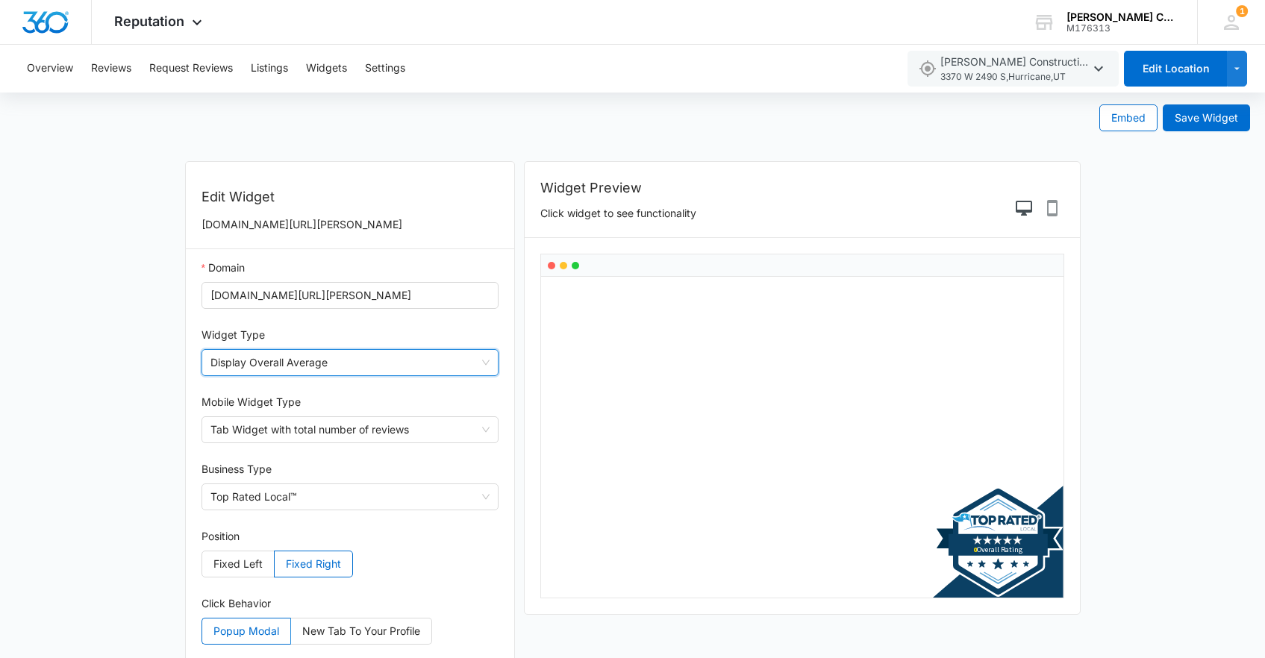
click at [397, 371] on span "Display Overall Average" at bounding box center [350, 362] width 280 height 25
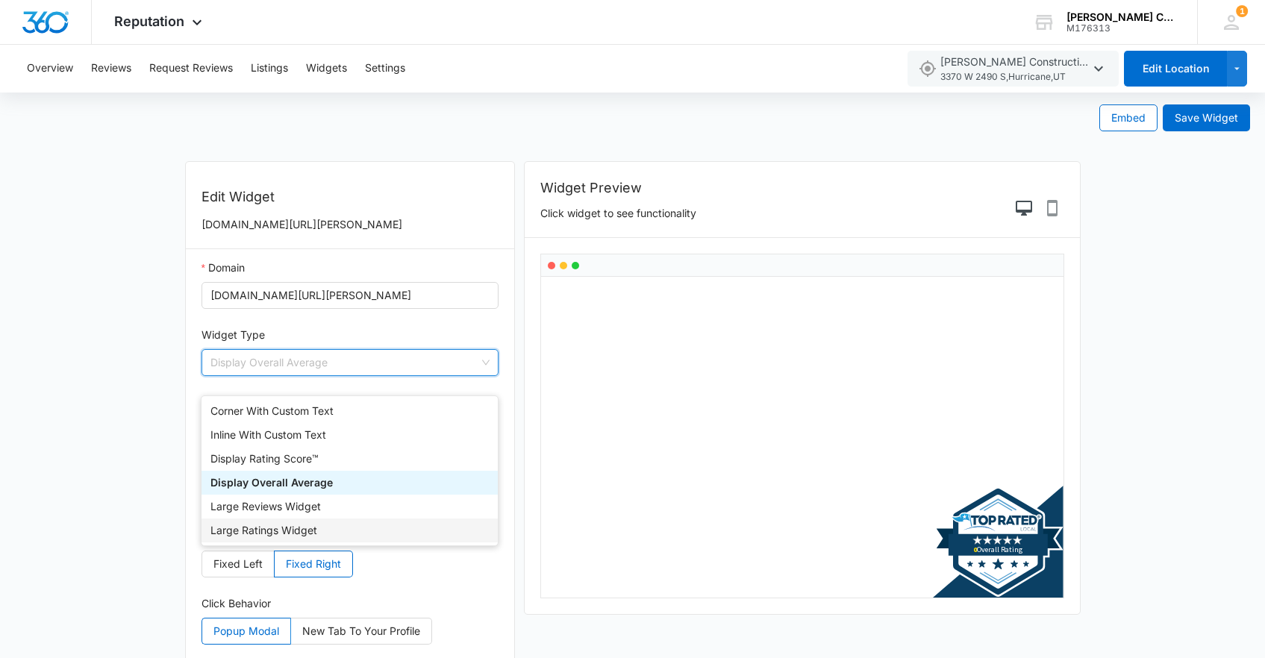
click at [347, 533] on div "Large Ratings Widget" at bounding box center [349, 530] width 278 height 16
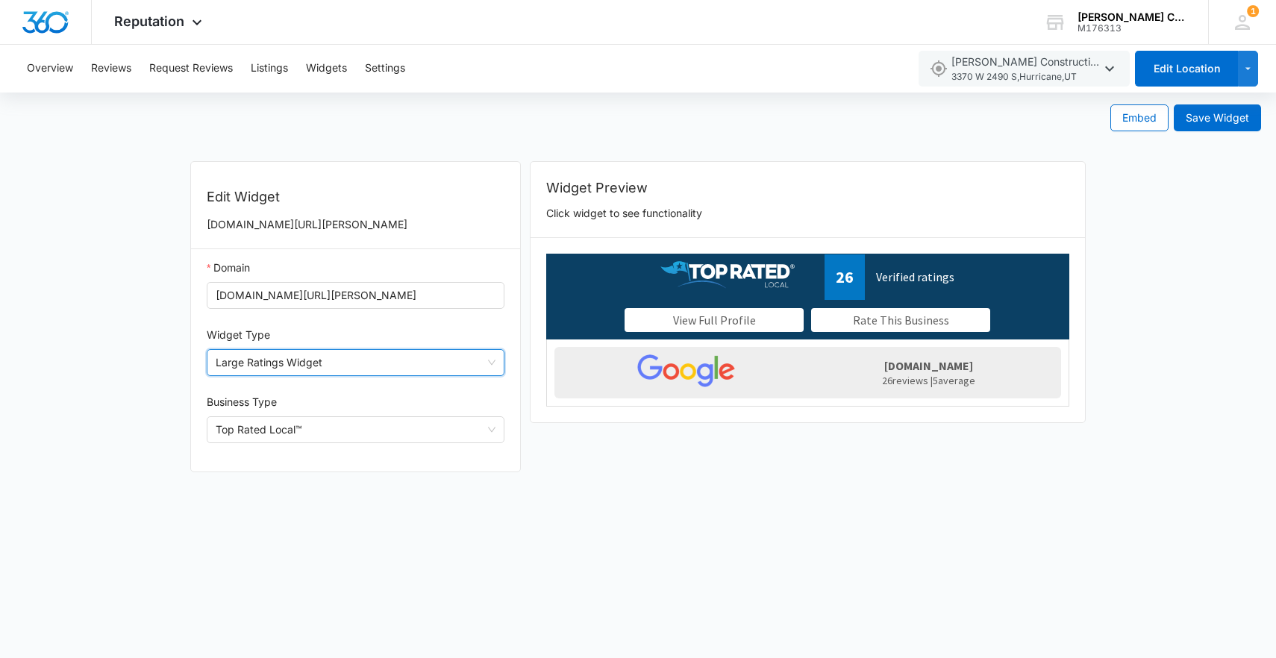
click at [398, 375] on span "Large Ratings Widget" at bounding box center [356, 362] width 280 height 25
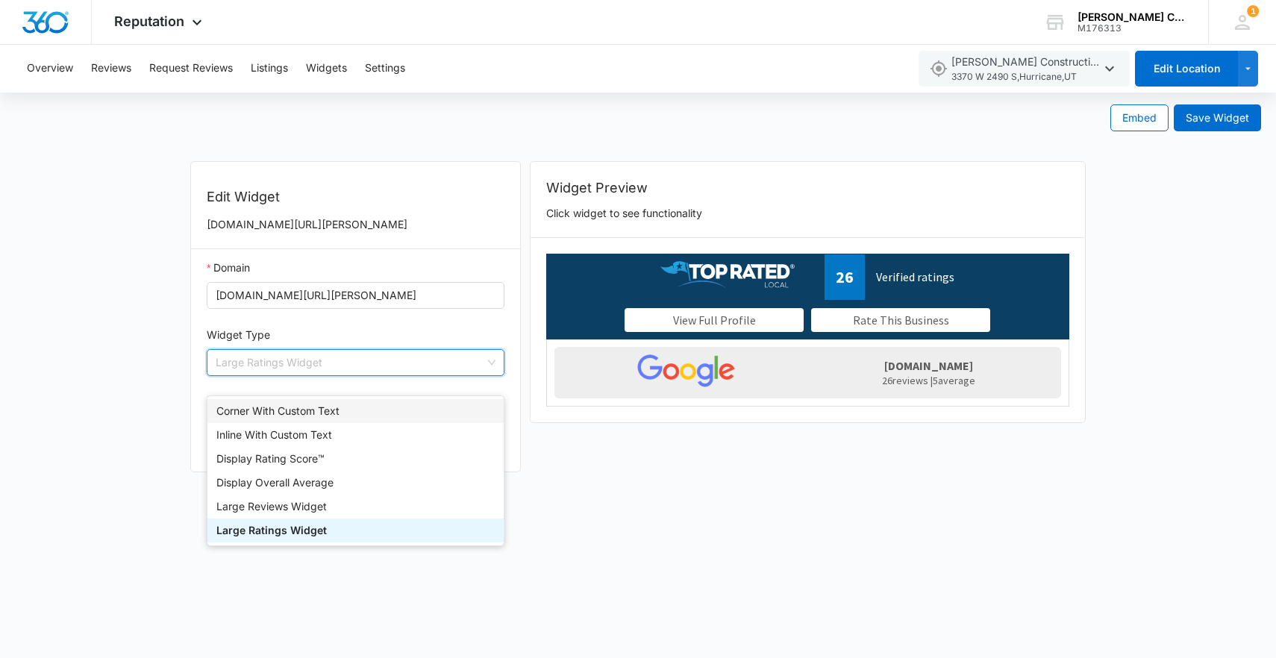
click at [374, 413] on div "Corner With Custom Text" at bounding box center [355, 411] width 278 height 16
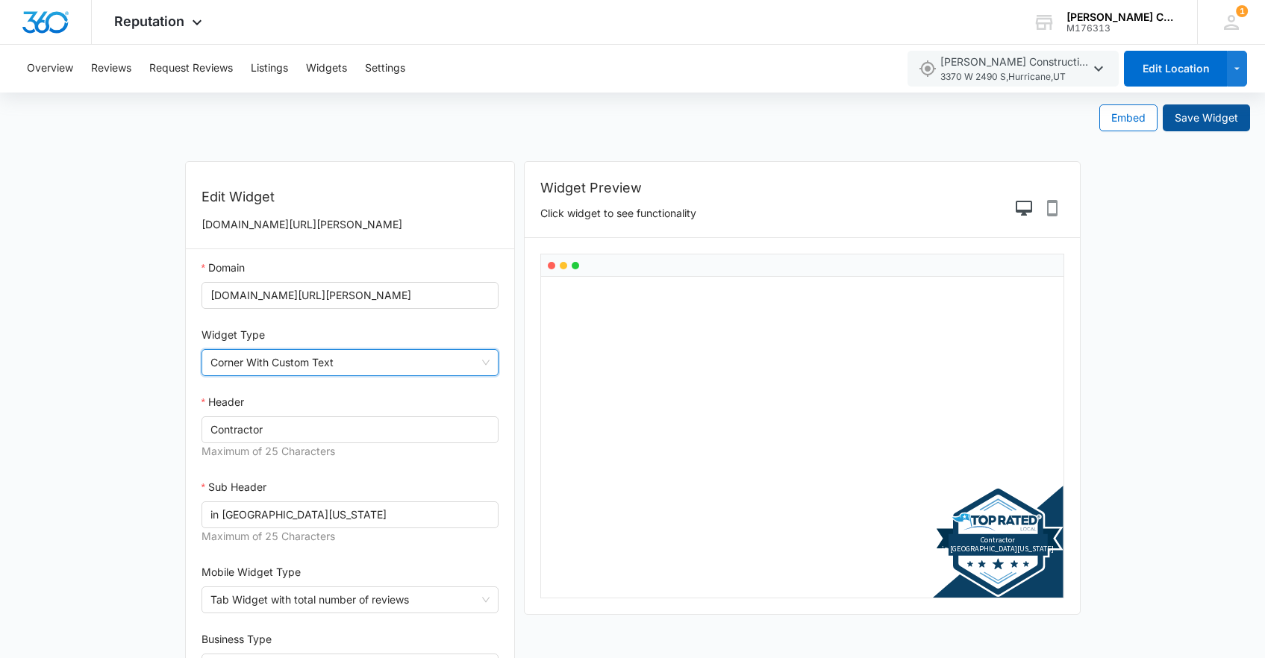
click at [1201, 122] on span "Save Widget" at bounding box center [1206, 118] width 63 height 16
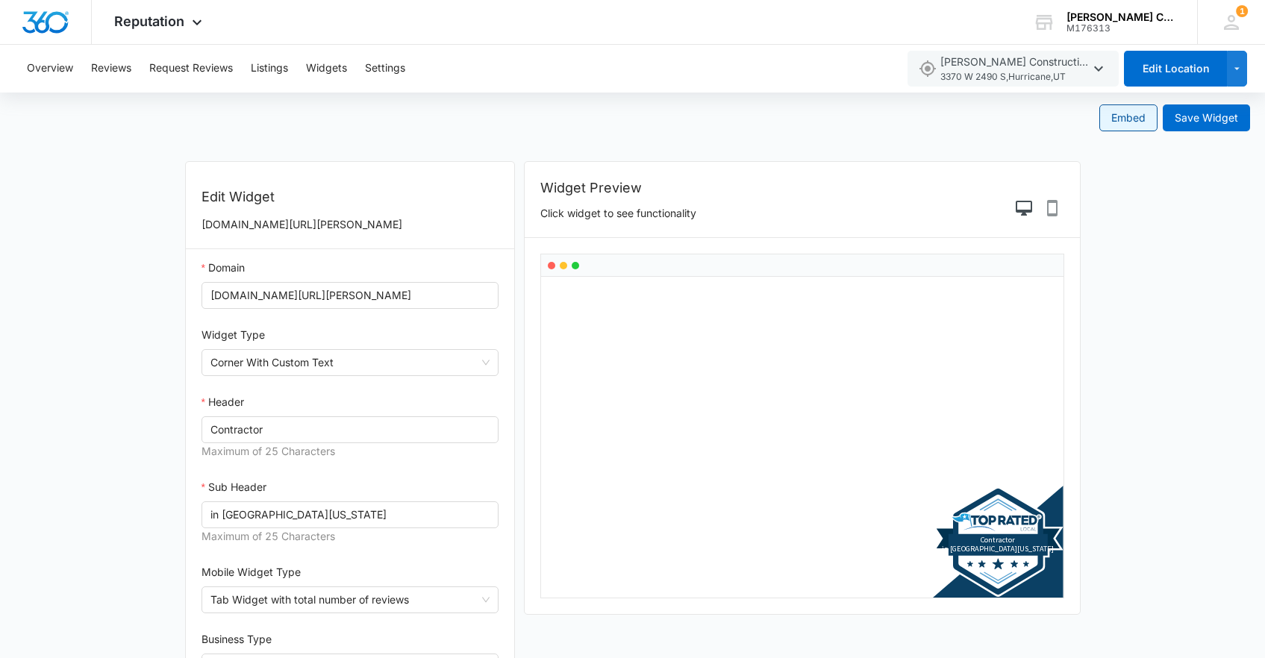
click at [1142, 117] on span "Embed" at bounding box center [1128, 118] width 34 height 16
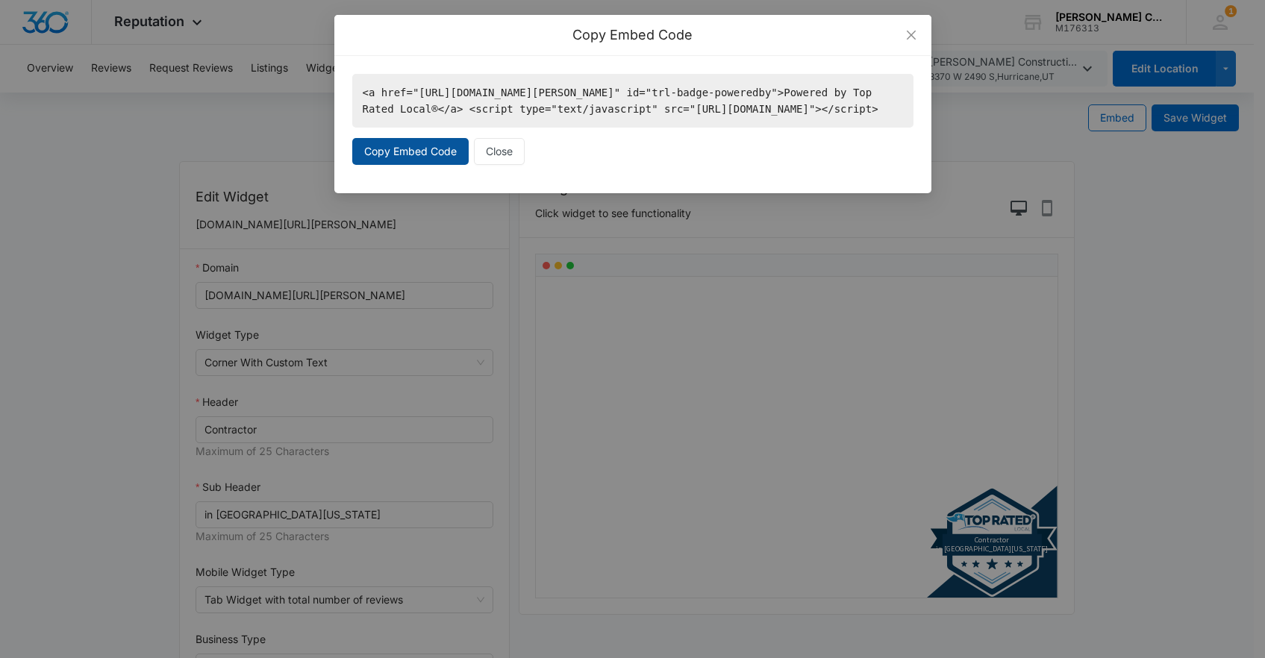
click at [418, 160] on span "Copy Embed Code" at bounding box center [410, 151] width 93 height 16
